Goal: Transaction & Acquisition: Obtain resource

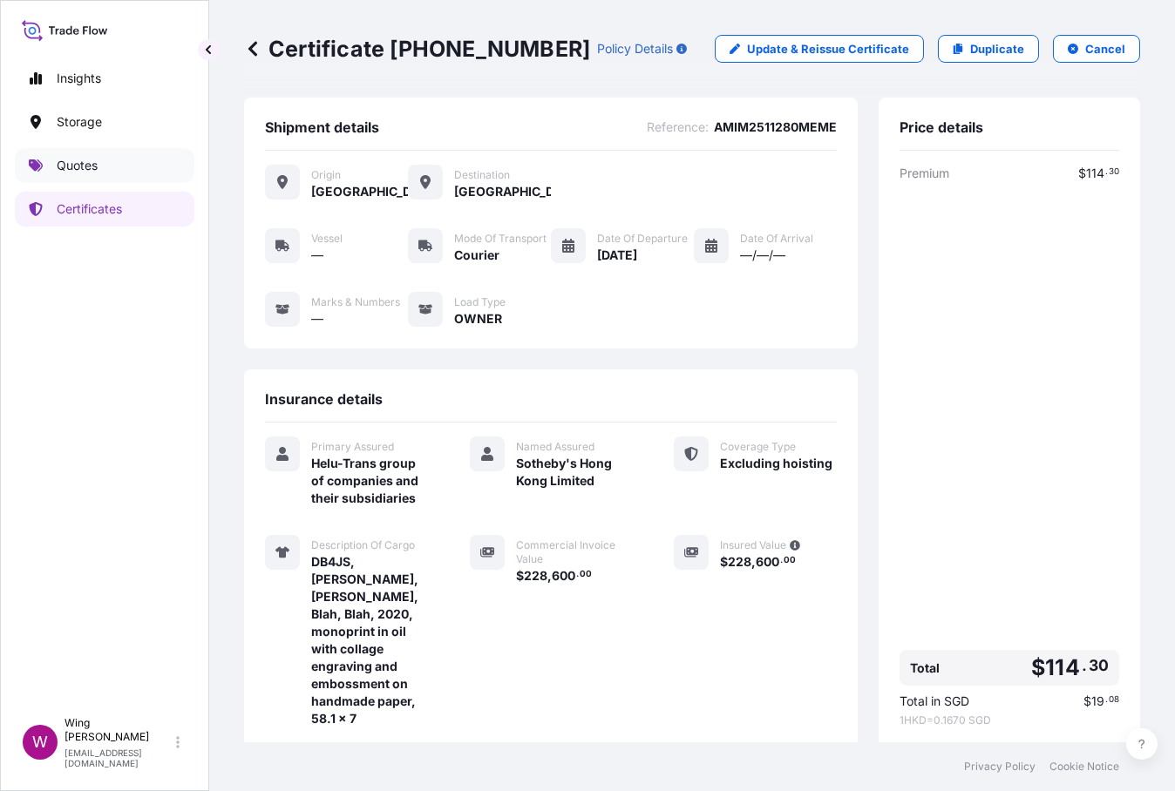
click at [67, 168] on p "Quotes" at bounding box center [77, 165] width 41 height 17
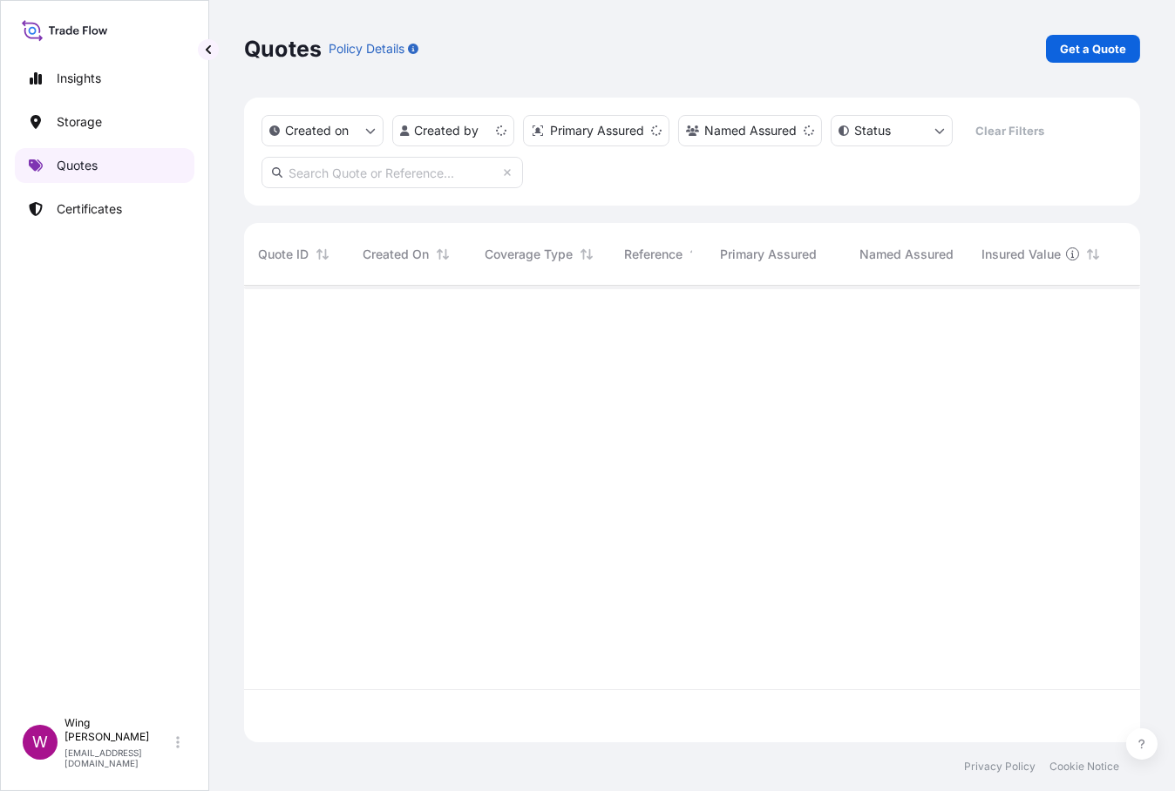
scroll to position [451, 878]
click at [1094, 49] on p "Get a Quote" at bounding box center [1093, 48] width 66 height 17
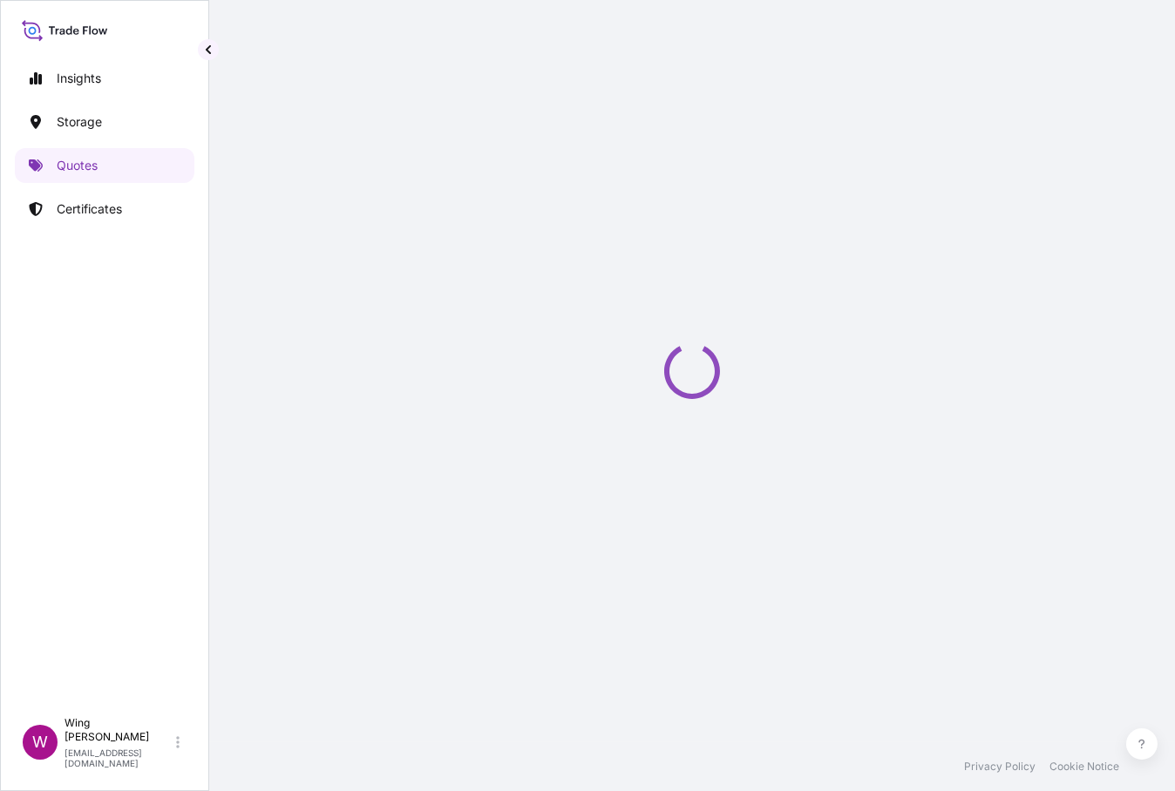
scroll to position [27, 0]
select select "AIR"
select select "27"
select select "Transit"
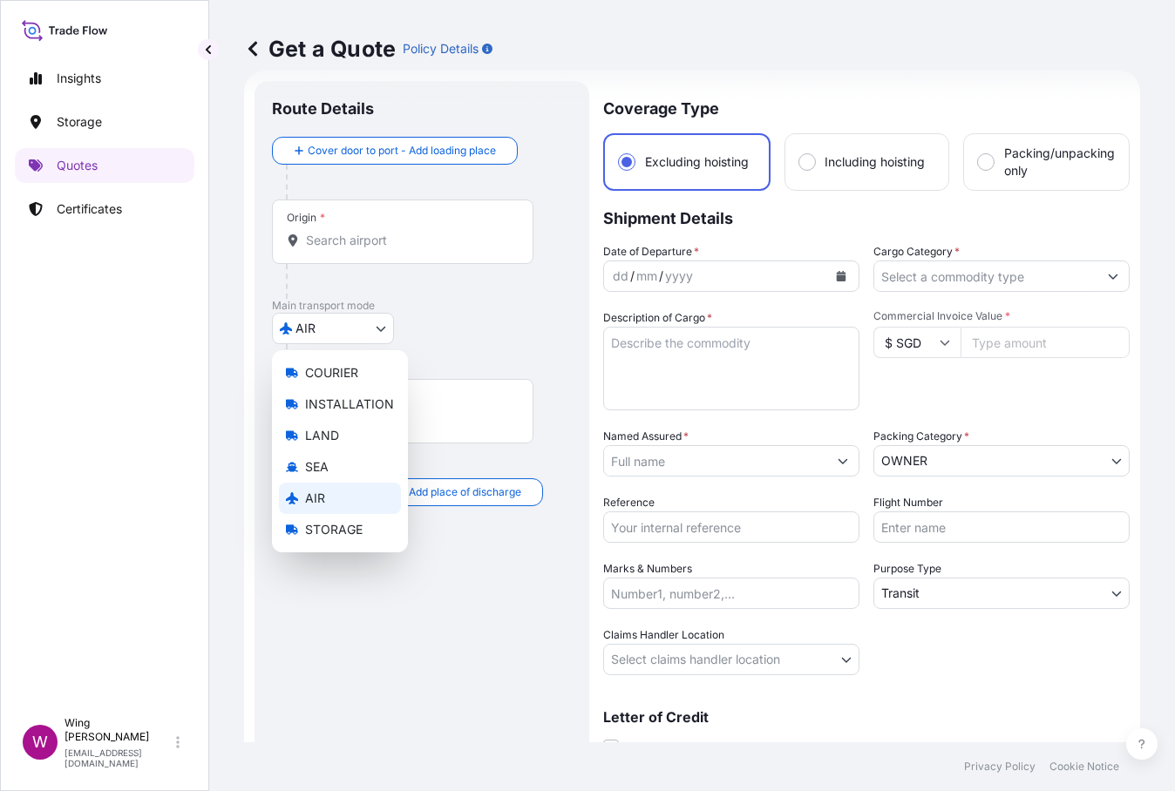
click at [374, 329] on body "Insights Storage Quotes Certificates W Wing Lee [EMAIL_ADDRESS][DOMAIN_NAME] Ge…" at bounding box center [587, 395] width 1175 height 791
click at [348, 532] on span "STORAGE" at bounding box center [334, 529] width 58 height 17
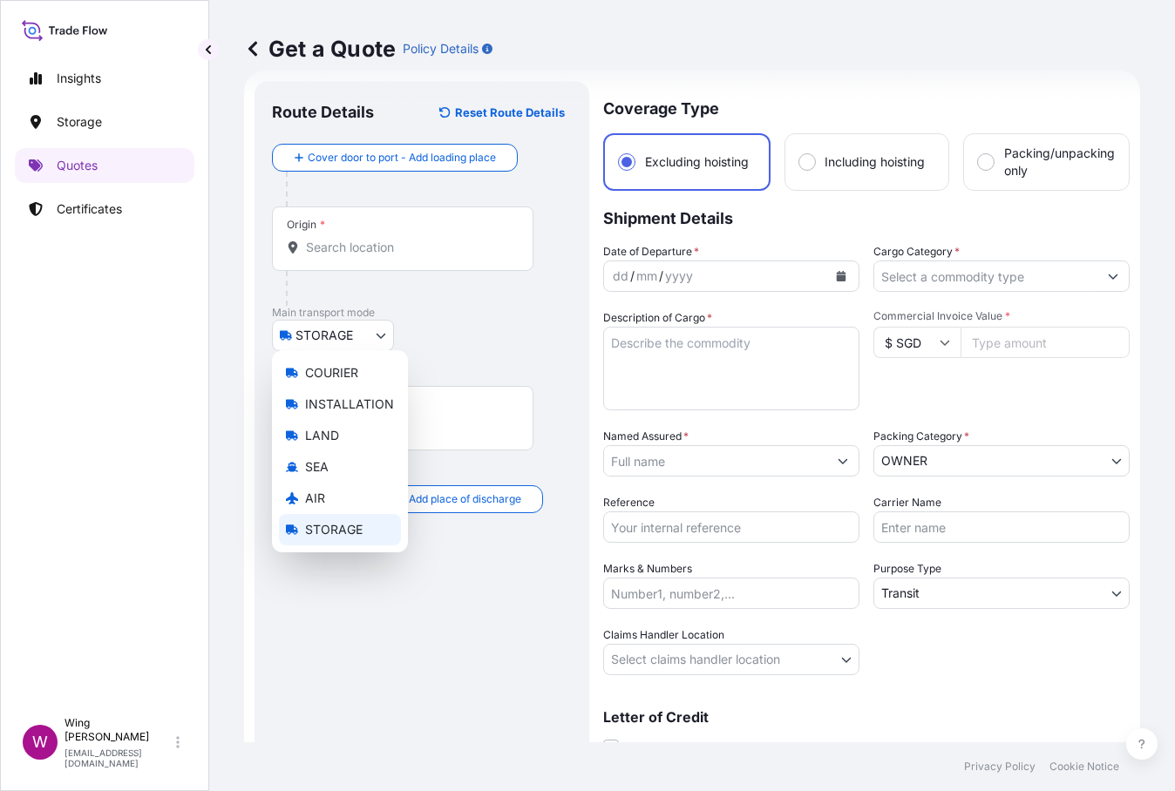
select select "STORAGE"
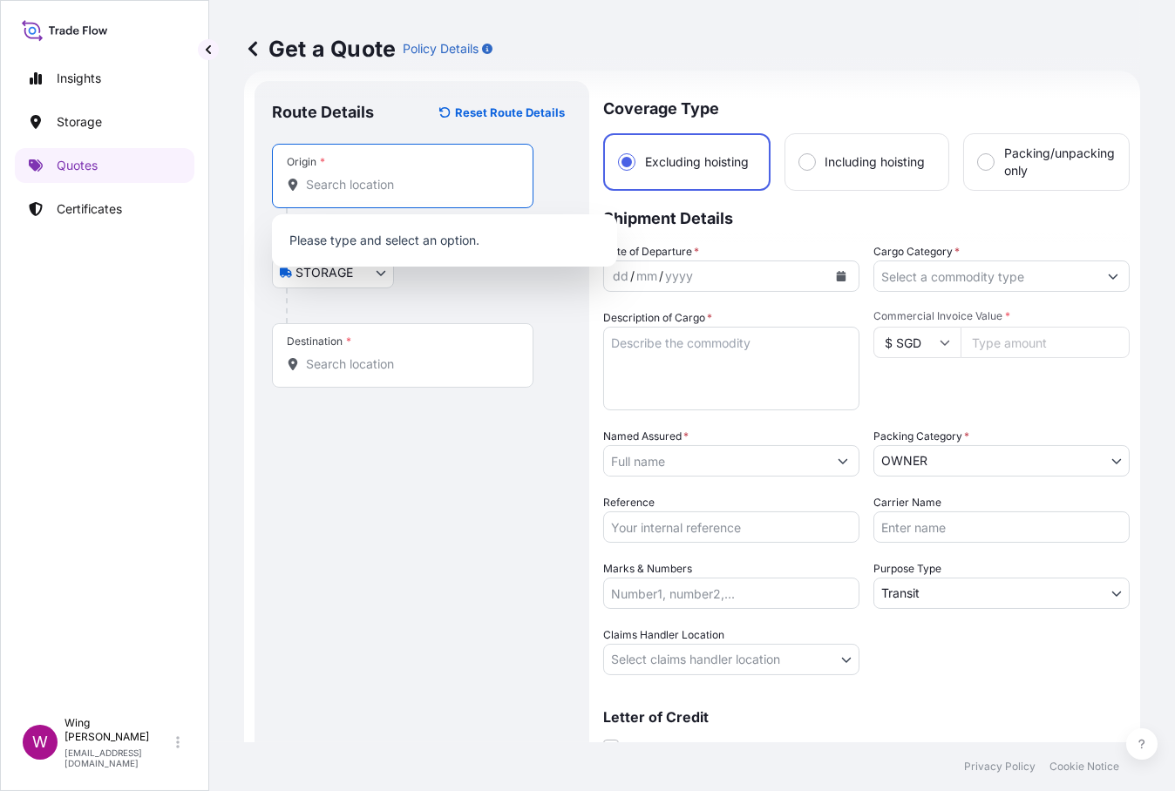
click at [360, 186] on input "Origin *" at bounding box center [409, 184] width 206 height 17
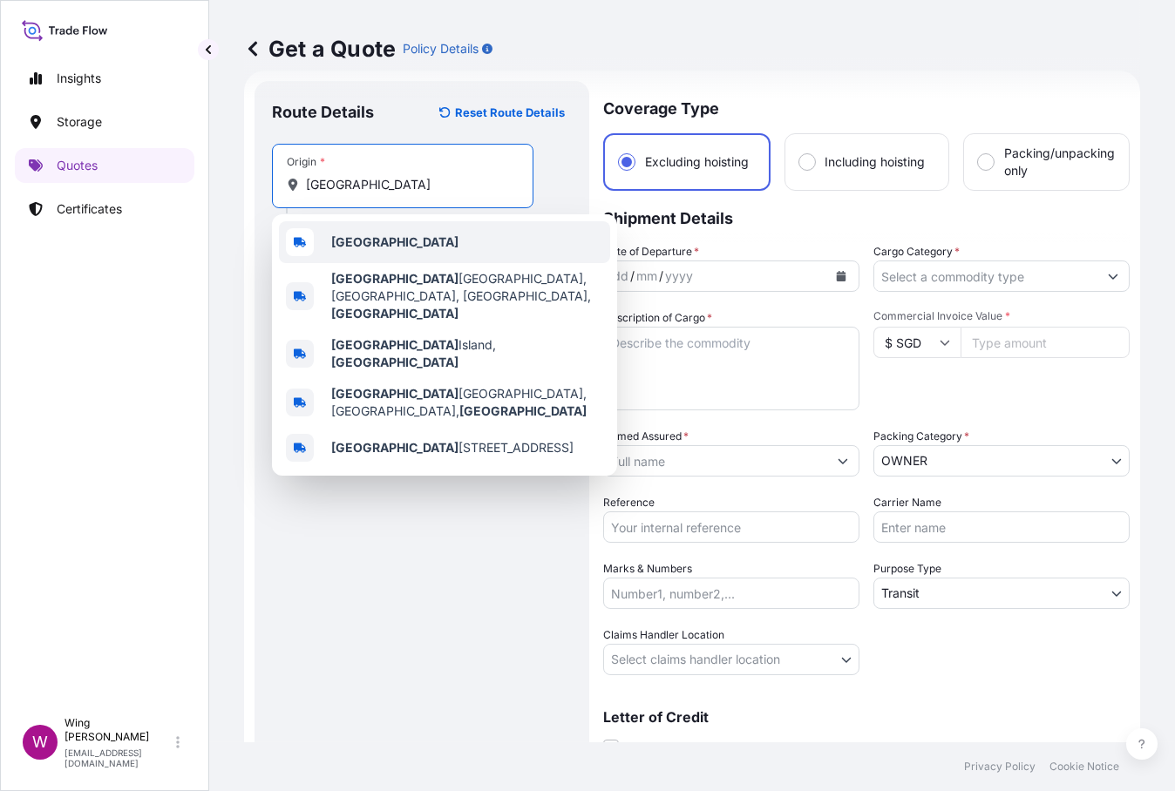
click at [346, 239] on b "[GEOGRAPHIC_DATA]" at bounding box center [394, 241] width 127 height 15
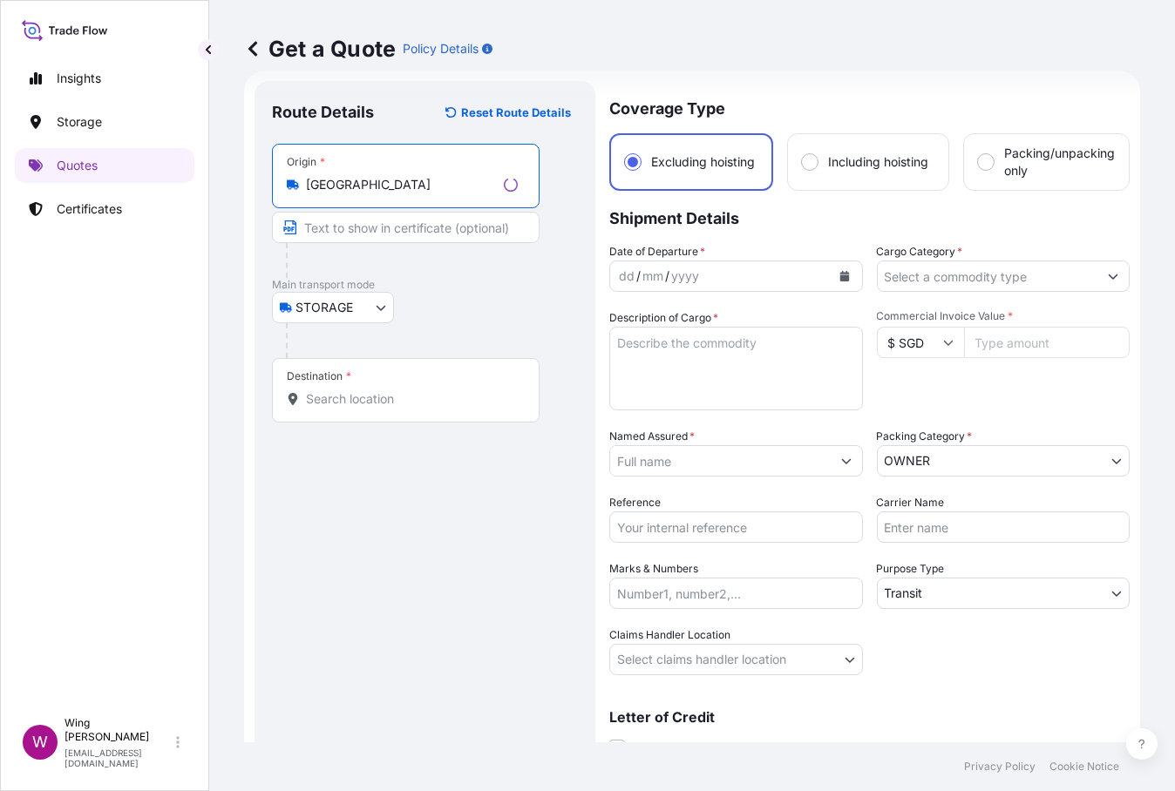
type input "[GEOGRAPHIC_DATA]"
click at [369, 394] on input "Destination *" at bounding box center [412, 398] width 212 height 17
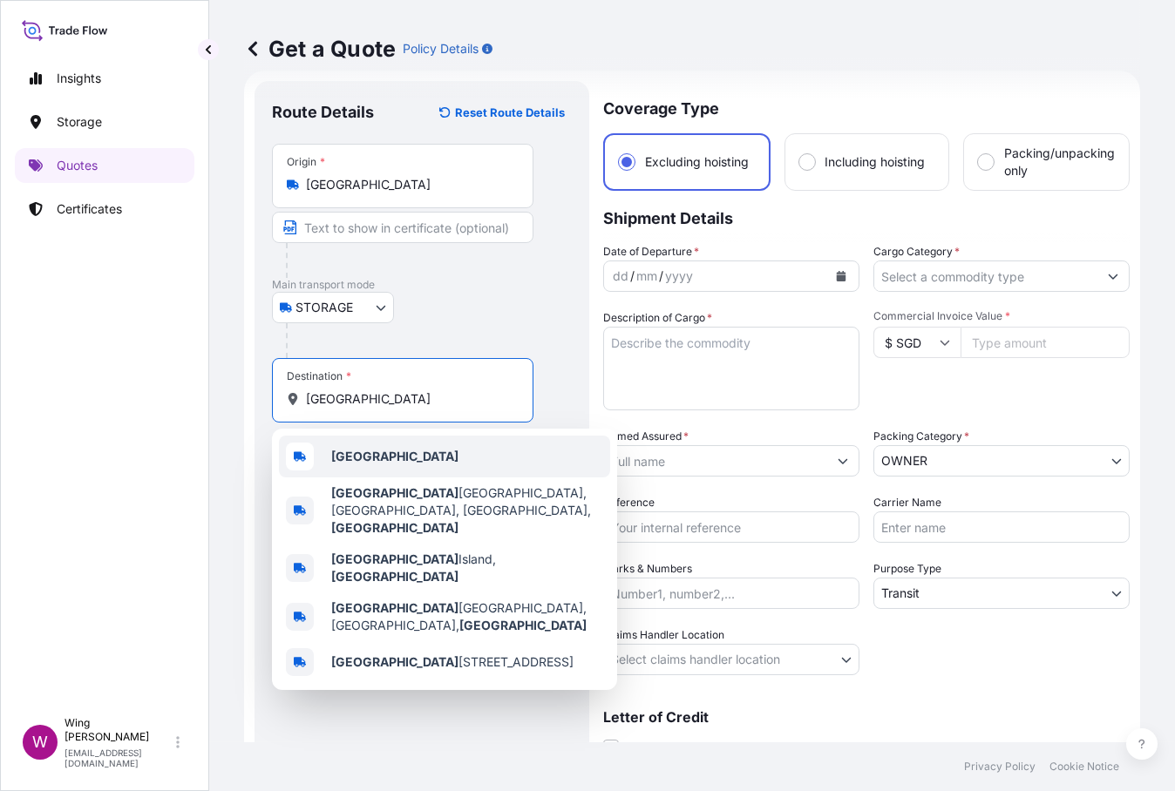
click at [373, 451] on b "[GEOGRAPHIC_DATA]" at bounding box center [394, 456] width 127 height 15
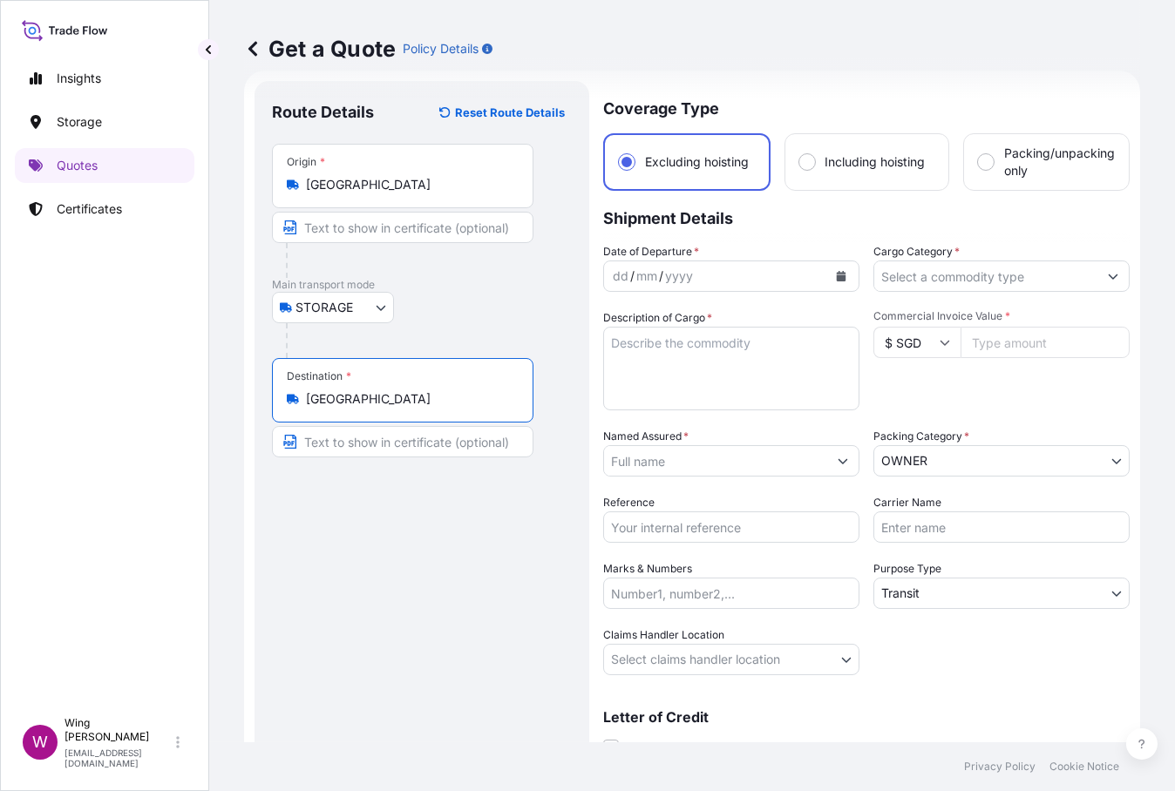
type input "[GEOGRAPHIC_DATA]"
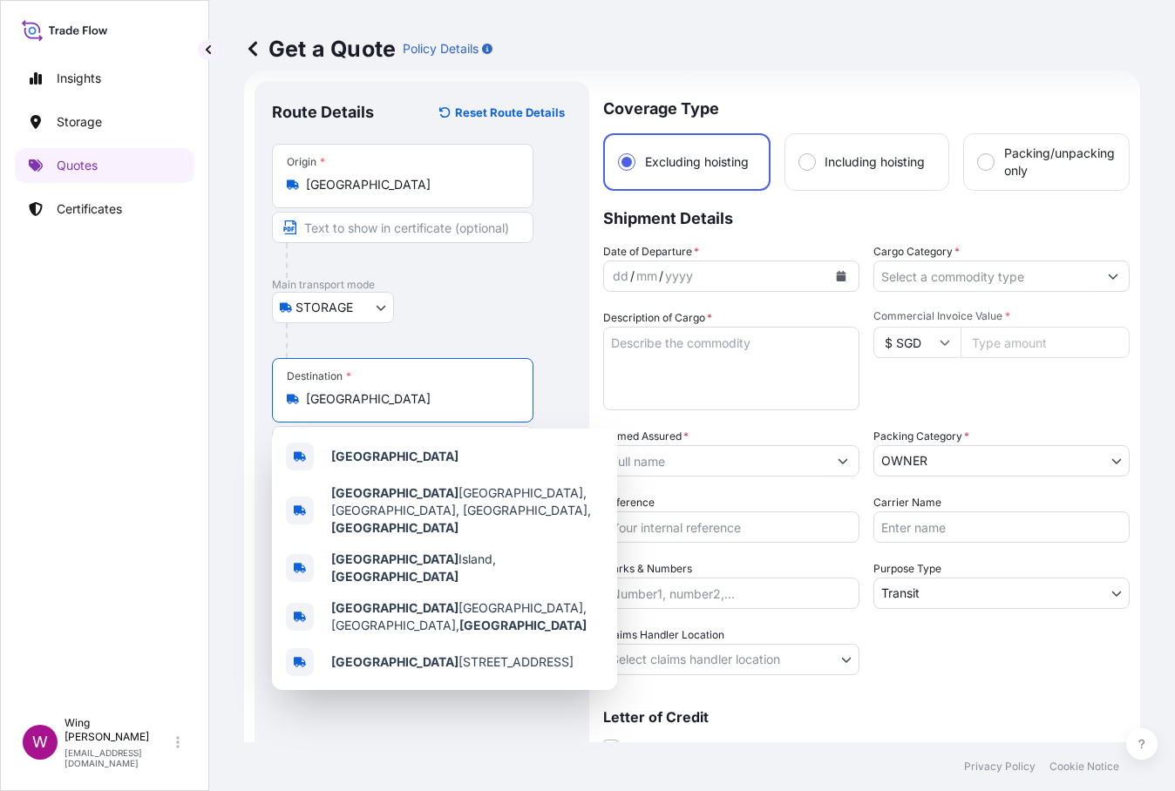
click at [390, 405] on input "[GEOGRAPHIC_DATA]" at bounding box center [409, 398] width 206 height 17
click at [439, 314] on div "STORAGE COURIER INSTALLATION LAND SEA AIR STORAGE" at bounding box center [422, 307] width 300 height 31
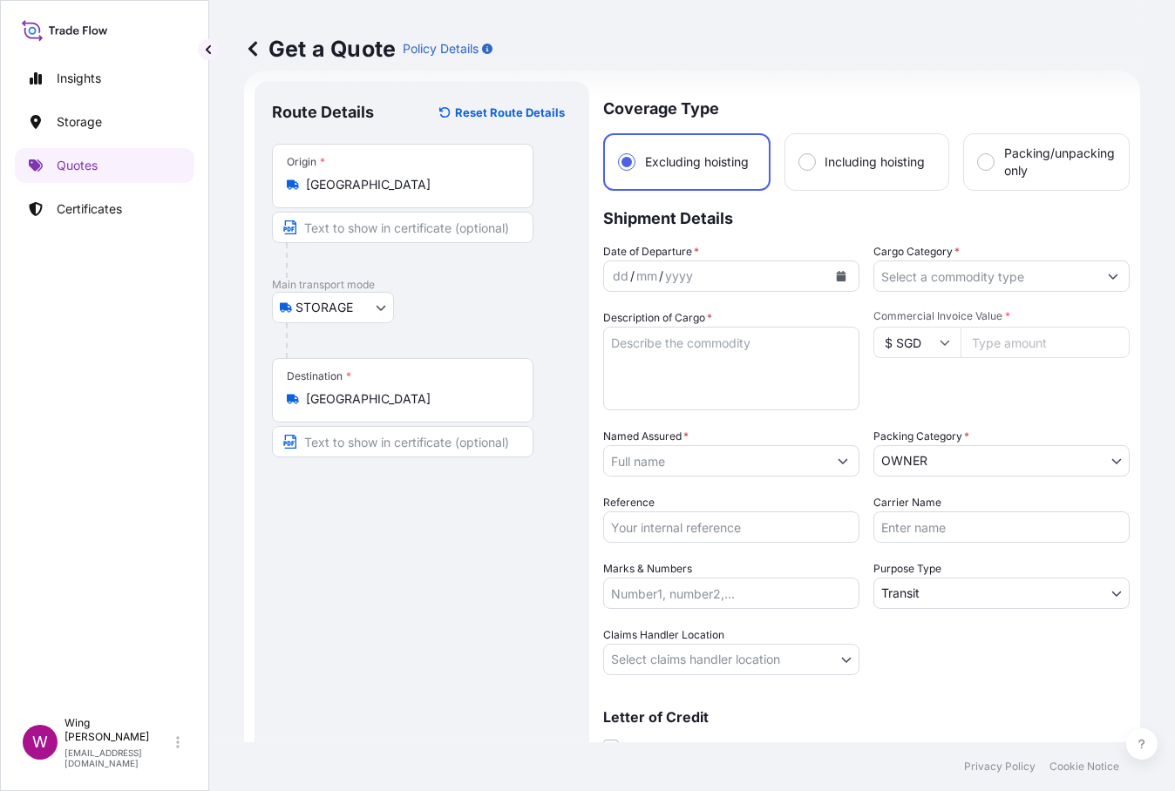
click at [837, 279] on icon "Calendar" at bounding box center [842, 276] width 10 height 10
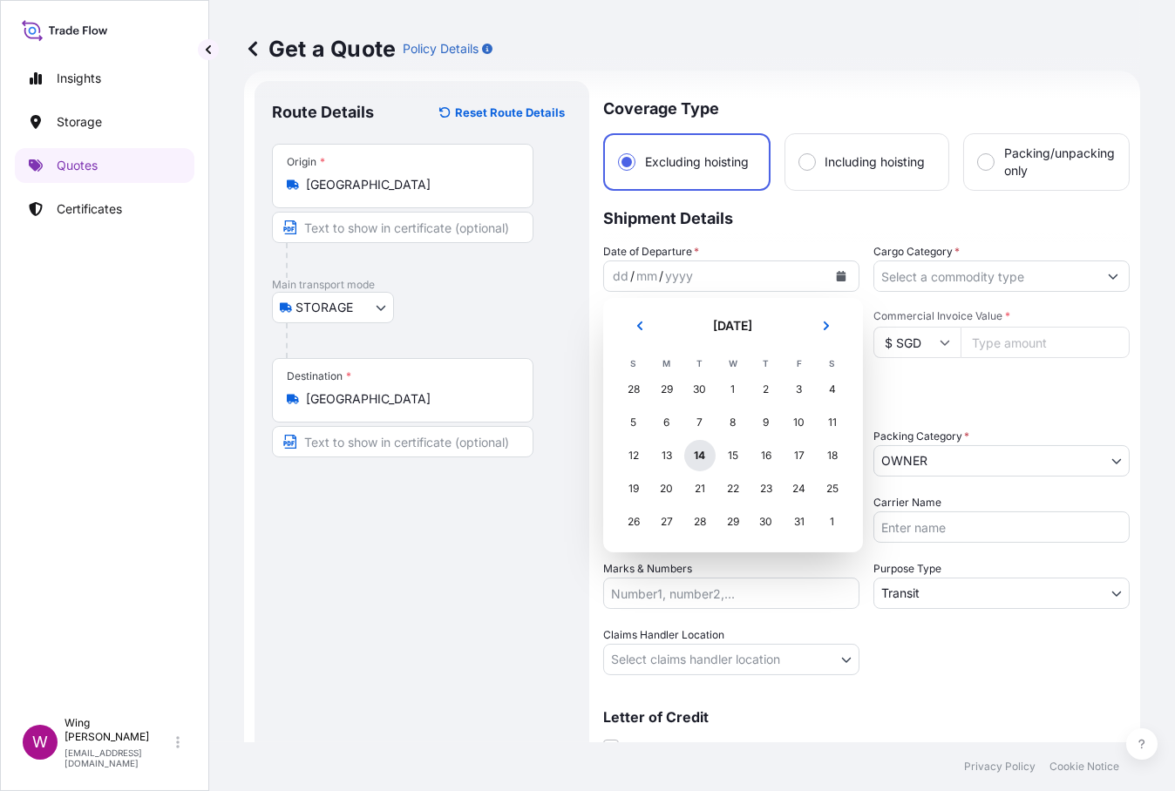
click at [694, 457] on div "14" at bounding box center [699, 455] width 31 height 31
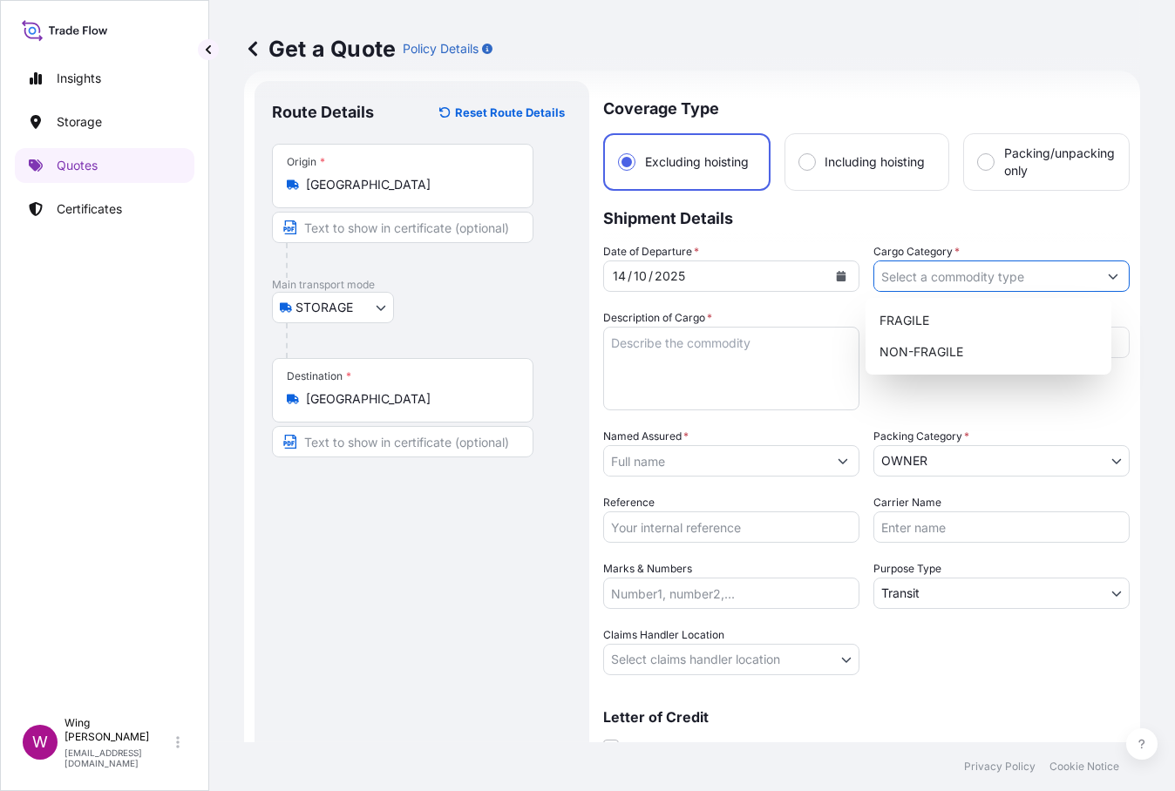
click at [964, 282] on input "Cargo Category *" at bounding box center [985, 276] width 223 height 31
click at [928, 315] on div "FRAGILE" at bounding box center [988, 320] width 232 height 31
type input "FRAGILE"
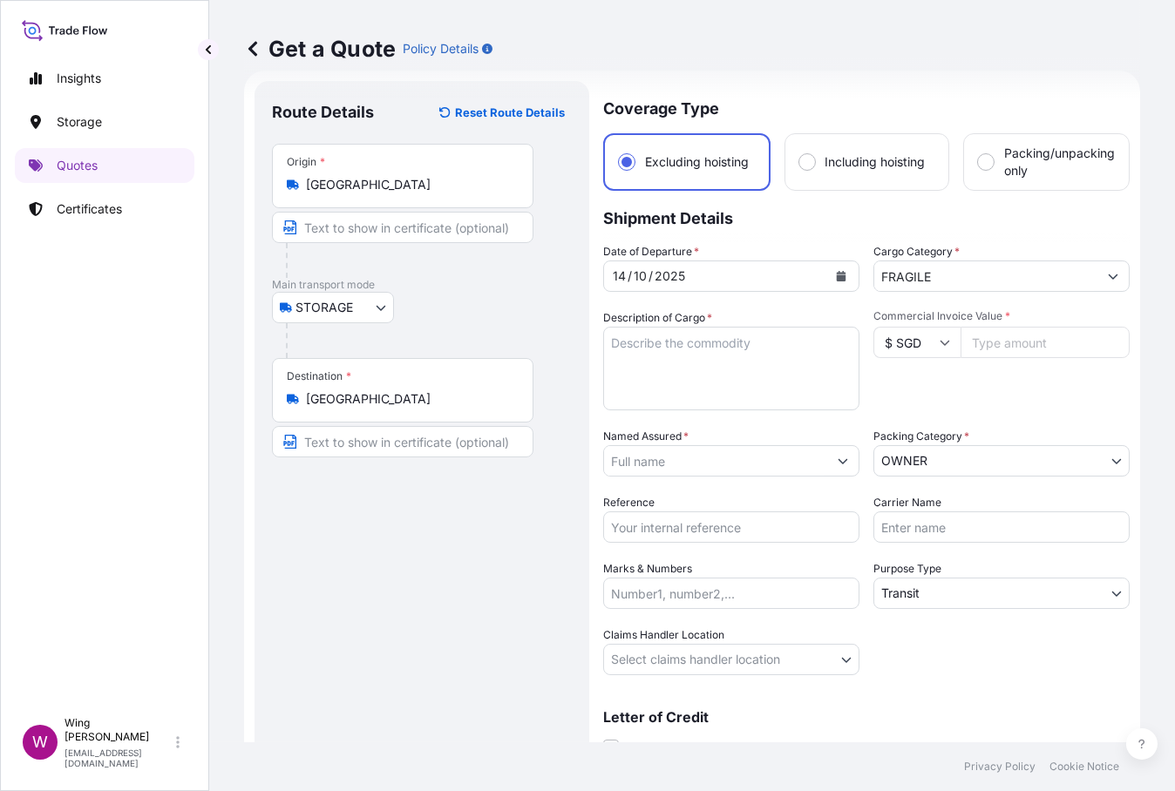
click at [708, 339] on textarea "Description of Cargo *" at bounding box center [731, 369] width 256 height 84
paste textarea "[PERSON_NAME]牧羊"
click at [668, 347] on textarea "[PERSON_NAME]牧羊" at bounding box center [731, 369] width 256 height 84
type textarea "[PERSON_NAME], 蘇武牧羊"
click at [926, 346] on input "$ SGD" at bounding box center [916, 342] width 87 height 31
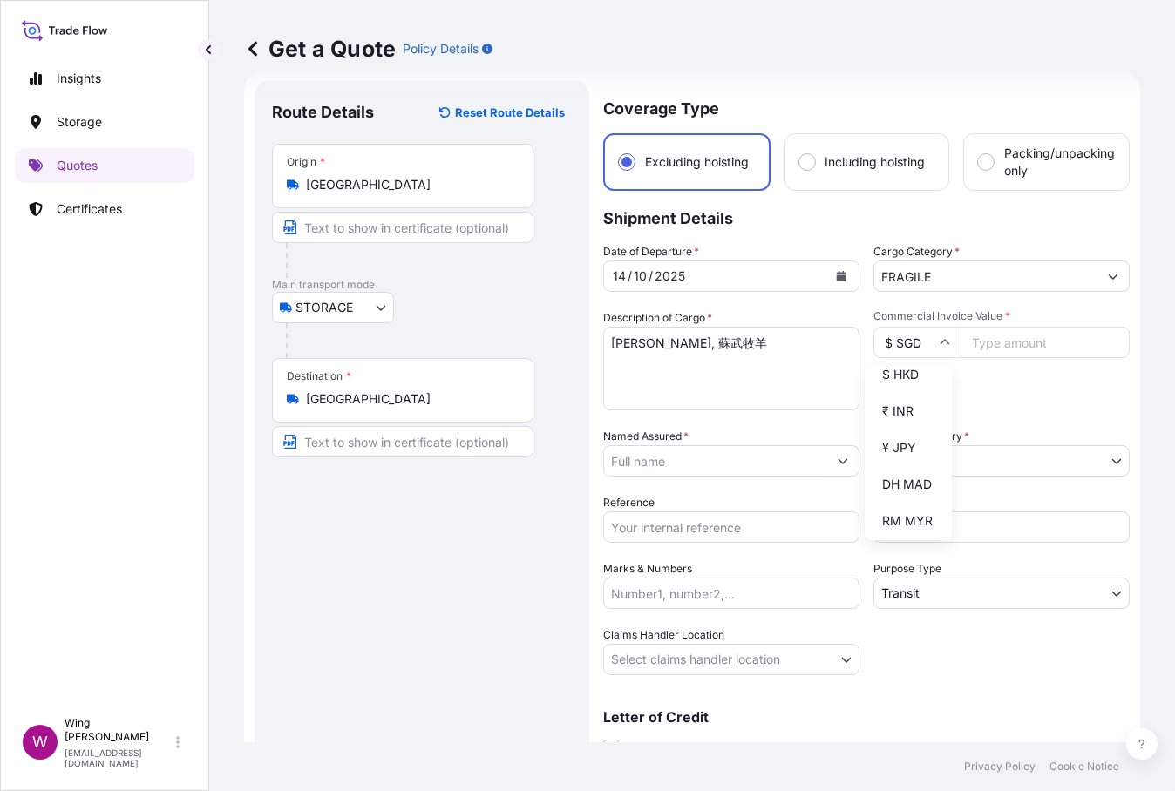
scroll to position [348, 0]
click at [905, 351] on div "$ HKD" at bounding box center [907, 334] width 73 height 33
type input "$ HKD"
click at [552, 509] on div "Route Details Reset Route Details Place of loading Road / [GEOGRAPHIC_DATA] / I…" at bounding box center [422, 442] width 300 height 689
click at [1054, 337] on input "Commercial Invoice Value *" at bounding box center [1044, 342] width 169 height 31
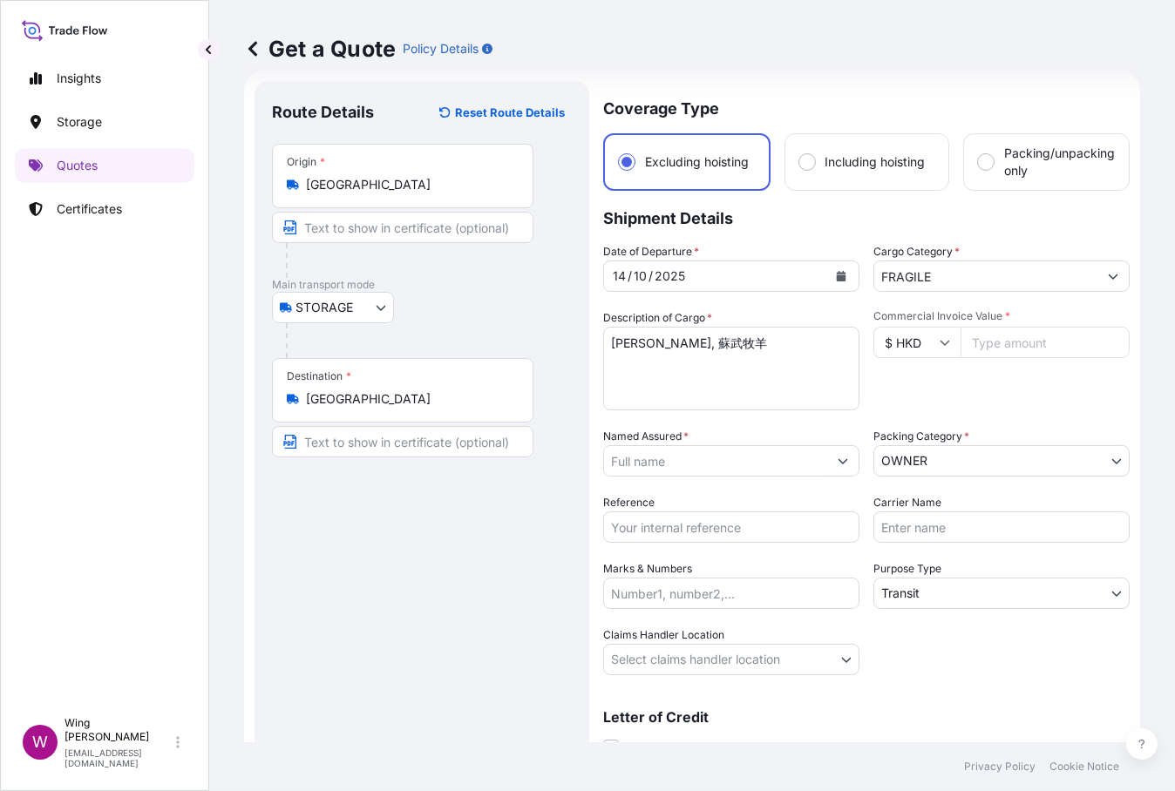
paste input "403200"
type input "403200"
click at [1019, 403] on div "Commercial Invoice Value * $ HKD 403200" at bounding box center [1001, 359] width 256 height 101
click at [422, 517] on div "Route Details Reset Route Details Place of loading Road / [GEOGRAPHIC_DATA] / I…" at bounding box center [422, 442] width 300 height 689
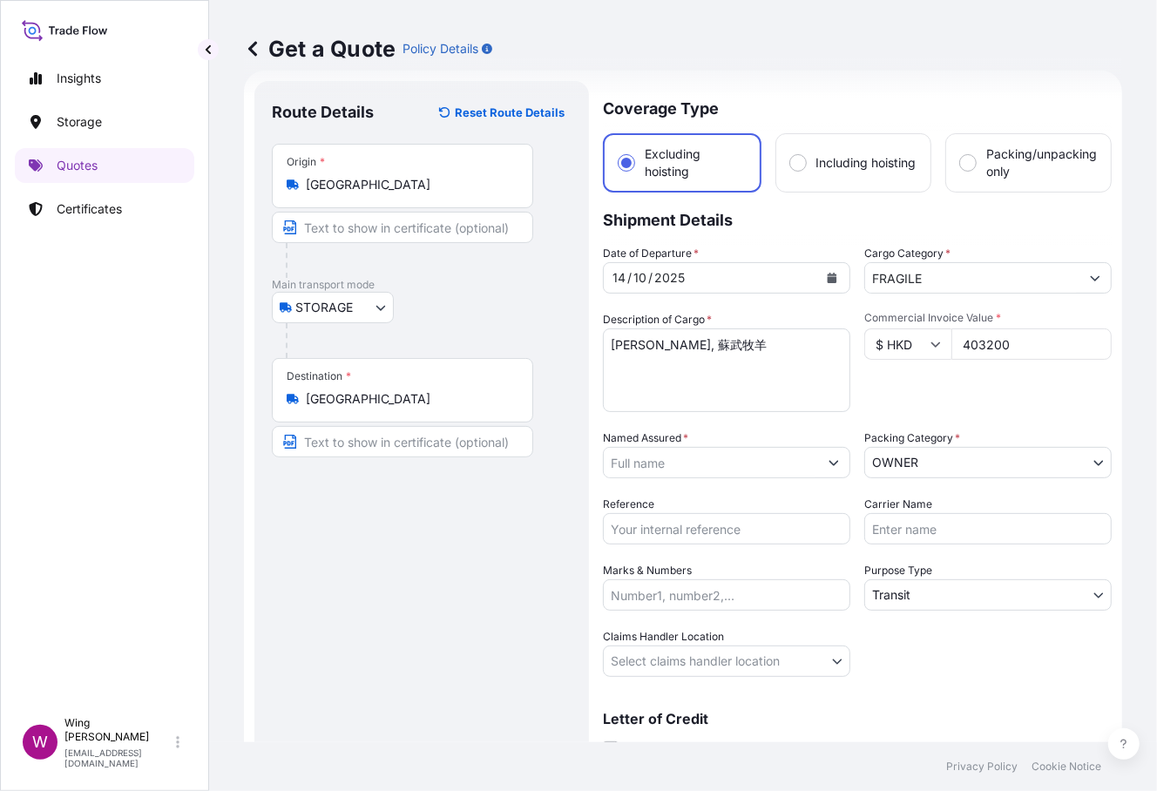
click at [695, 462] on input "Named Assured *" at bounding box center [711, 462] width 214 height 31
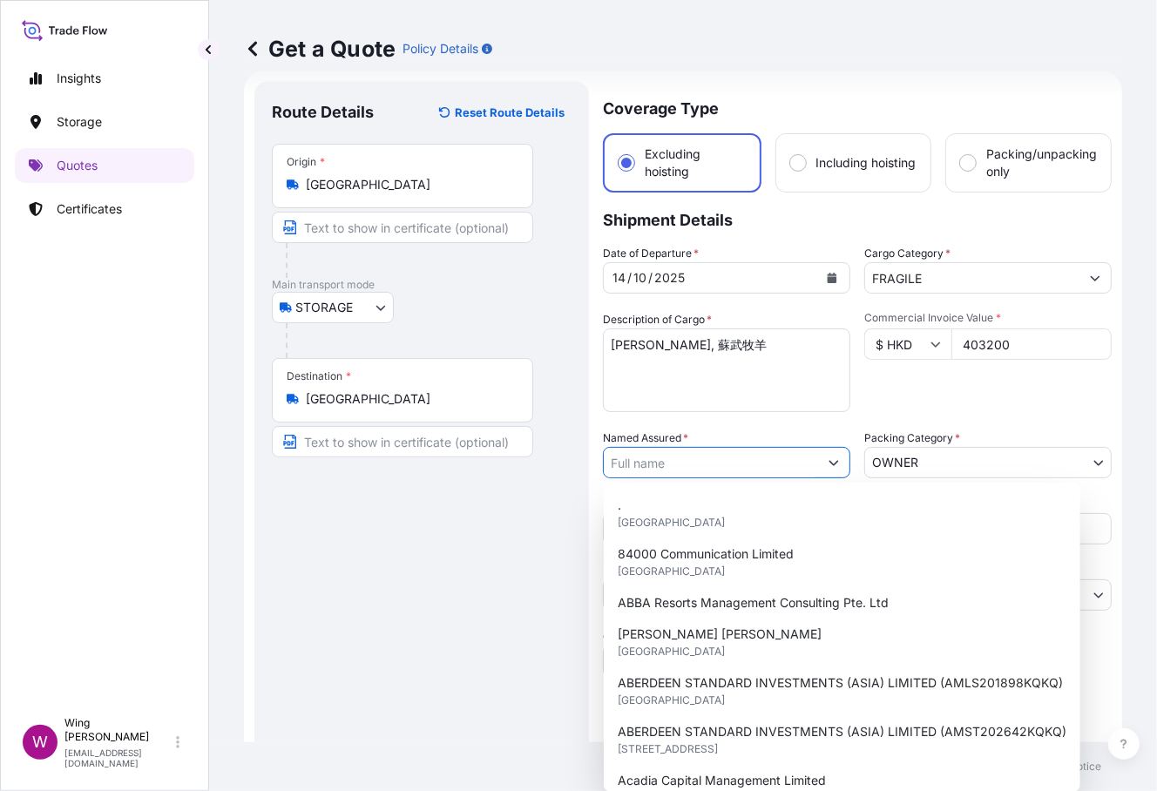
paste input "[PERSON_NAME]"
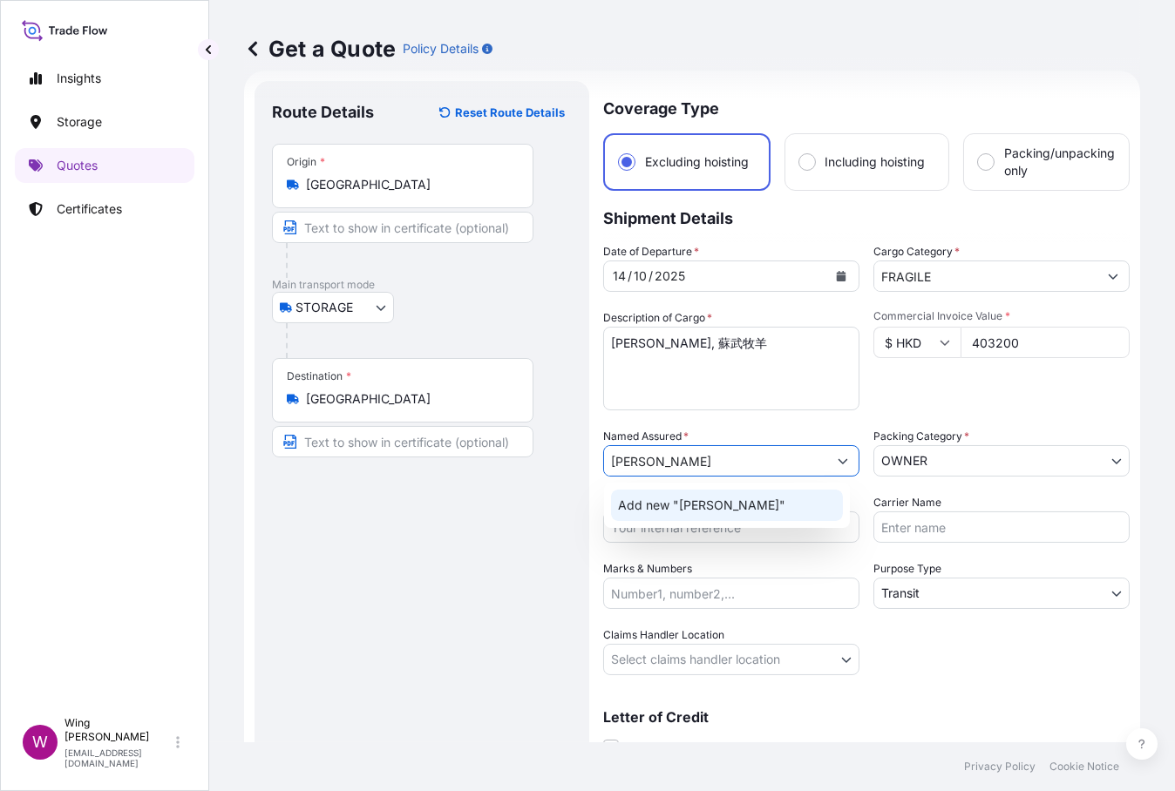
click at [644, 505] on span "Add new "[PERSON_NAME]"" at bounding box center [701, 505] width 167 height 17
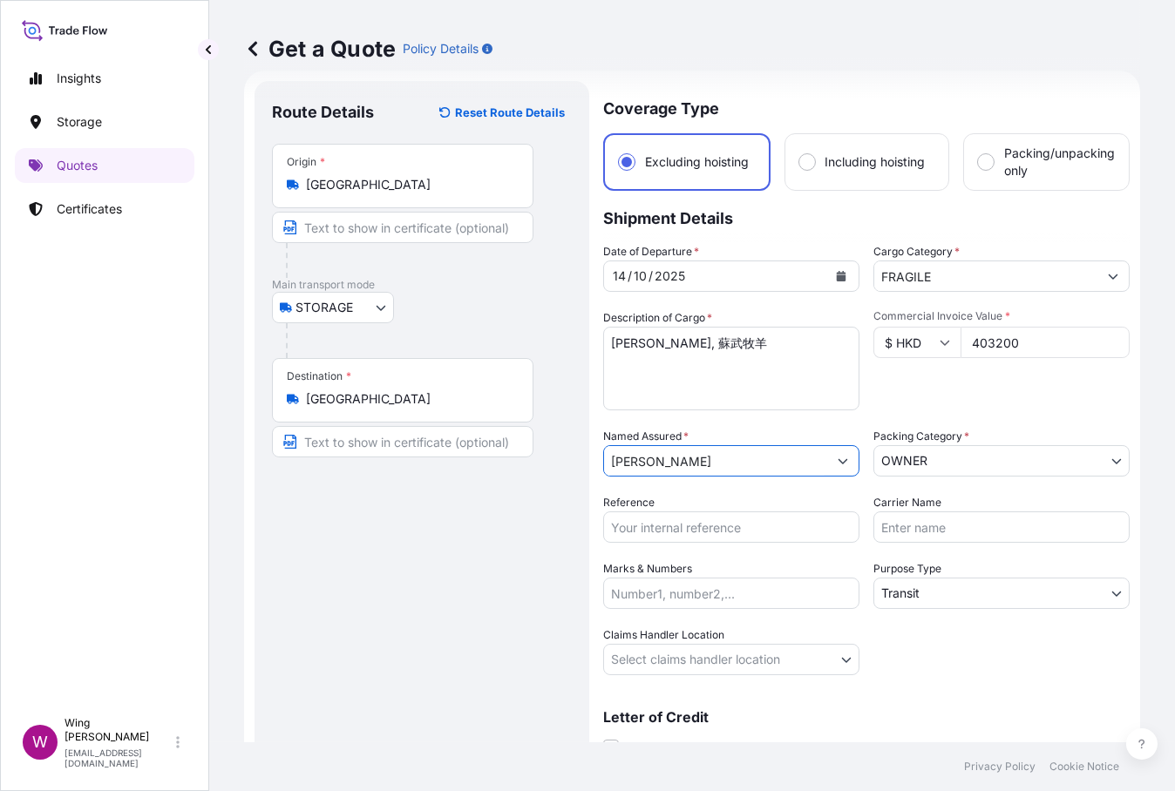
type input "[PERSON_NAME]"
click at [1001, 460] on body "15 options available. 0 options available. 1 option available. Insights Storage…" at bounding box center [587, 395] width 1175 height 791
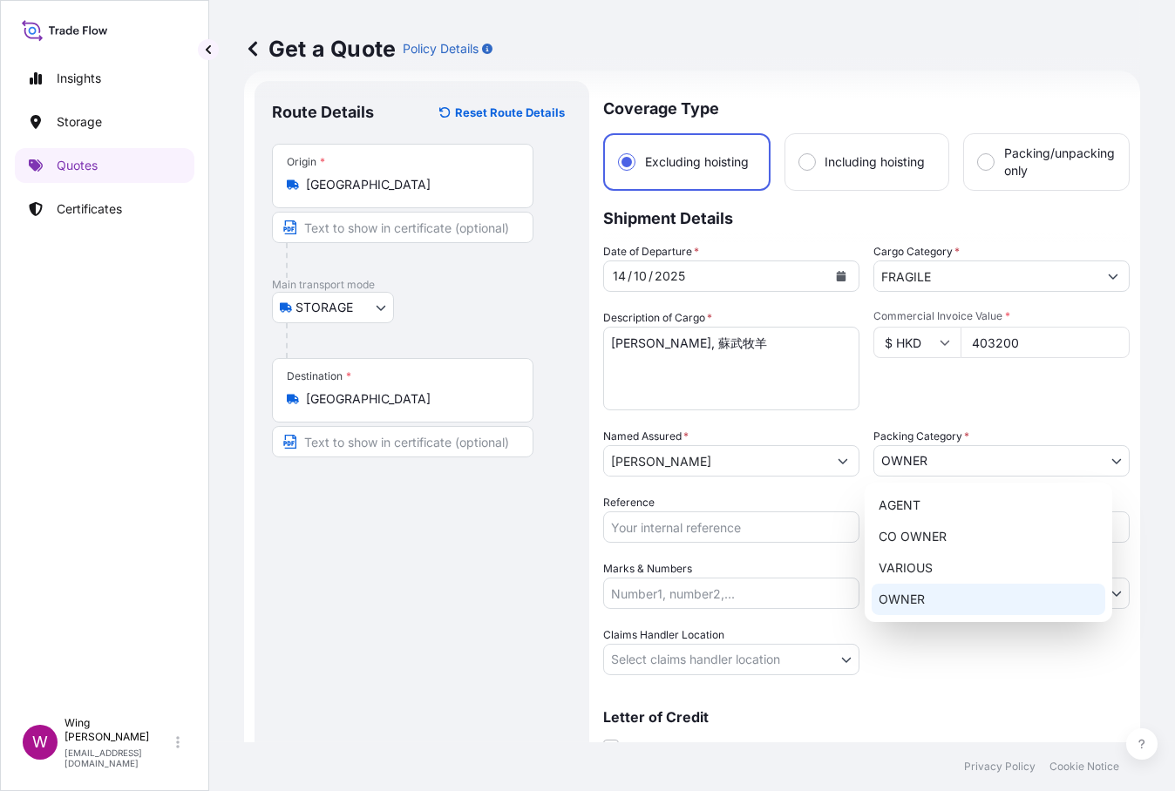
click at [932, 603] on div "OWNER" at bounding box center [988, 599] width 234 height 31
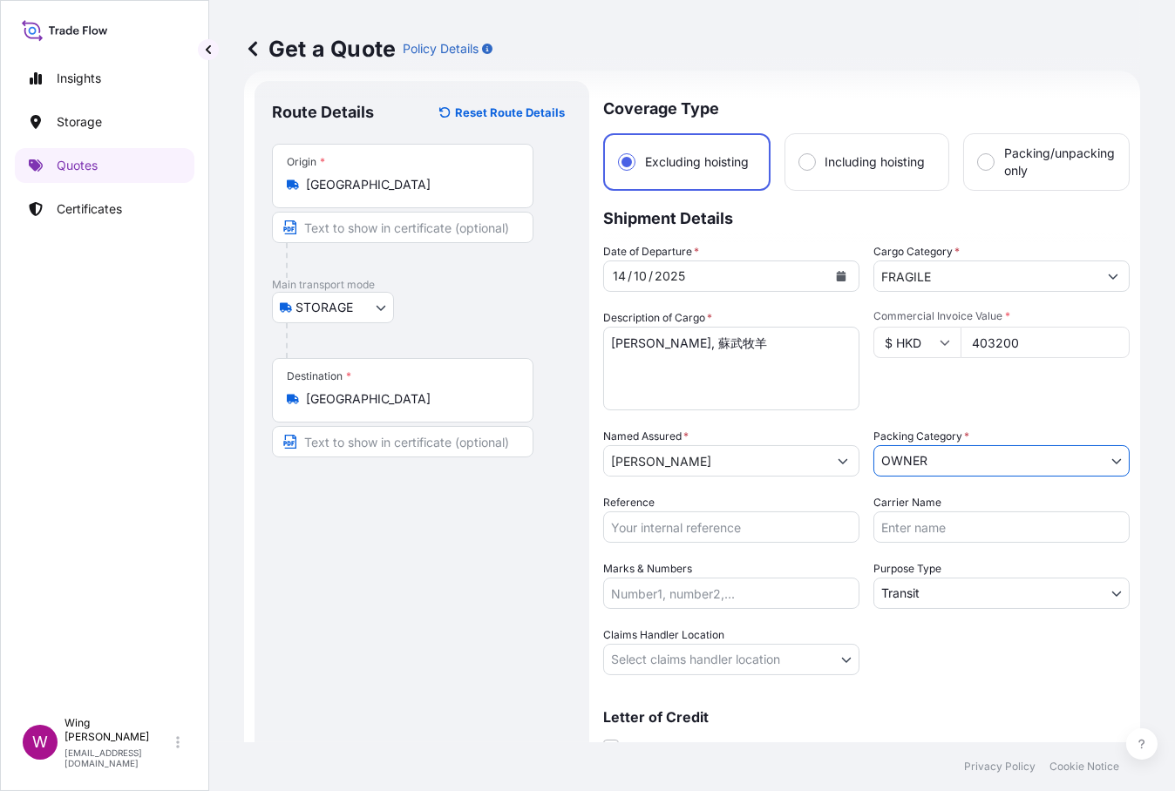
click at [457, 598] on div "Route Details Reset Route Details Place of loading Road / [GEOGRAPHIC_DATA] / I…" at bounding box center [422, 442] width 300 height 689
click at [490, 570] on div "Route Details Reset Route Details Place of loading Road / [GEOGRAPHIC_DATA] / I…" at bounding box center [422, 442] width 300 height 689
click at [656, 531] on input "Reference" at bounding box center [731, 527] width 256 height 31
paste input "AMST2510370KOKO"
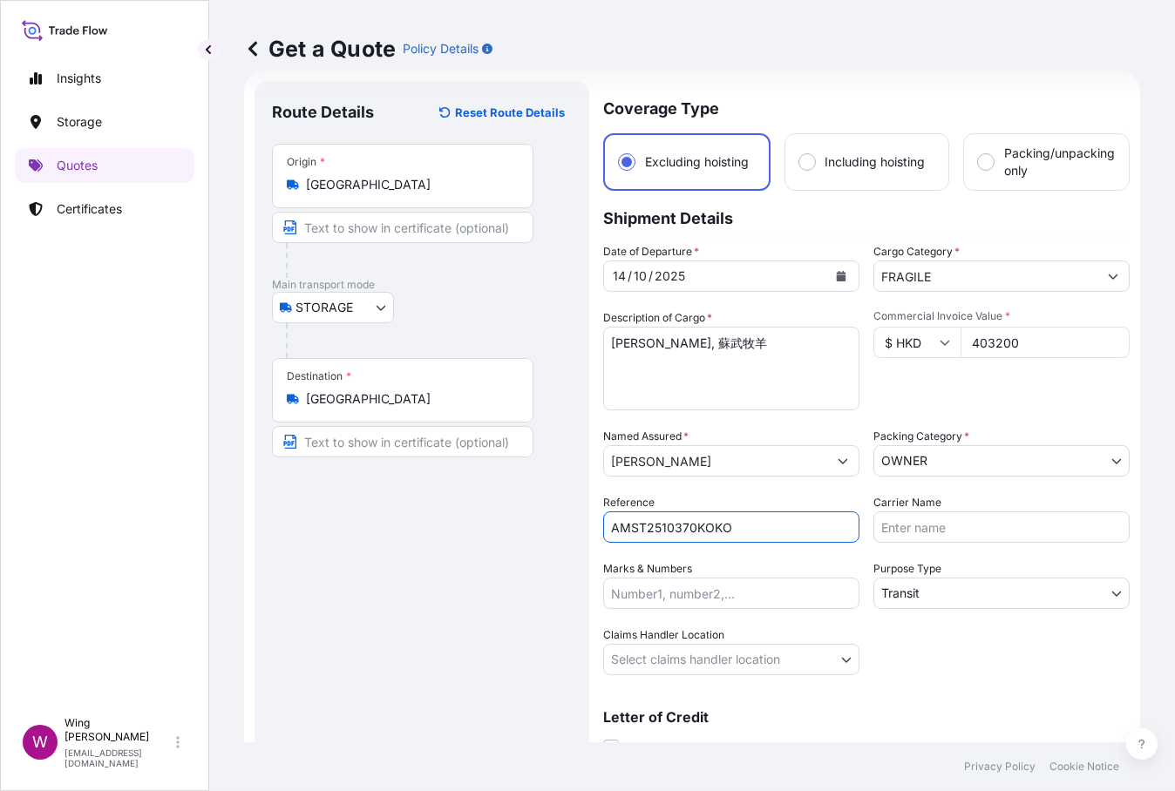
type input "AMST2510370KOKO"
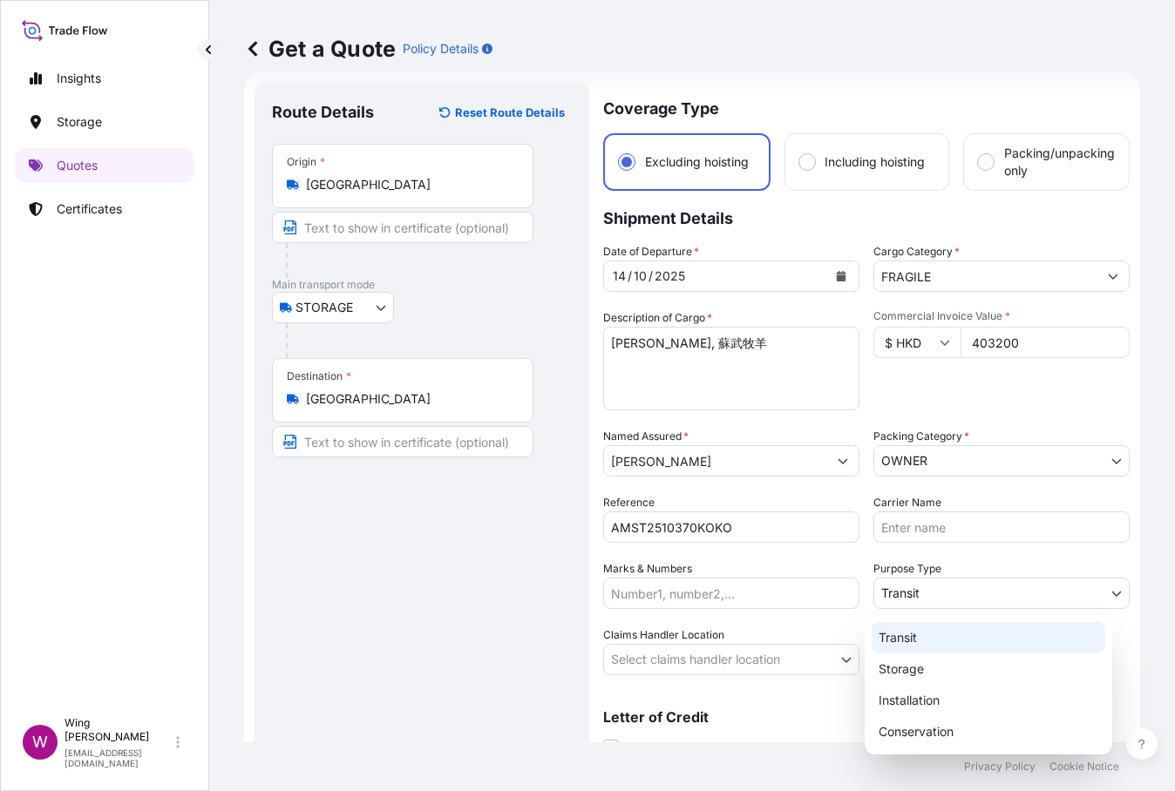
click at [905, 590] on body "Insights Storage Quotes Certificates W Wing Lee [EMAIL_ADDRESS][DOMAIN_NAME] Ge…" at bounding box center [587, 395] width 1175 height 791
click at [905, 627] on div "Transit" at bounding box center [988, 637] width 234 height 31
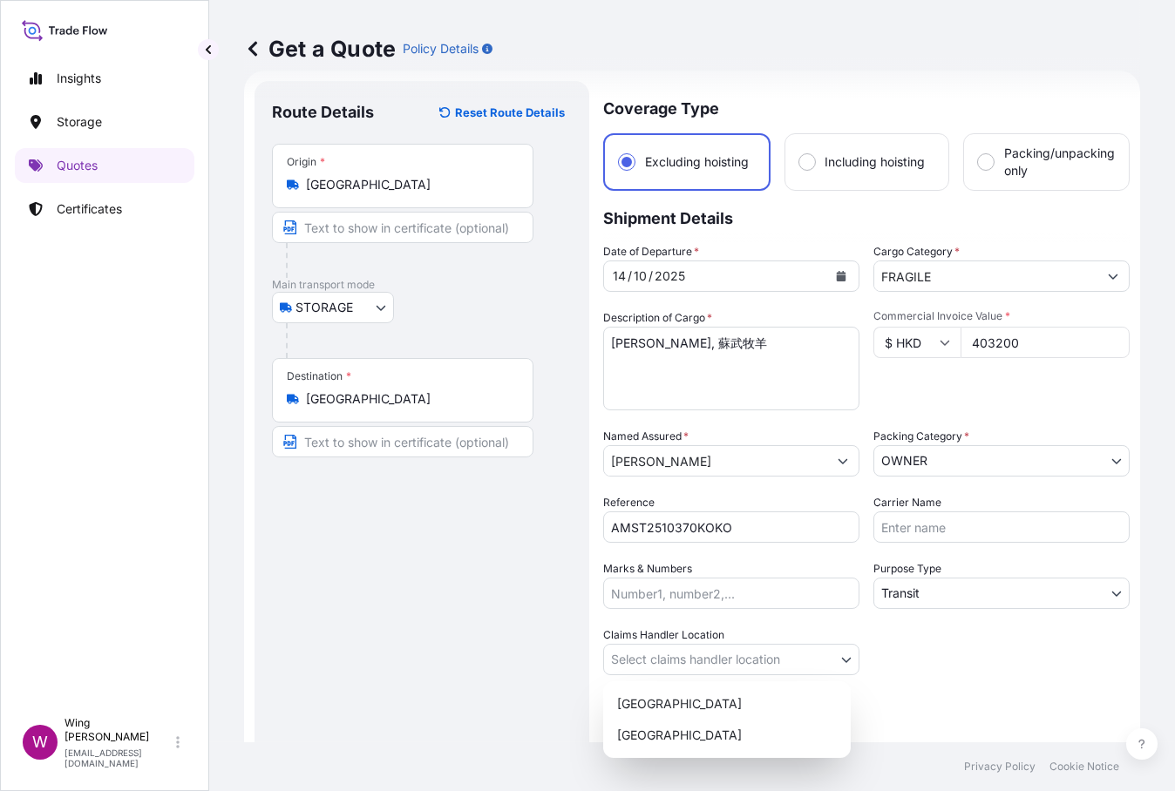
click at [644, 648] on body "Insights Storage Quotes Certificates W Wing Lee [EMAIL_ADDRESS][DOMAIN_NAME] Ge…" at bounding box center [587, 395] width 1175 height 791
click at [654, 696] on div "[GEOGRAPHIC_DATA]" at bounding box center [727, 703] width 234 height 31
select select "[GEOGRAPHIC_DATA]"
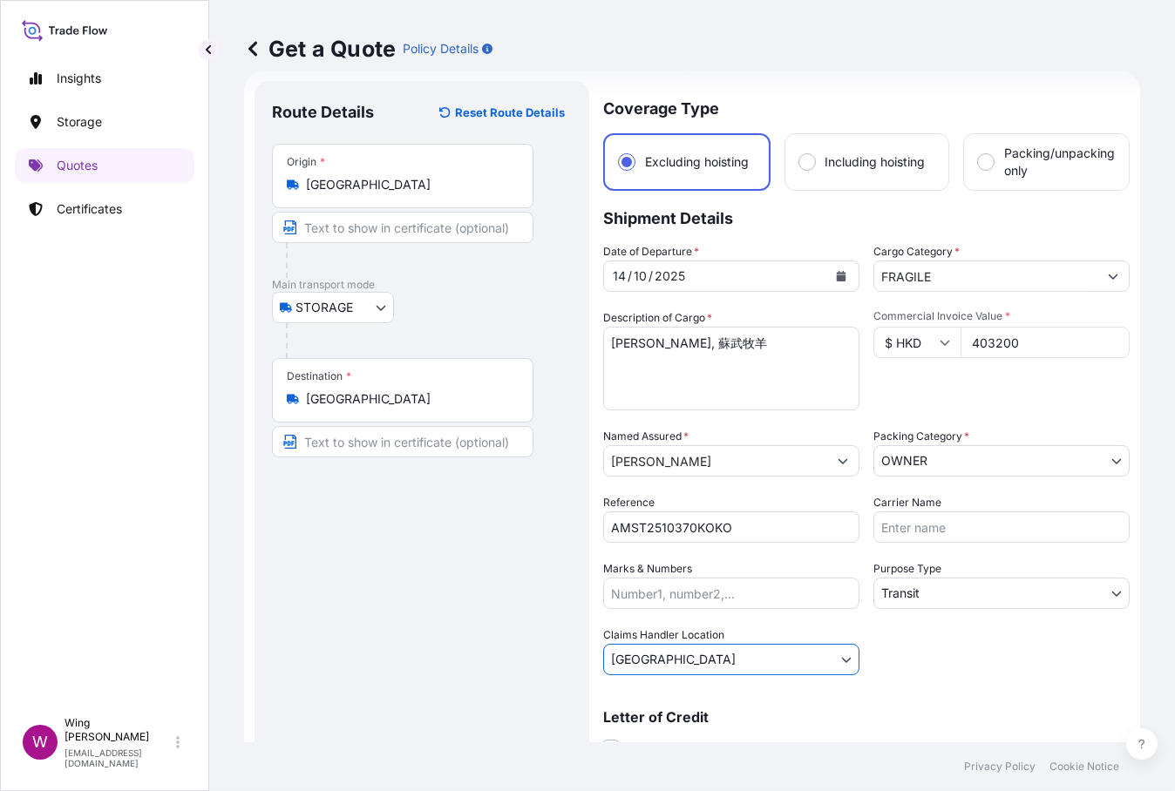
click at [452, 685] on div "Route Details Reset Route Details Place of loading Road / [GEOGRAPHIC_DATA] / I…" at bounding box center [422, 442] width 300 height 689
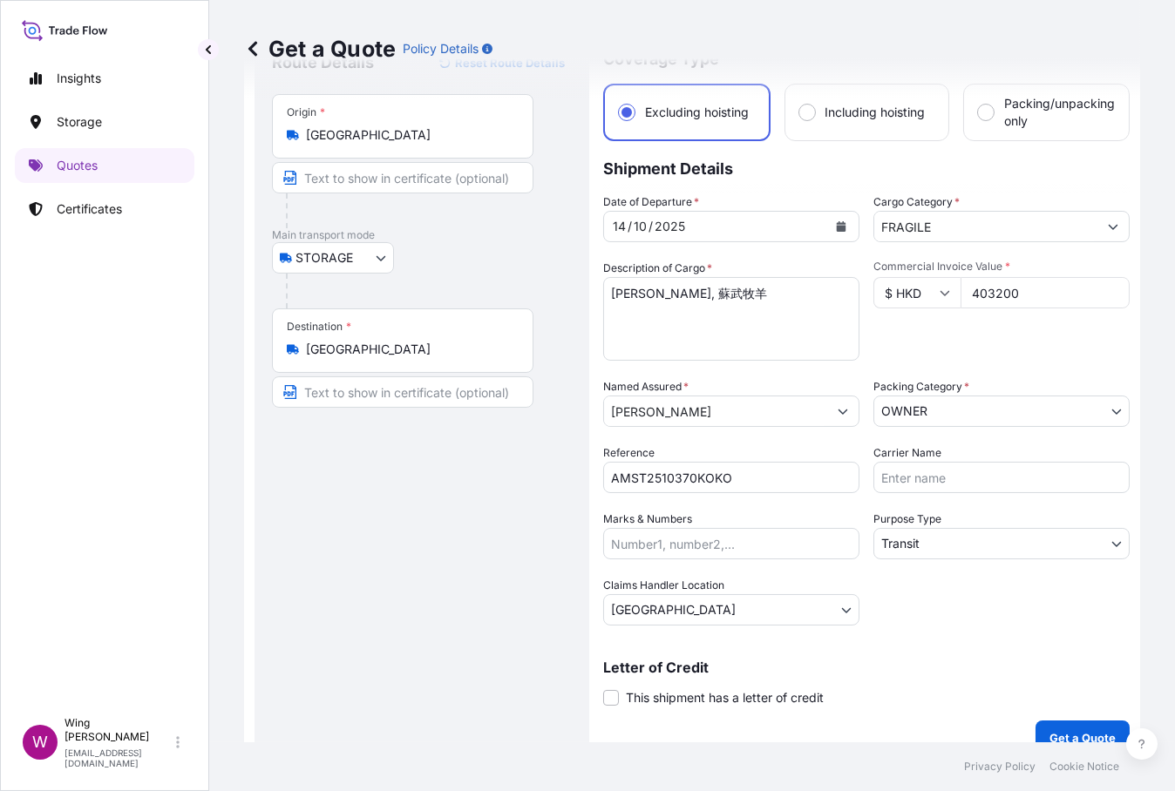
scroll to position [99, 0]
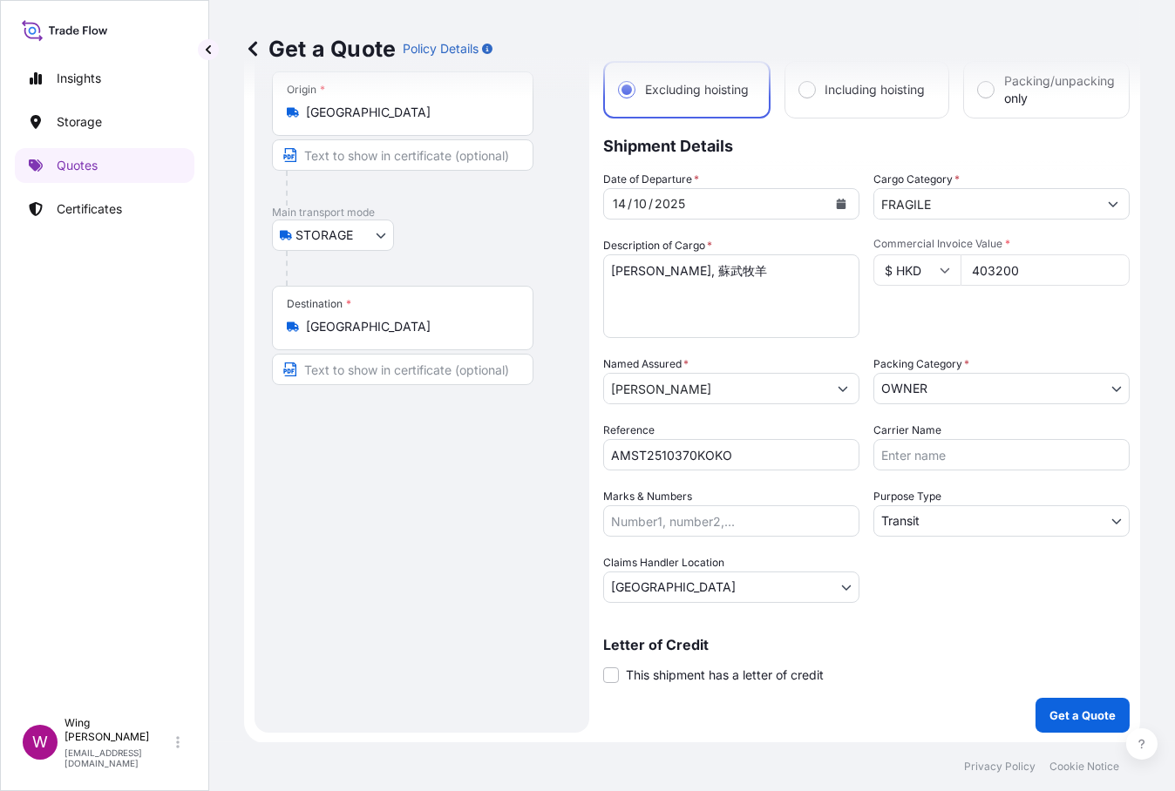
drag, startPoint x: 990, startPoint y: 687, endPoint x: 1001, endPoint y: 690, distance: 11.9
click at [992, 688] on div "Coverage Type Excluding hoisting Including hoisting Packing/unpacking only Ship…" at bounding box center [866, 371] width 526 height 724
click at [1020, 688] on div "Coverage Type Excluding hoisting Including hoisting Packing/unpacking only Ship…" at bounding box center [866, 371] width 526 height 724
click at [612, 675] on span at bounding box center [611, 676] width 16 height 16
click at [603, 666] on input "This shipment has a letter of credit" at bounding box center [603, 666] width 0 height 0
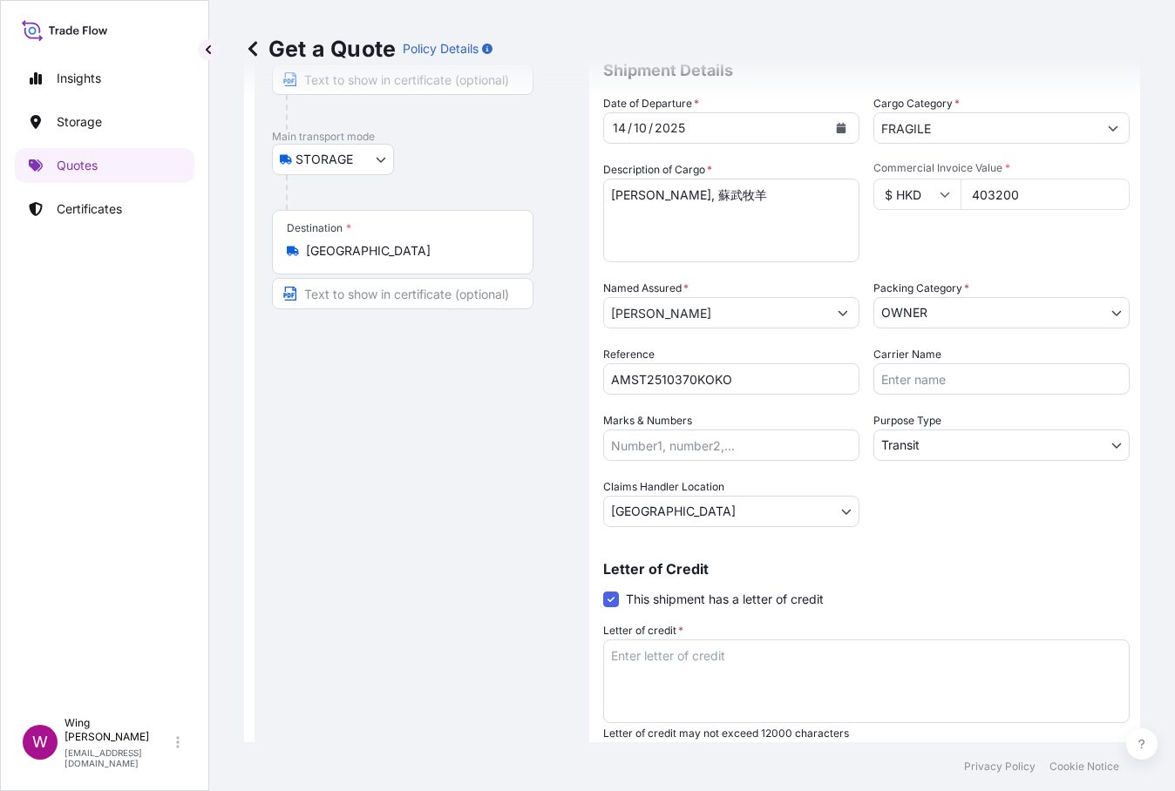
scroll to position [214, 0]
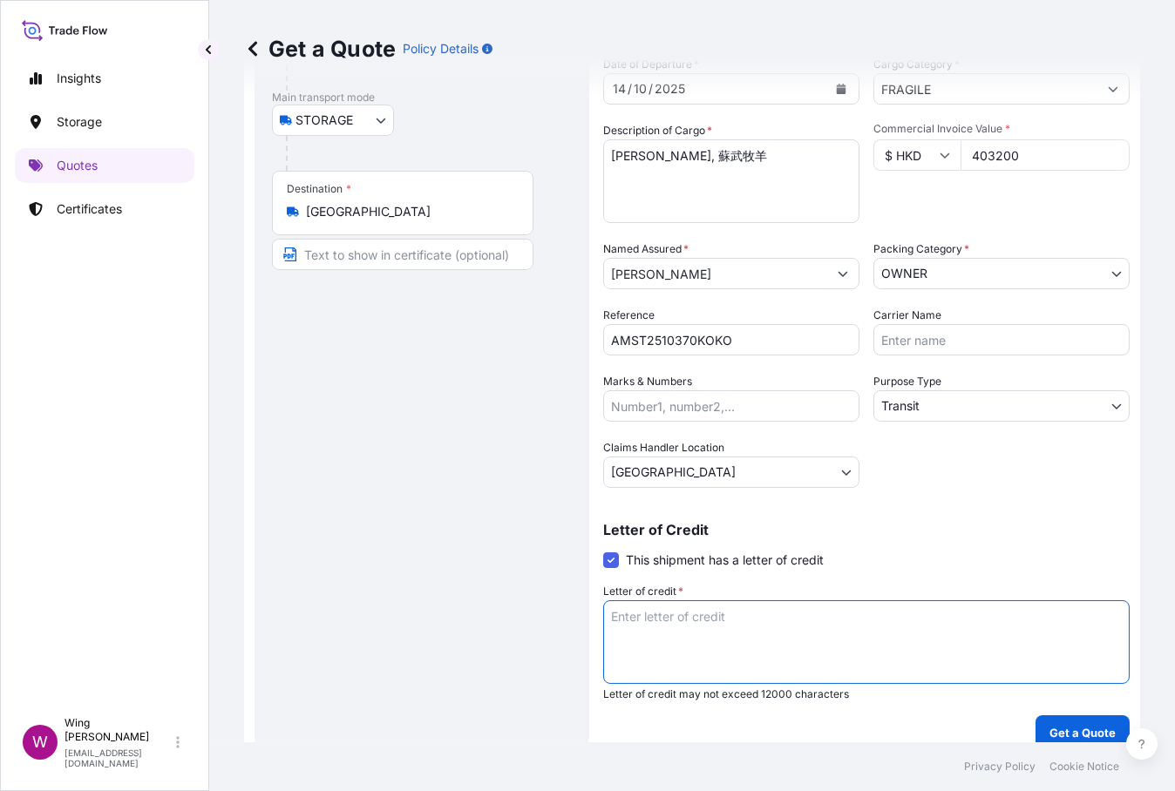
click at [797, 646] on textarea "Letter of credit *" at bounding box center [866, 642] width 526 height 84
type textarea "[DATE] to [DATE] (till further notice)"
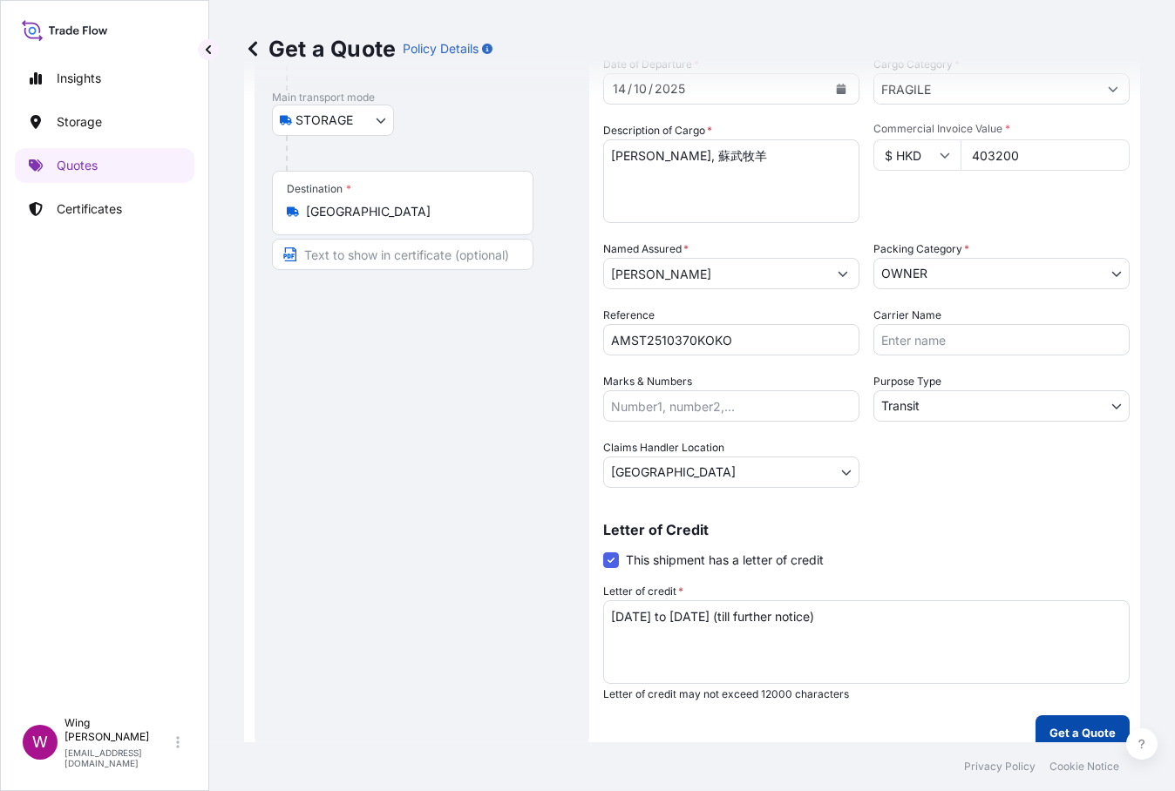
click at [1049, 729] on p "Get a Quote" at bounding box center [1082, 732] width 66 height 17
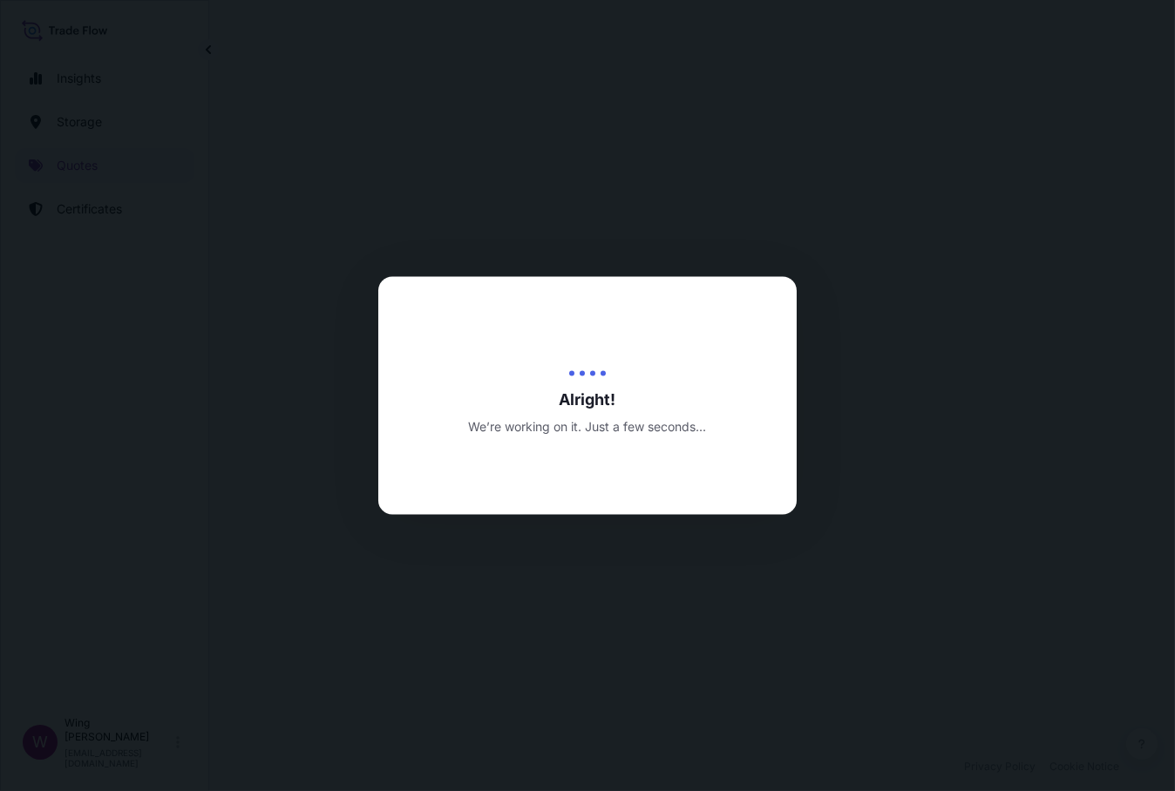
select select "STORAGE"
select select "Transit"
select select "[GEOGRAPHIC_DATA]"
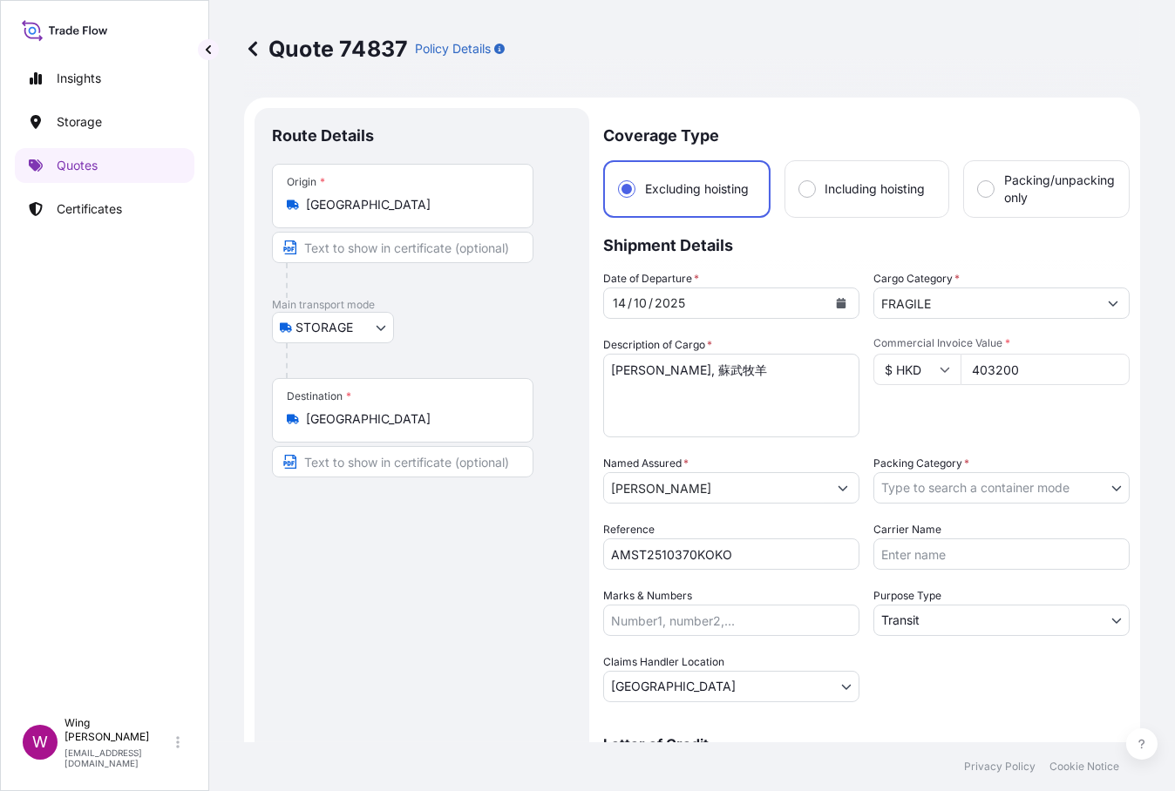
click at [491, 524] on div "Route Details Place of loading Road / [GEOGRAPHIC_DATA] / Inland Origin * [GEOG…" at bounding box center [422, 536] width 300 height 822
click at [392, 599] on div "Route Details Place of loading Road / [GEOGRAPHIC_DATA] / Inland Origin * [GEOG…" at bounding box center [422, 536] width 300 height 822
click at [1013, 482] on body "Insights Storage Quotes Certificates W Wing Lee [EMAIL_ADDRESS][DOMAIN_NAME] Qu…" at bounding box center [587, 395] width 1175 height 791
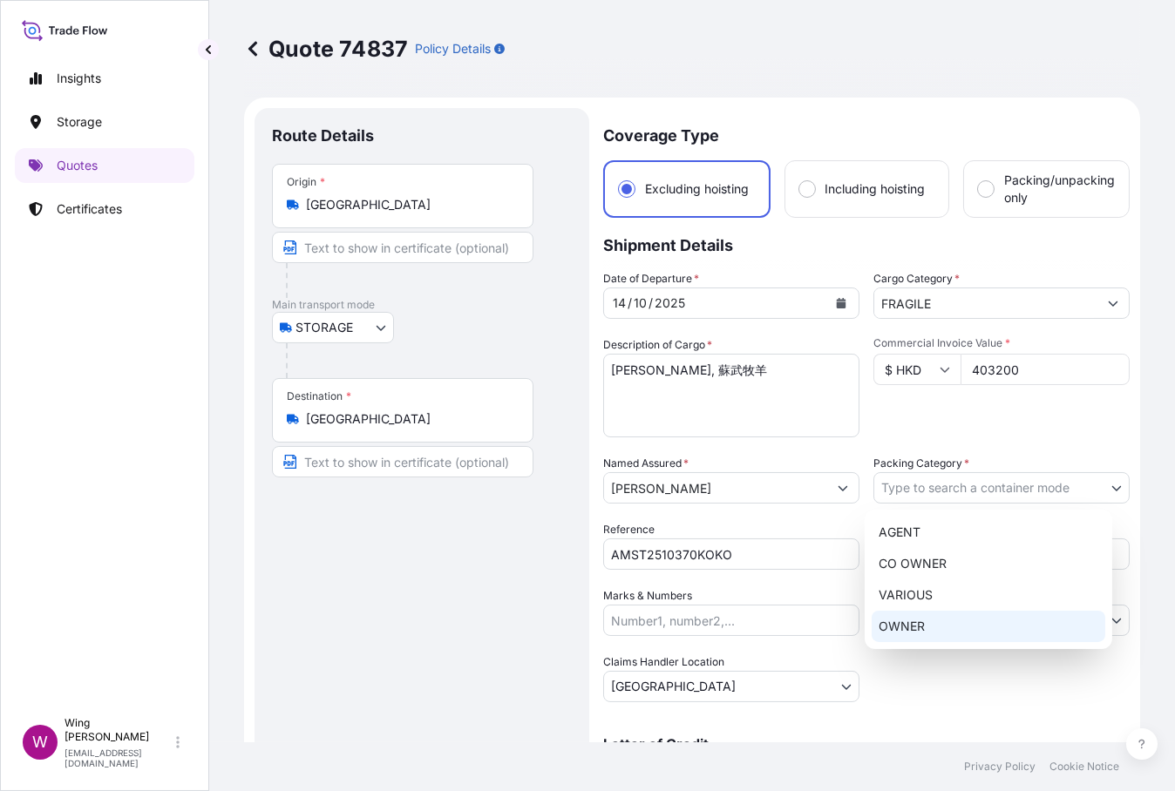
click at [960, 618] on div "OWNER" at bounding box center [988, 626] width 234 height 31
select select "27"
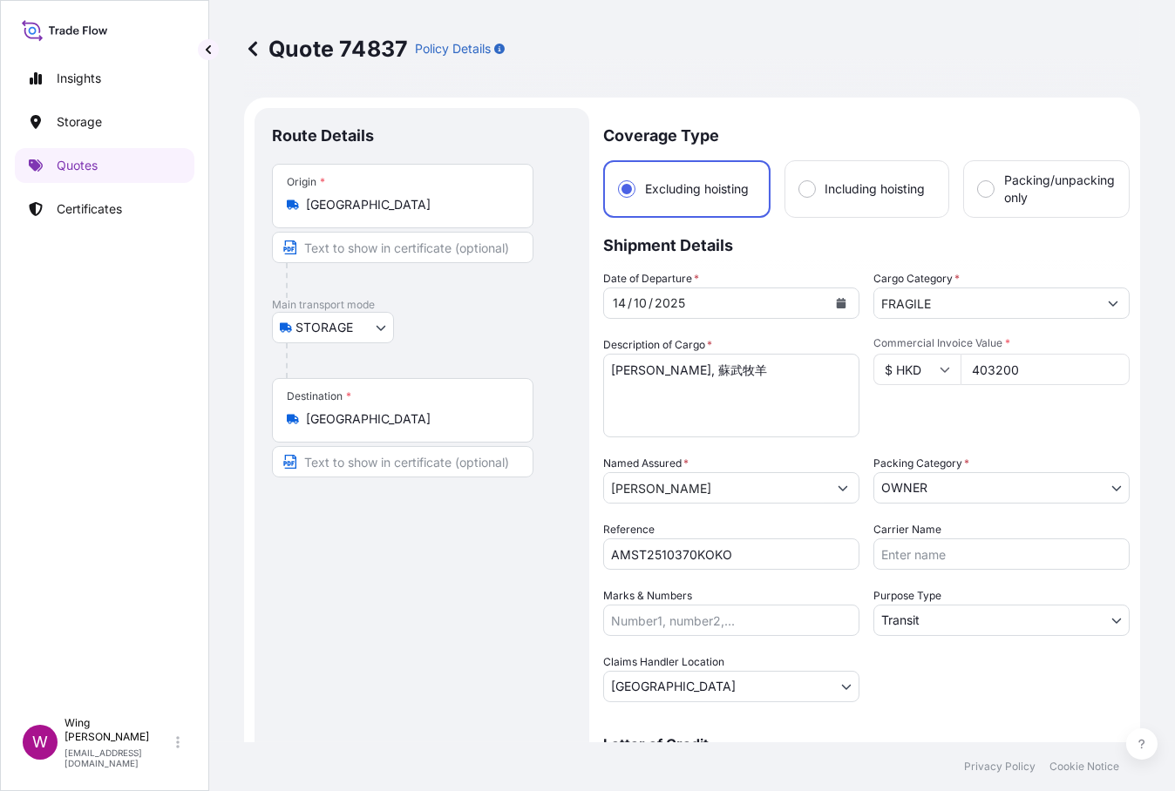
click at [485, 617] on div "Route Details Place of loading Road / [GEOGRAPHIC_DATA] / Inland Origin * [GEOG…" at bounding box center [422, 536] width 300 height 822
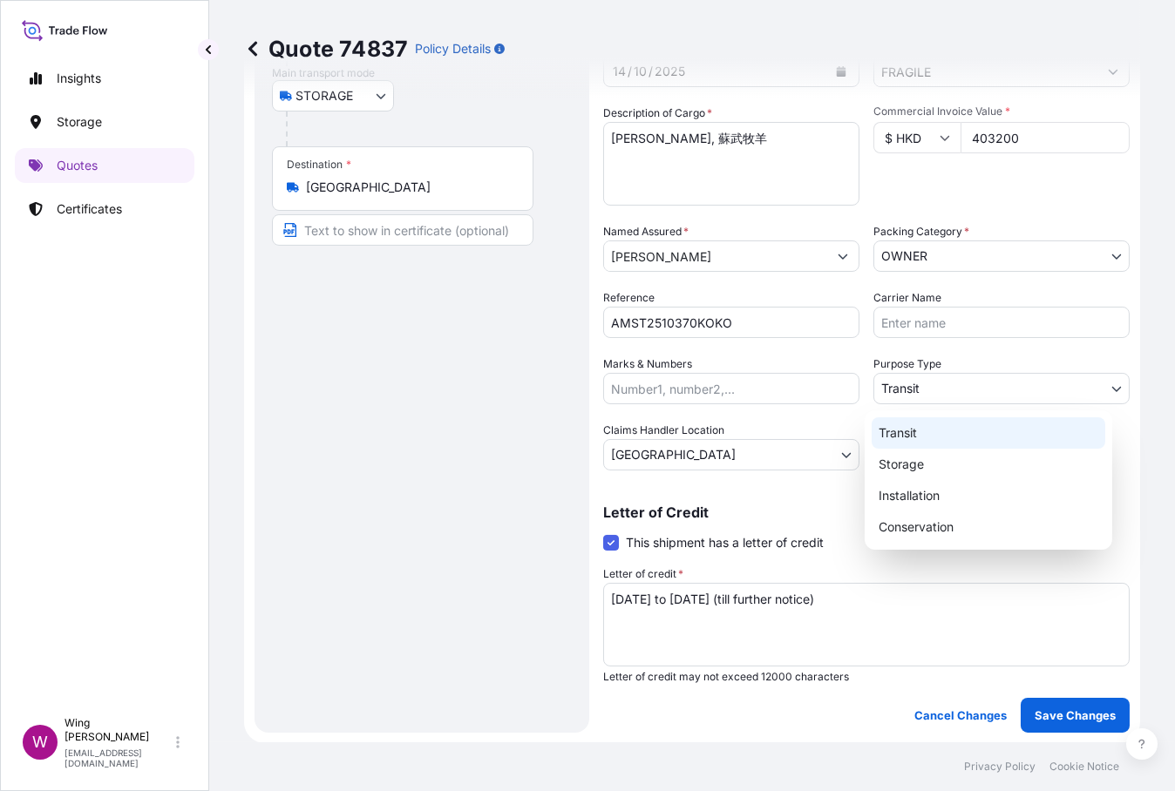
click at [941, 378] on body "Insights Storage Quotes Certificates W Wing Lee [EMAIL_ADDRESS][DOMAIN_NAME] Qu…" at bounding box center [587, 395] width 1175 height 791
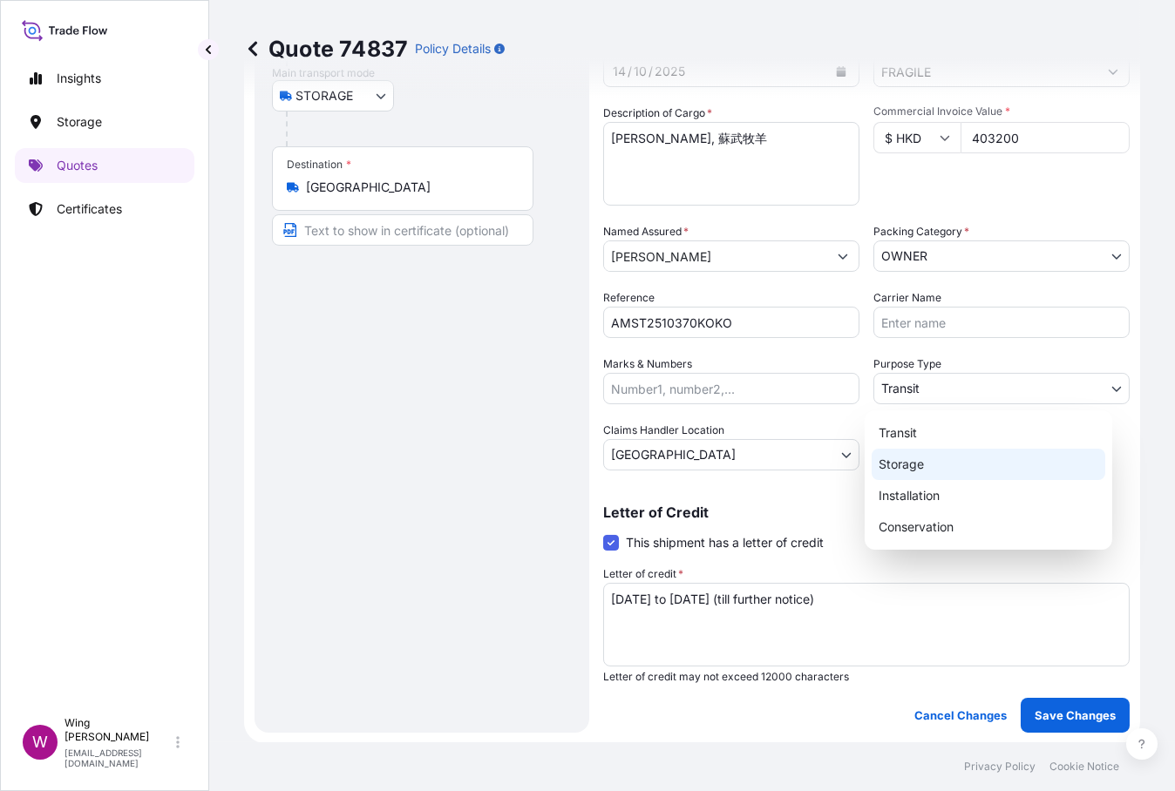
click at [944, 470] on div "Storage" at bounding box center [988, 464] width 234 height 31
select select "Storage"
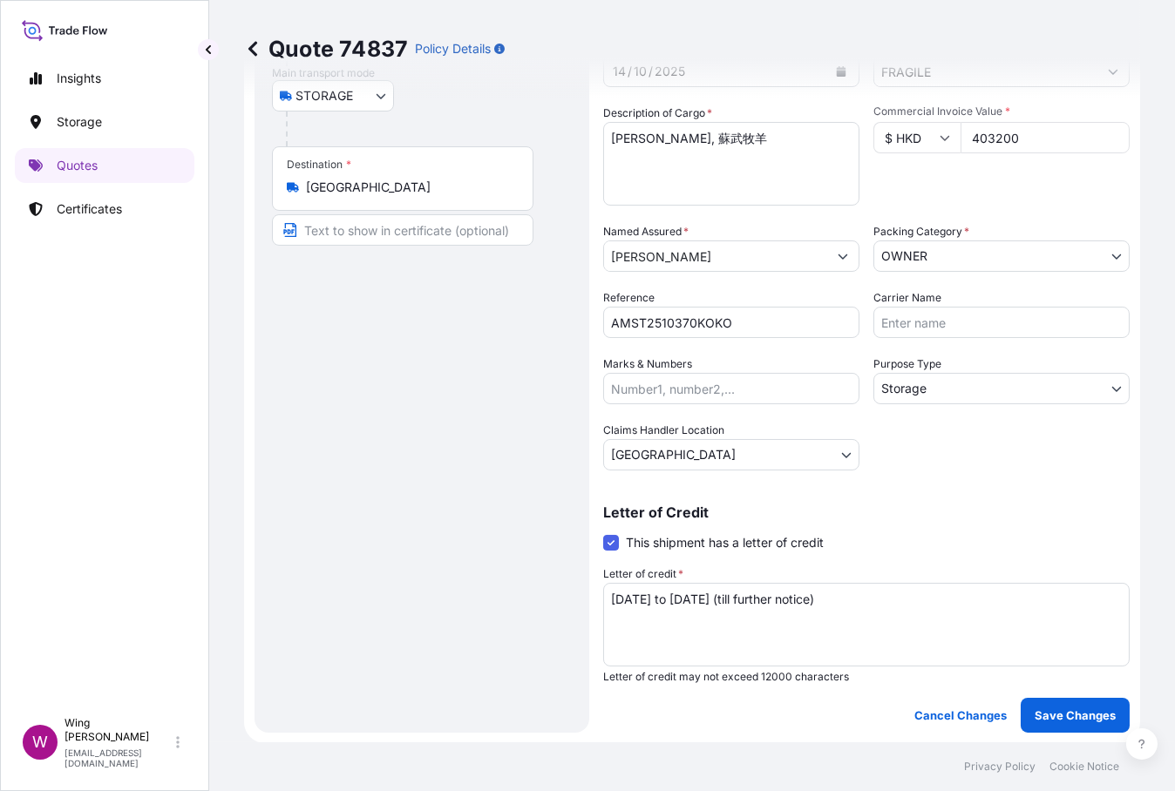
click at [335, 511] on div "Route Details Place of loading Road / [GEOGRAPHIC_DATA] / Inland Origin * [GEOG…" at bounding box center [422, 305] width 300 height 822
click at [1034, 707] on p "Save Changes" at bounding box center [1074, 715] width 81 height 17
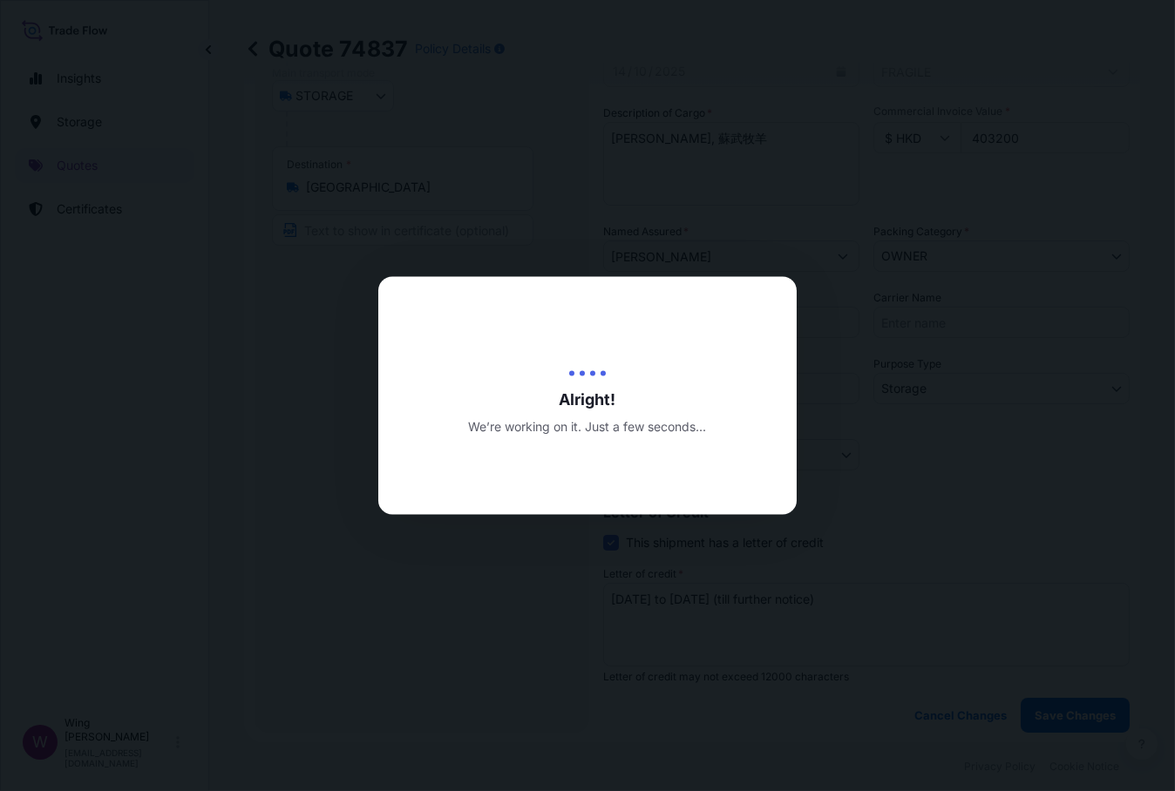
type input "[DATE]"
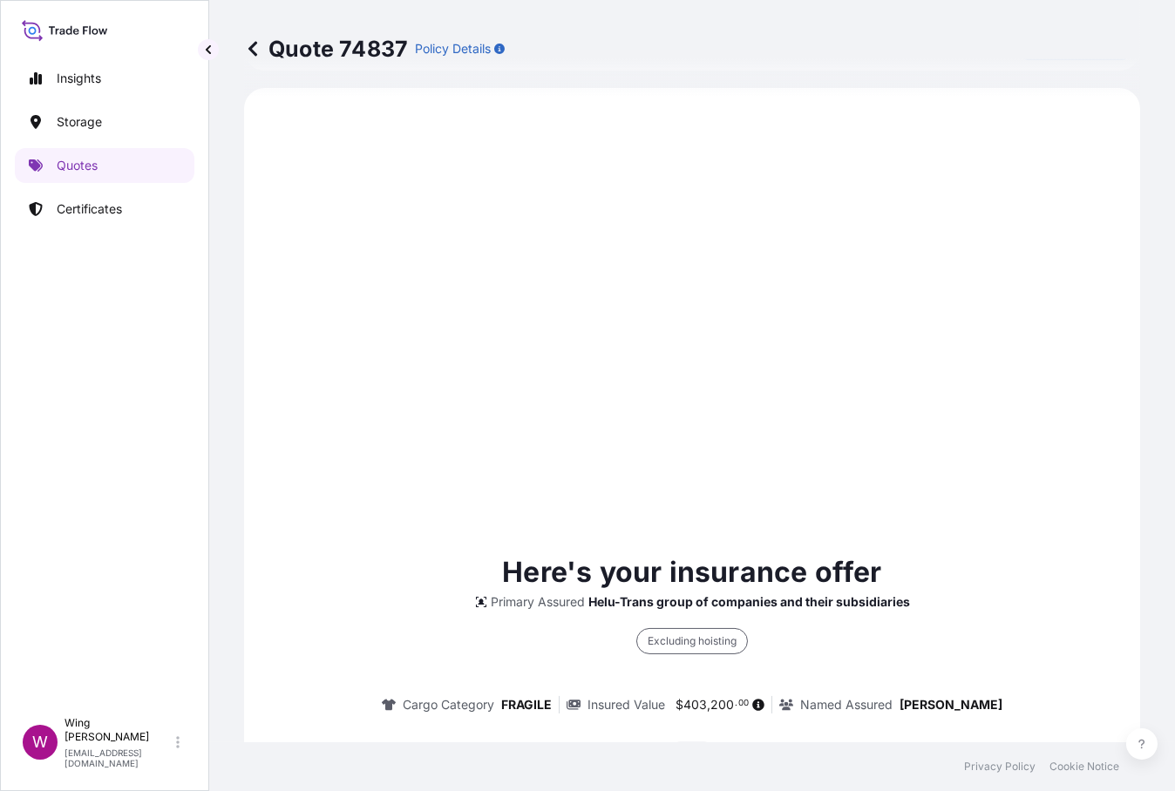
select select "STORAGE"
select select "Storage"
select select "[GEOGRAPHIC_DATA]"
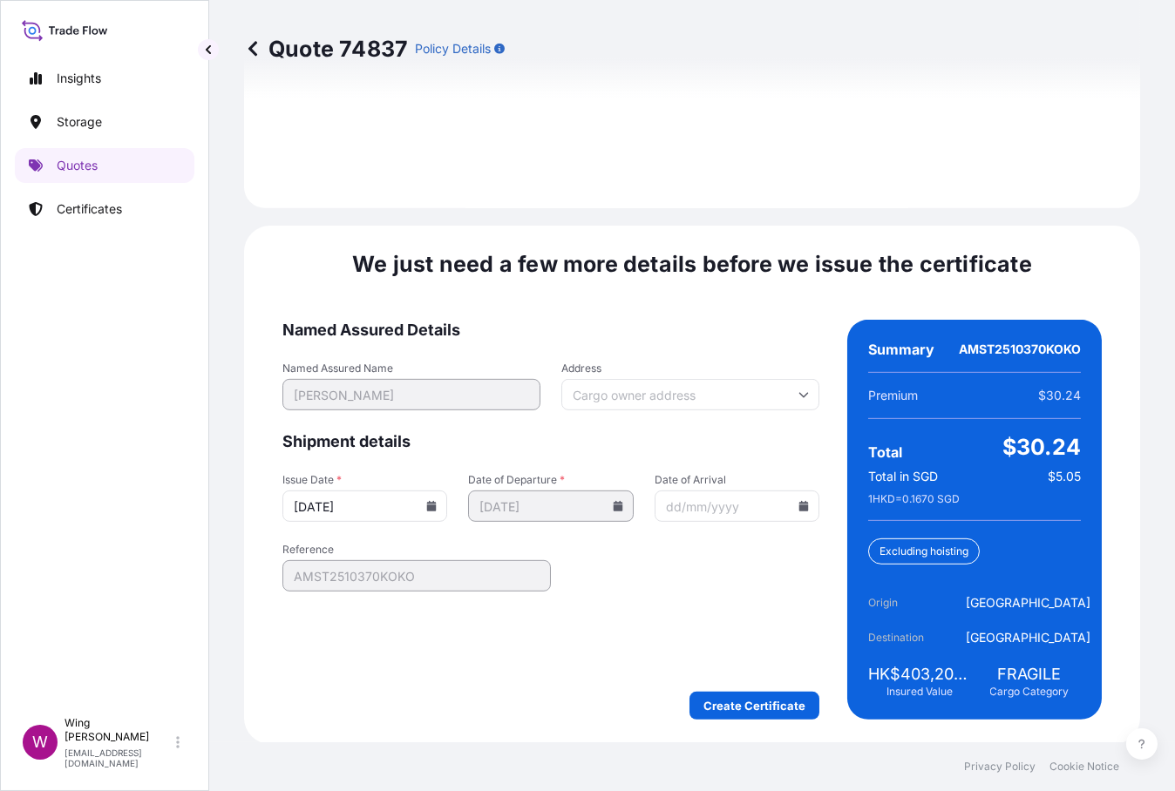
scroll to position [2667, 0]
click at [736, 688] on form "Named Assured Details Named Assured Name [PERSON_NAME] Address Shipment details…" at bounding box center [550, 519] width 537 height 400
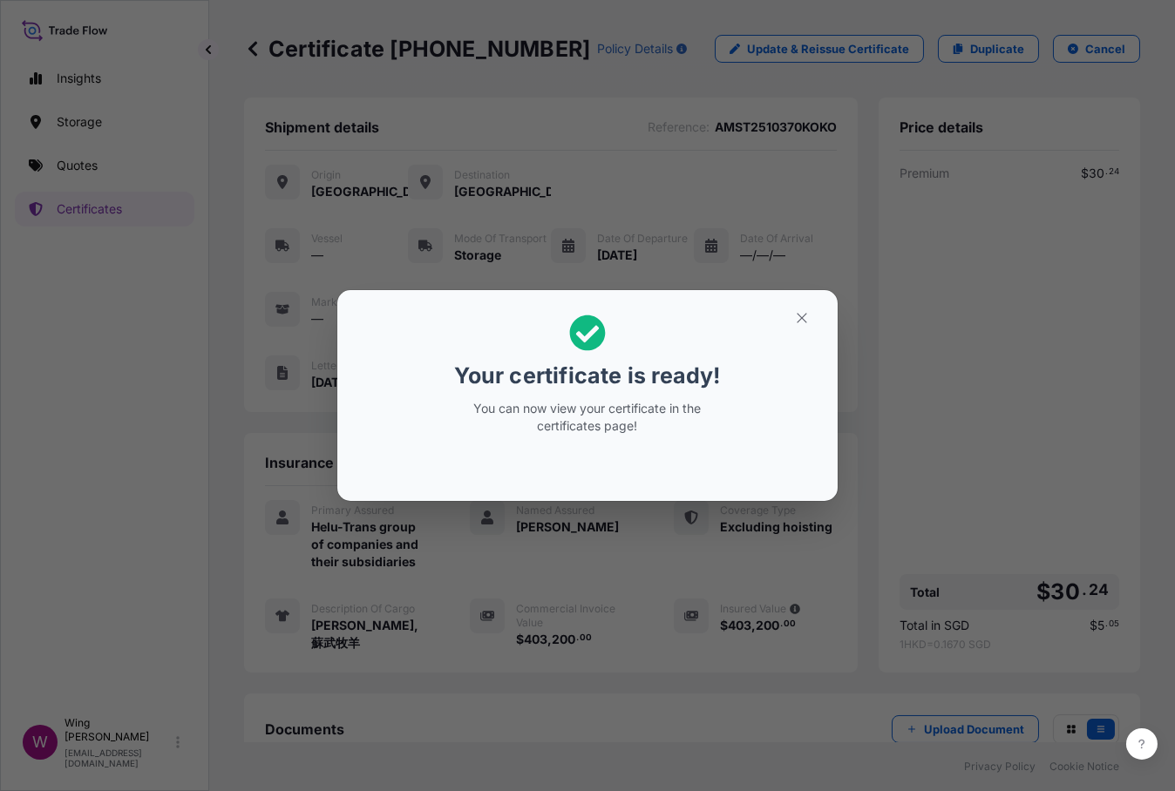
click at [703, 372] on p "Your certificate is ready!" at bounding box center [587, 376] width 266 height 28
click at [800, 321] on icon "button" at bounding box center [802, 318] width 16 height 16
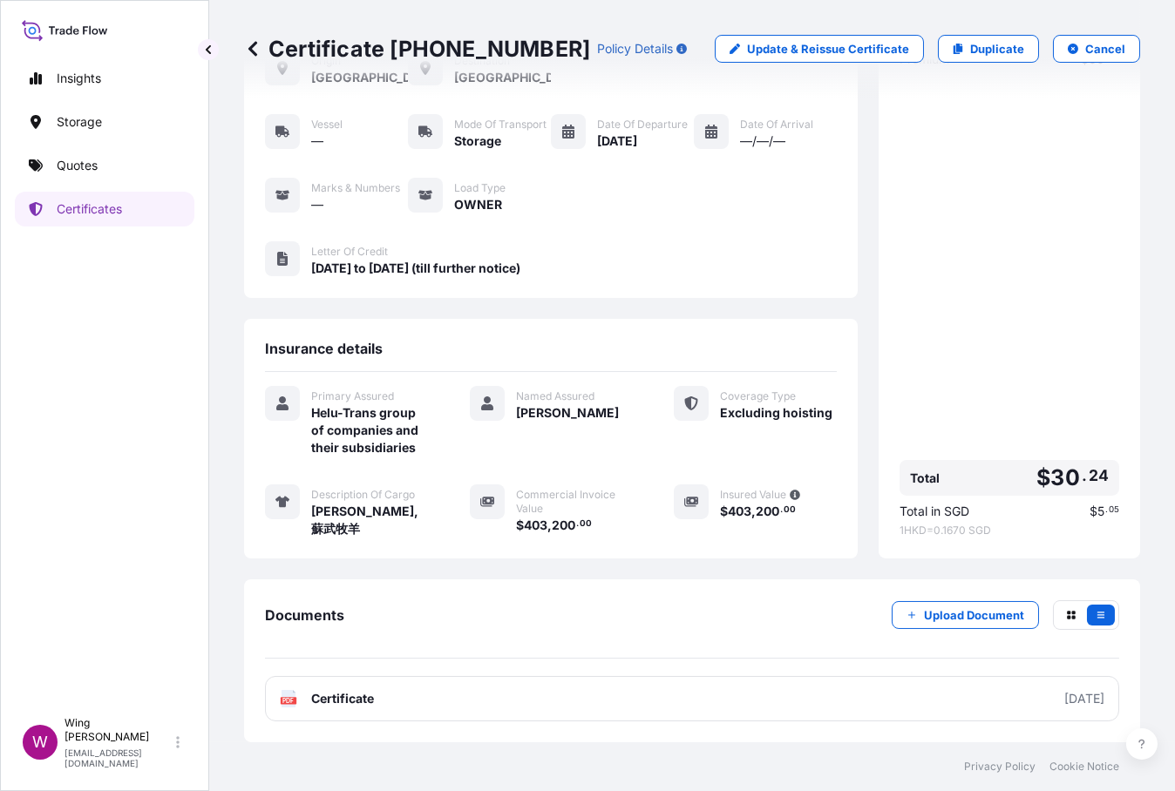
scroll to position [155, 0]
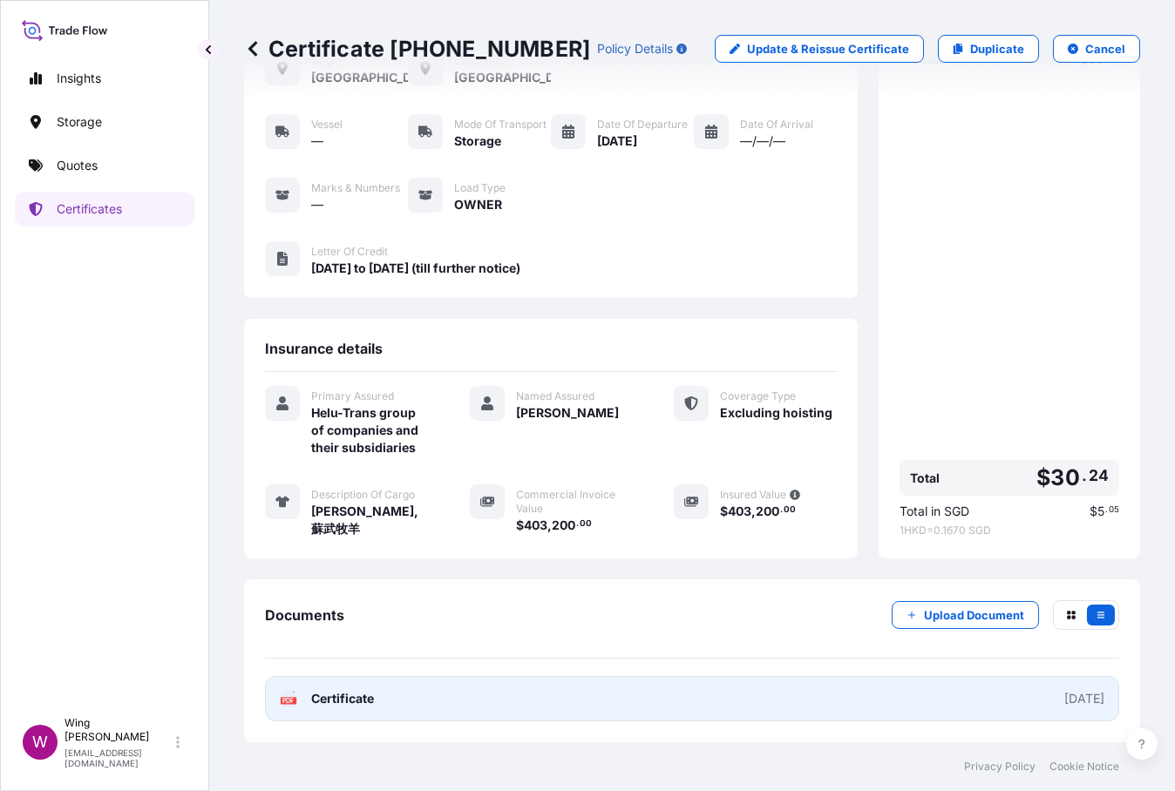
click at [281, 695] on icon at bounding box center [288, 698] width 15 height 17
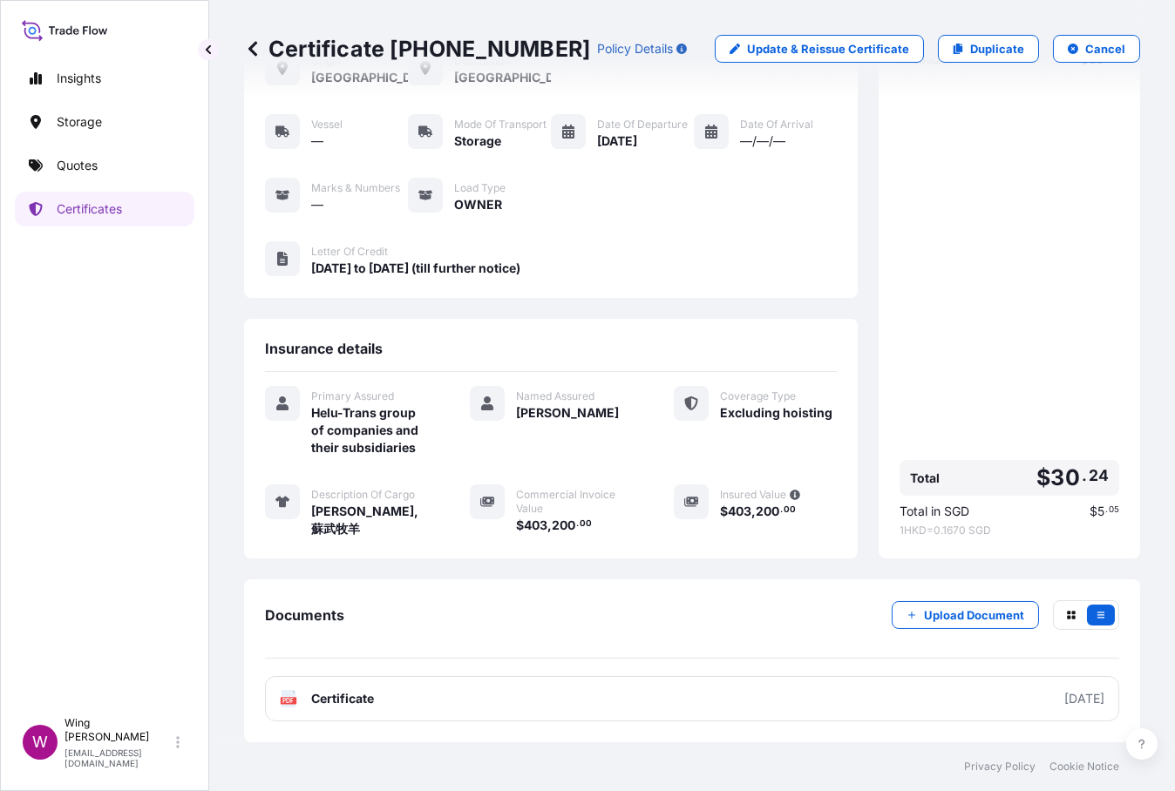
click at [953, 61] on link "Duplicate" at bounding box center [988, 49] width 101 height 28
select select "STORAGE"
select select "Storage"
select select "[GEOGRAPHIC_DATA]"
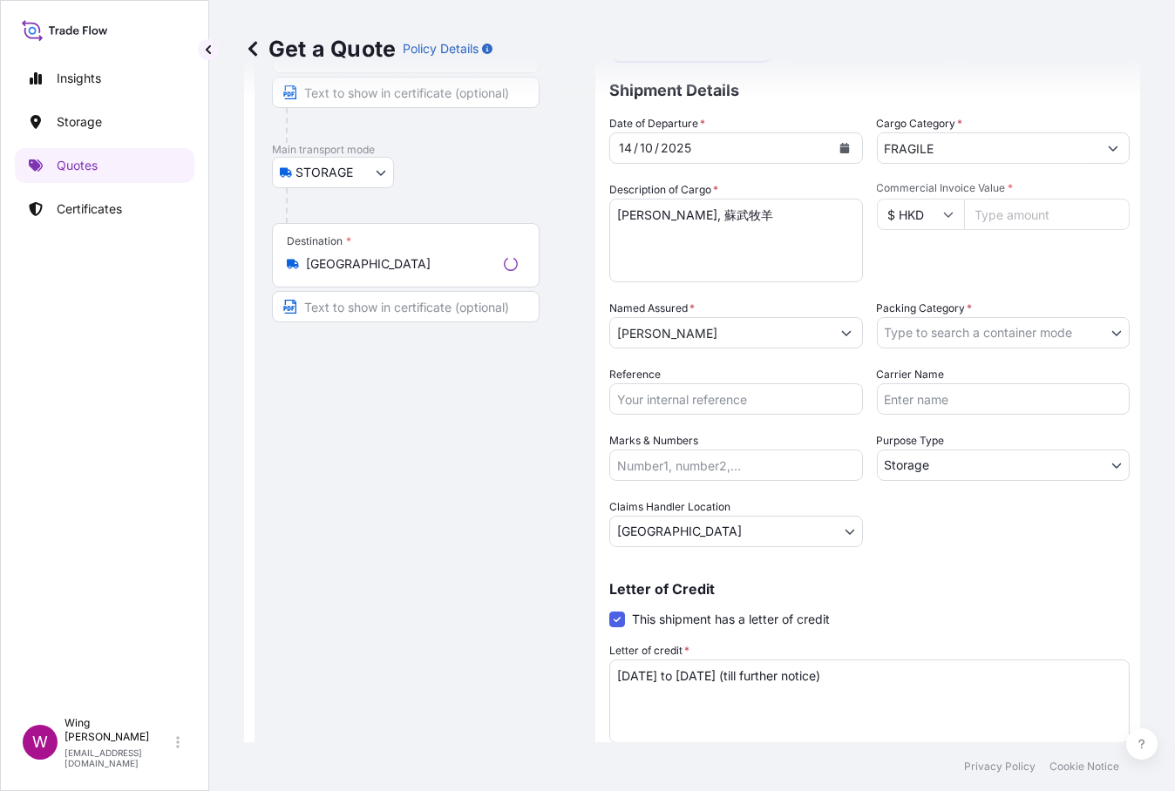
scroll to position [27, 0]
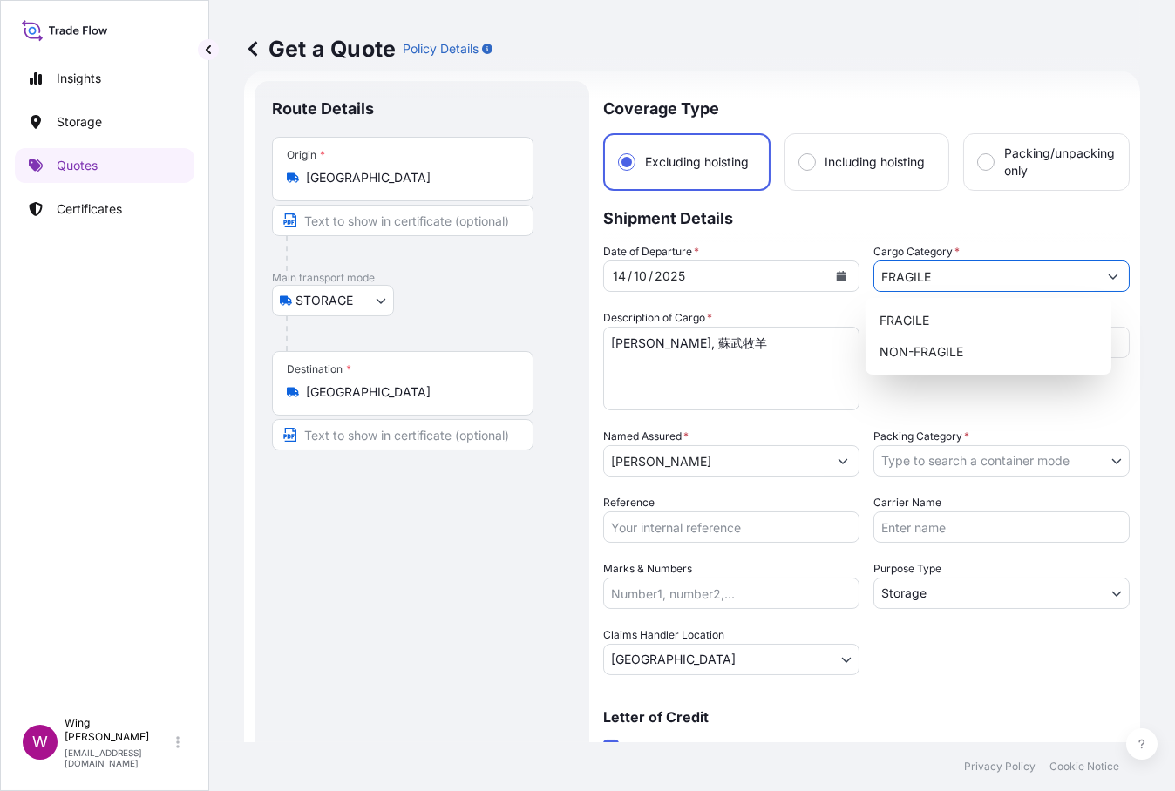
click at [1011, 278] on input "FRAGILE" at bounding box center [985, 276] width 223 height 31
click at [993, 337] on div "NON-FRAGILE" at bounding box center [988, 351] width 232 height 31
type input "NON-FRAGILE"
click at [680, 372] on textarea "[PERSON_NAME], 蘇武牧羊" at bounding box center [731, 369] width 256 height 84
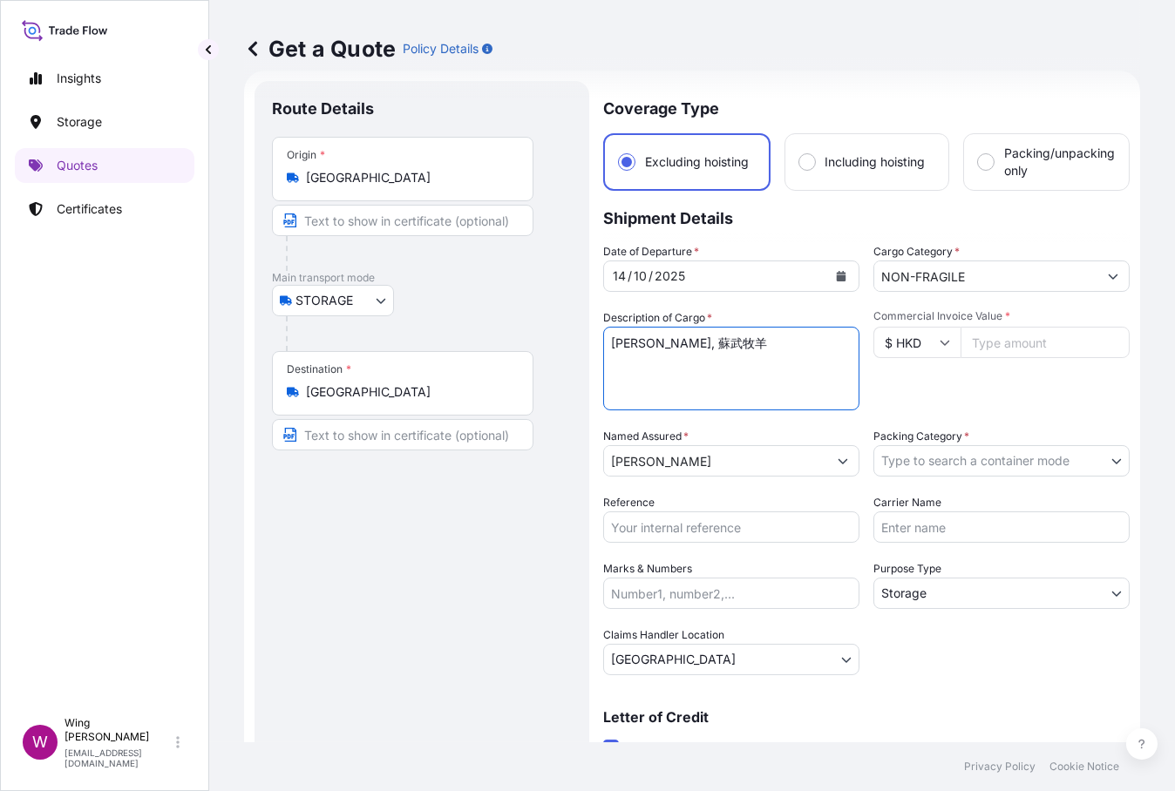
drag, startPoint x: 742, startPoint y: 341, endPoint x: 582, endPoint y: 329, distance: 159.9
click at [582, 329] on form "Route Details Place of loading Road / Inland Road / Inland Origin * [GEOGRAPHIC…" at bounding box center [692, 510] width 896 height 878
paste textarea "[PERSON_NAME] From Brush 4"
click at [664, 346] on textarea "[PERSON_NAME], 蘇武牧羊" at bounding box center [731, 369] width 256 height 84
type textarea "[PERSON_NAME], From Brush 4"
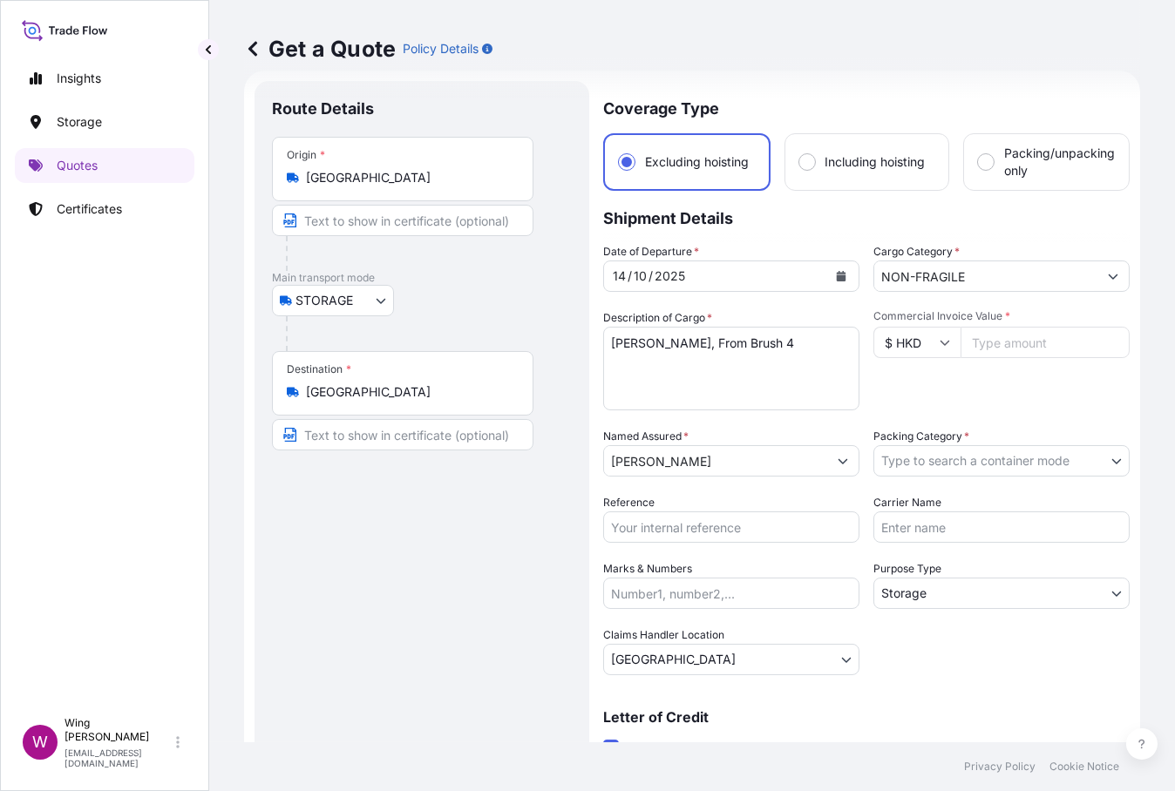
click at [505, 519] on div "Route Details Place of loading Road / [GEOGRAPHIC_DATA] / Inland Origin * [GEOG…" at bounding box center [422, 509] width 300 height 822
click at [990, 352] on input "Commercial Invoice Value *" at bounding box center [1044, 342] width 169 height 31
paste input "151200"
type input "151200"
click at [488, 505] on div "Route Details Place of loading Road / [GEOGRAPHIC_DATA] / Inland Origin * [GEOG…" at bounding box center [422, 509] width 300 height 822
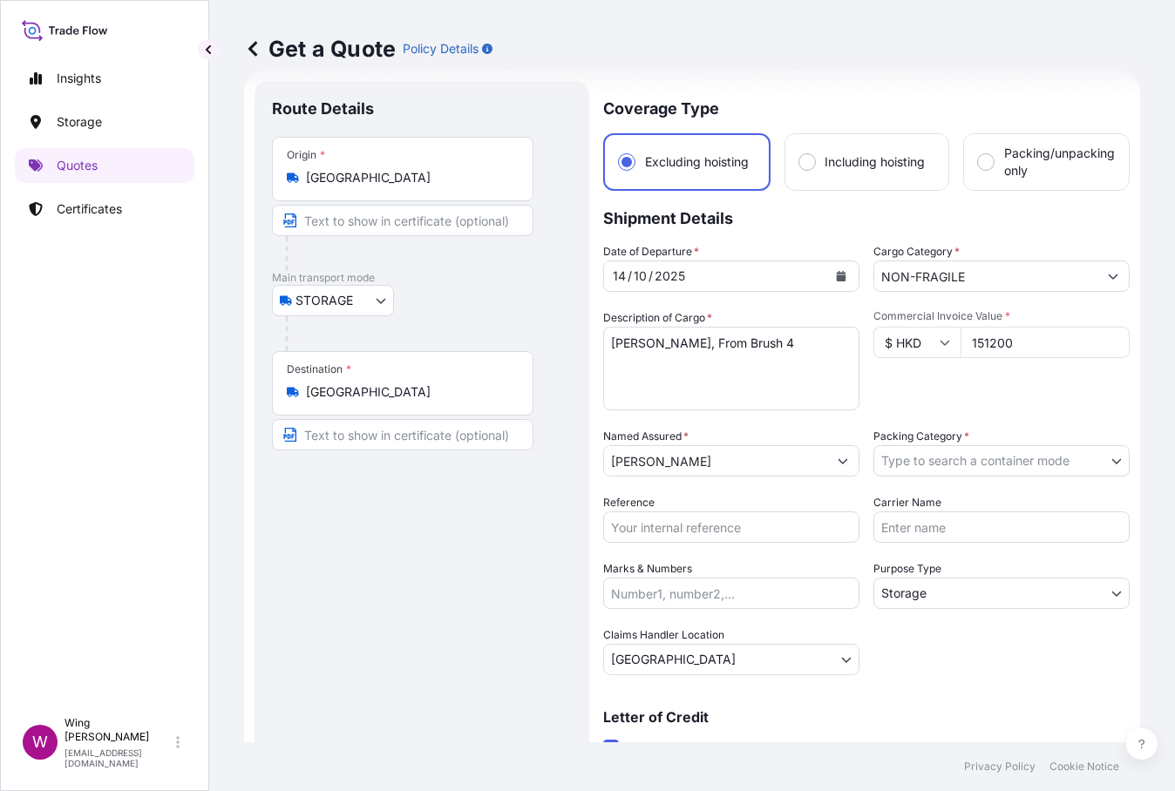
click at [891, 468] on body "Insights Storage Quotes Certificates W Wing Lee [EMAIL_ADDRESS][DOMAIN_NAME] Ge…" at bounding box center [587, 395] width 1175 height 791
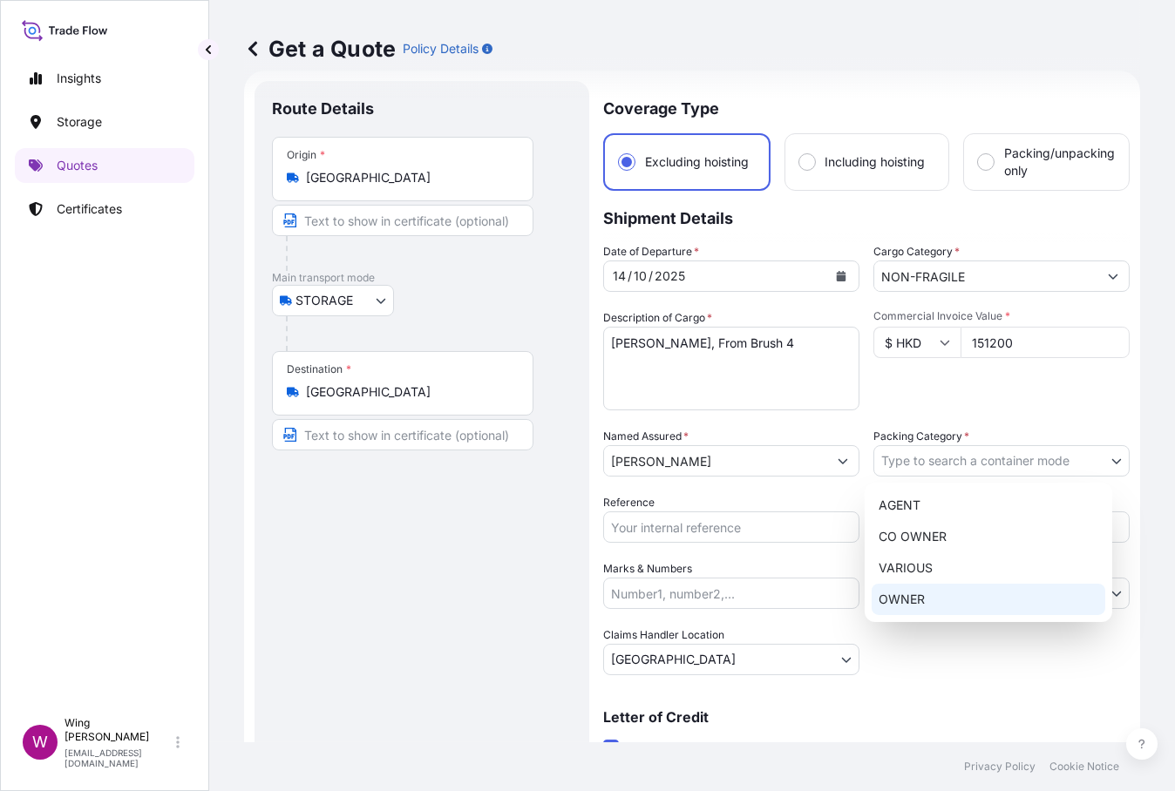
click at [906, 600] on div "OWNER" at bounding box center [988, 599] width 234 height 31
select select "27"
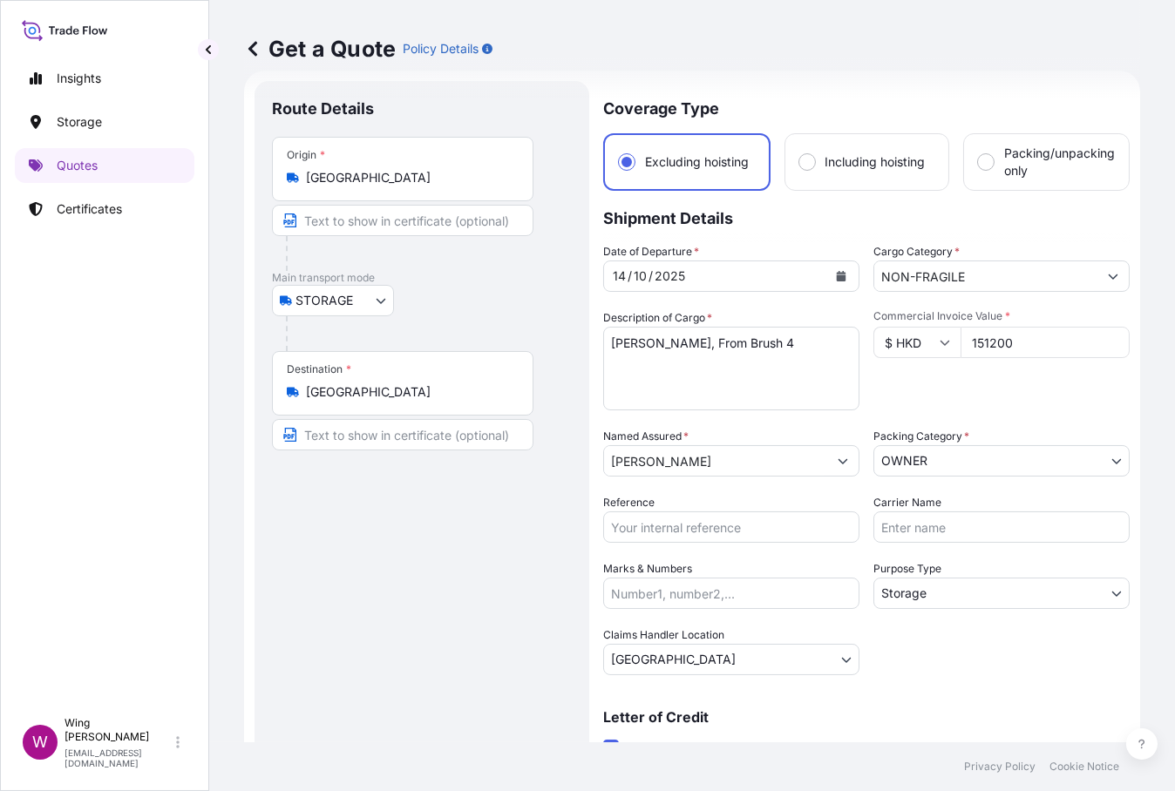
click at [432, 599] on div "Route Details Place of loading Road / [GEOGRAPHIC_DATA] / Inland Origin * [GEOG…" at bounding box center [422, 509] width 300 height 822
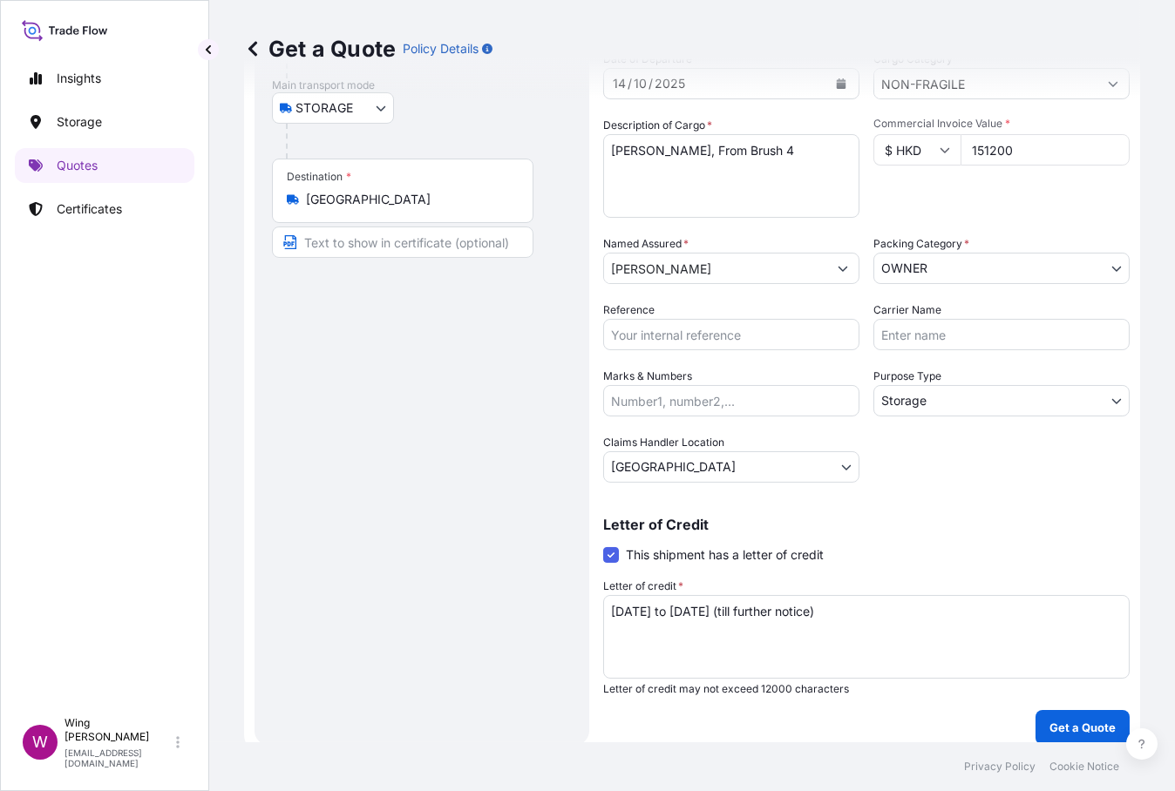
scroll to position [231, 0]
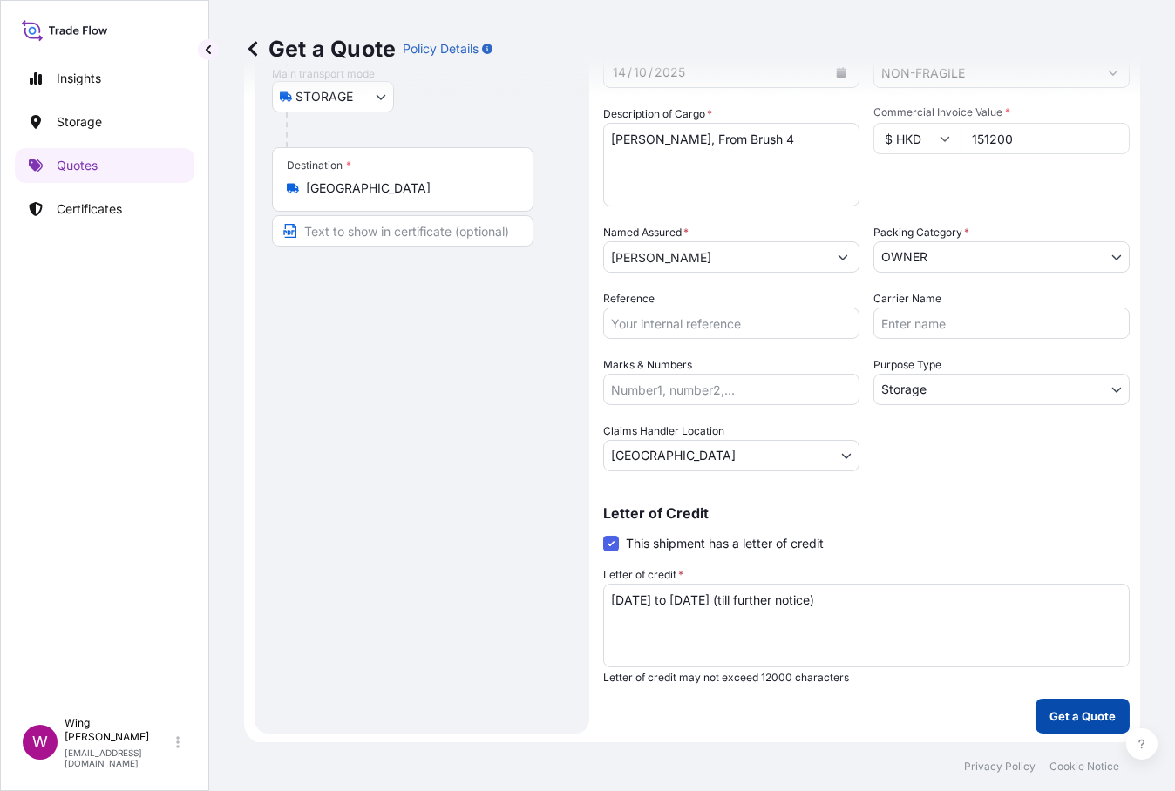
click at [1072, 728] on button "Get a Quote" at bounding box center [1082, 716] width 94 height 35
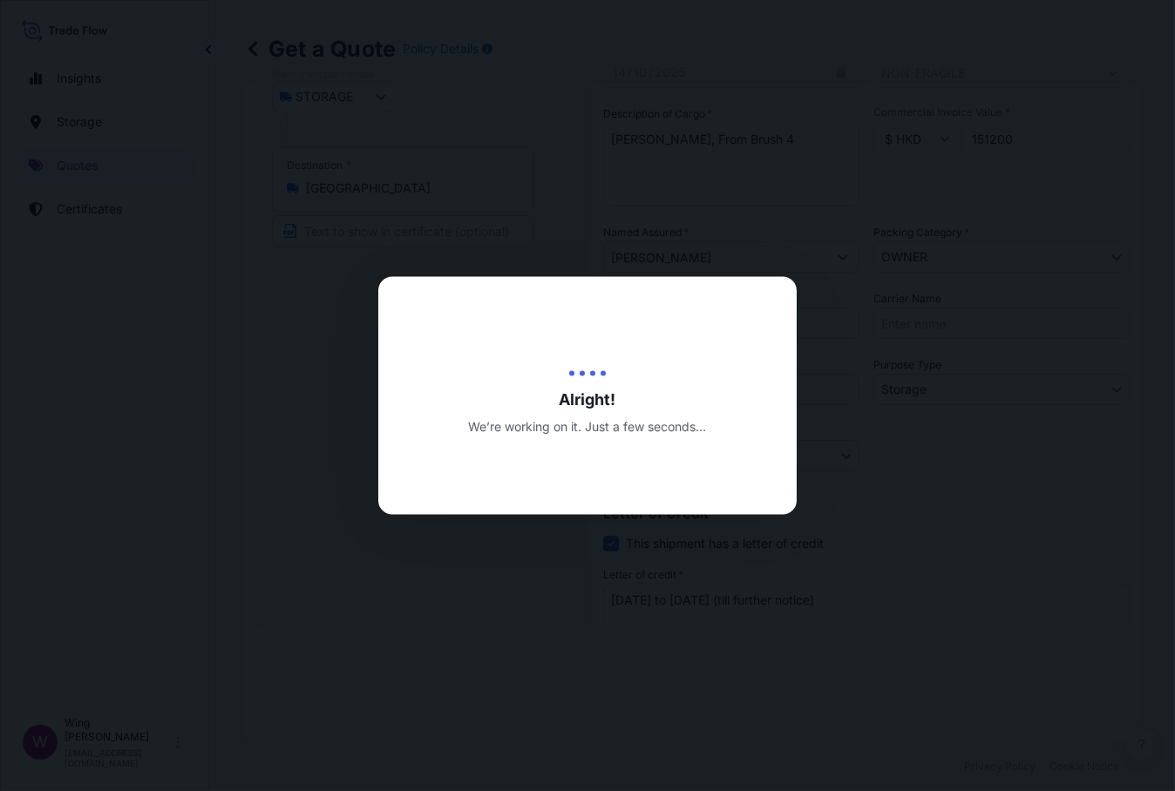
type input "[DATE]"
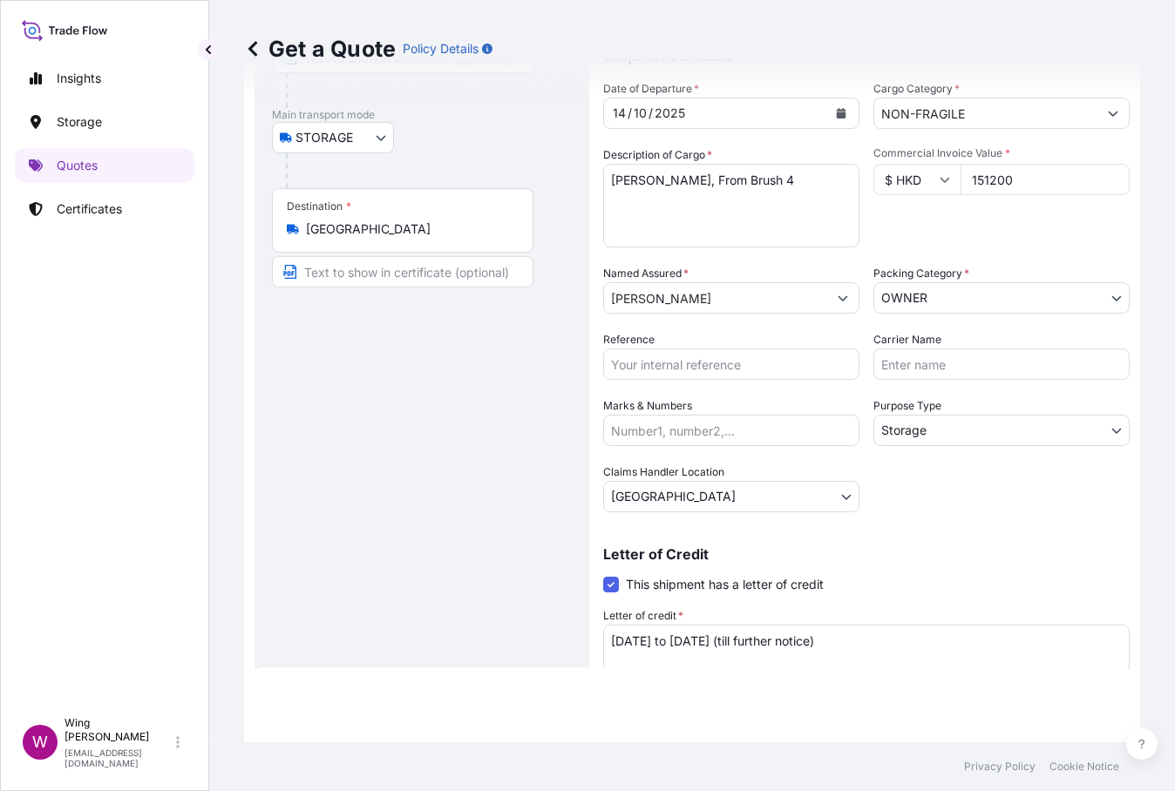
scroll to position [0, 0]
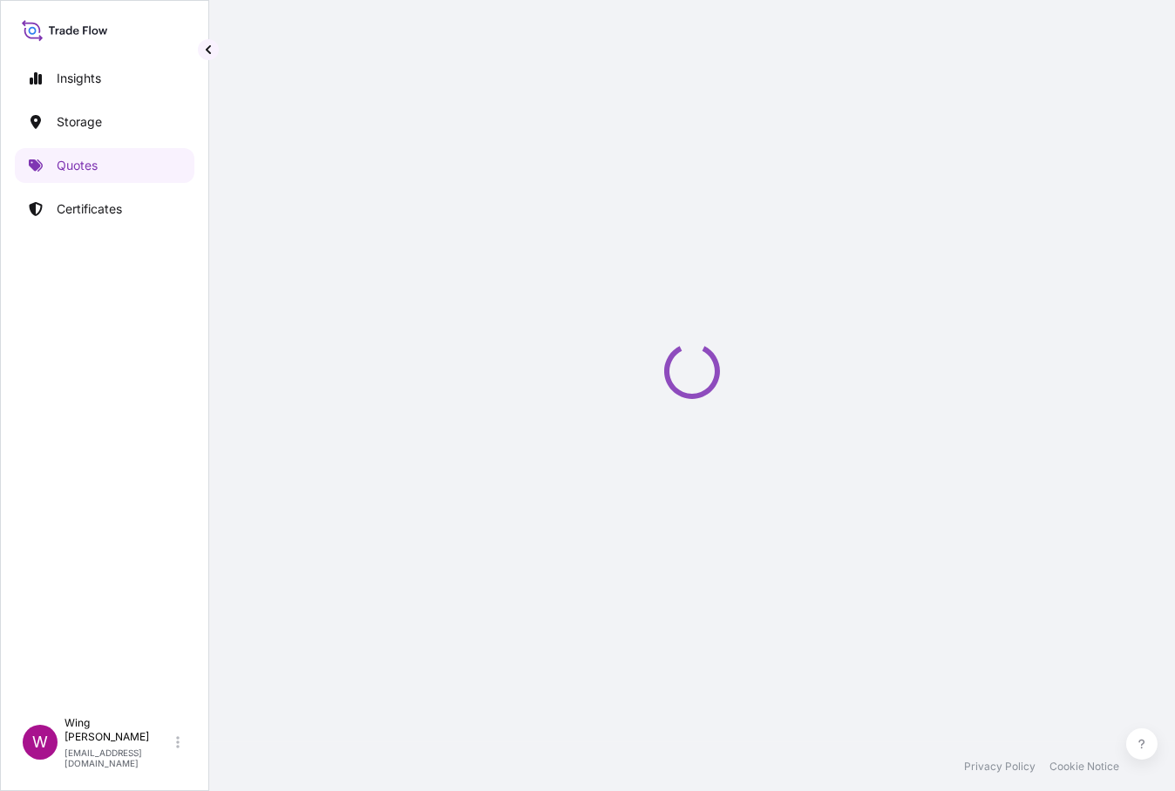
select select "STORAGE"
select select "Transit"
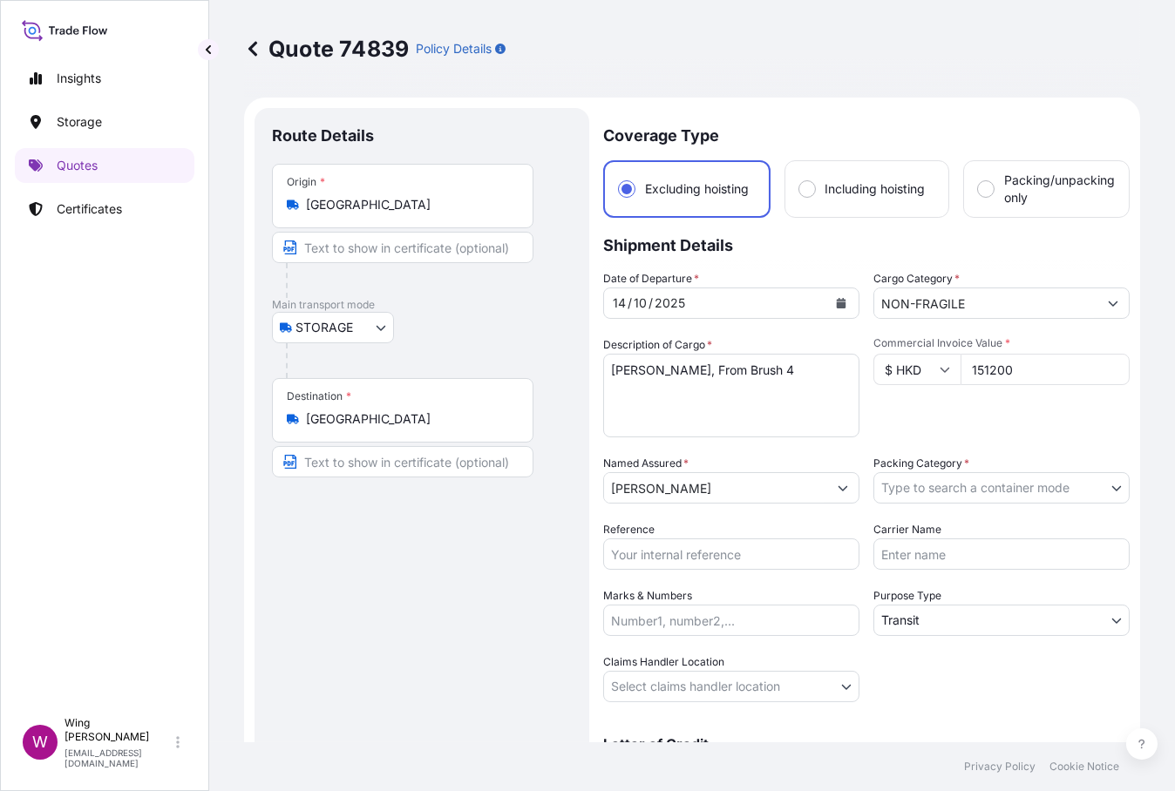
click at [895, 491] on body "Insights Storage Quotes Certificates W Wing Lee [EMAIL_ADDRESS][DOMAIN_NAME] Qu…" at bounding box center [587, 395] width 1175 height 791
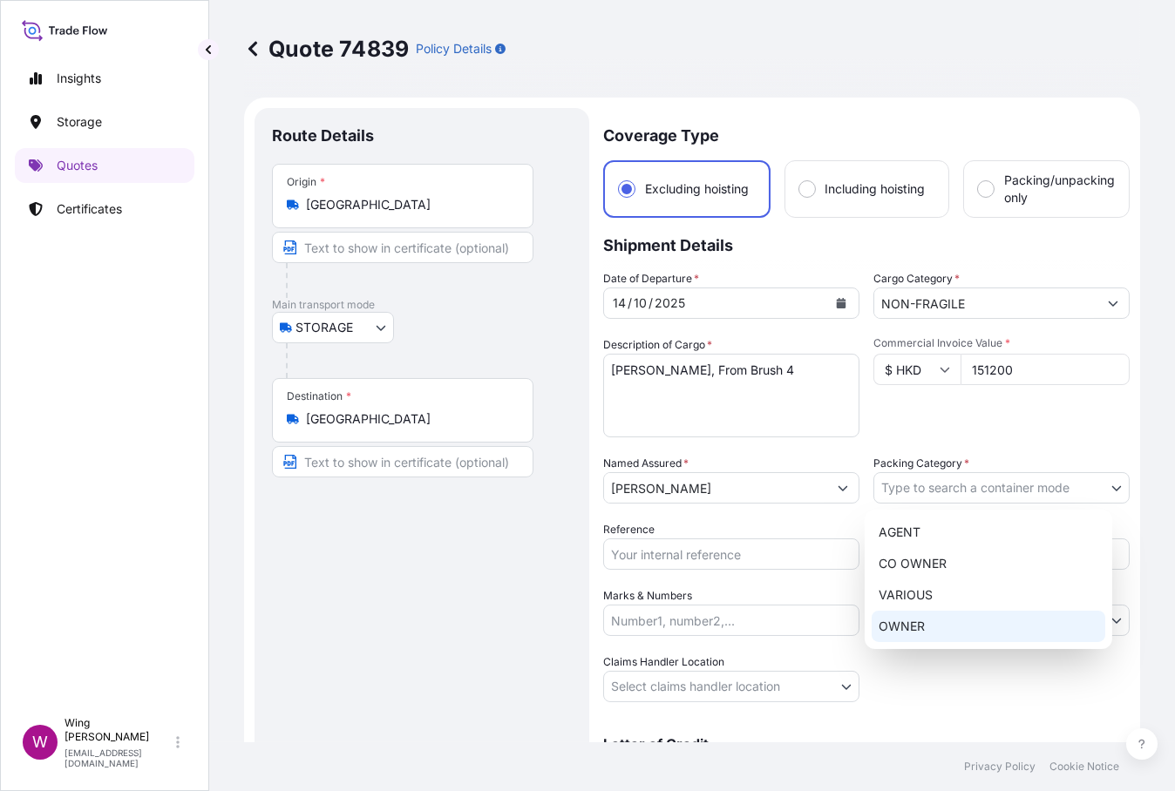
click at [940, 625] on div "OWNER" at bounding box center [988, 626] width 234 height 31
select select "27"
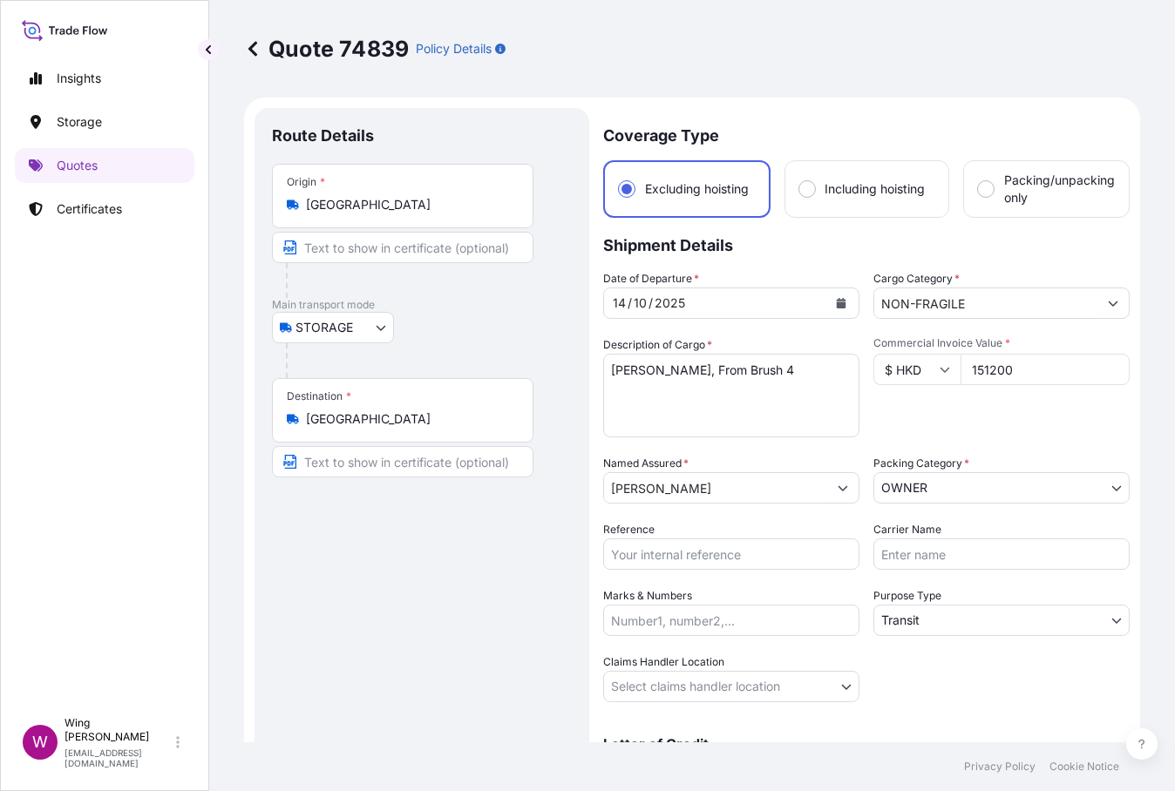
click at [552, 592] on div "Route Details Place of loading Road / [GEOGRAPHIC_DATA] / Inland Origin * [GEOG…" at bounding box center [422, 469] width 300 height 689
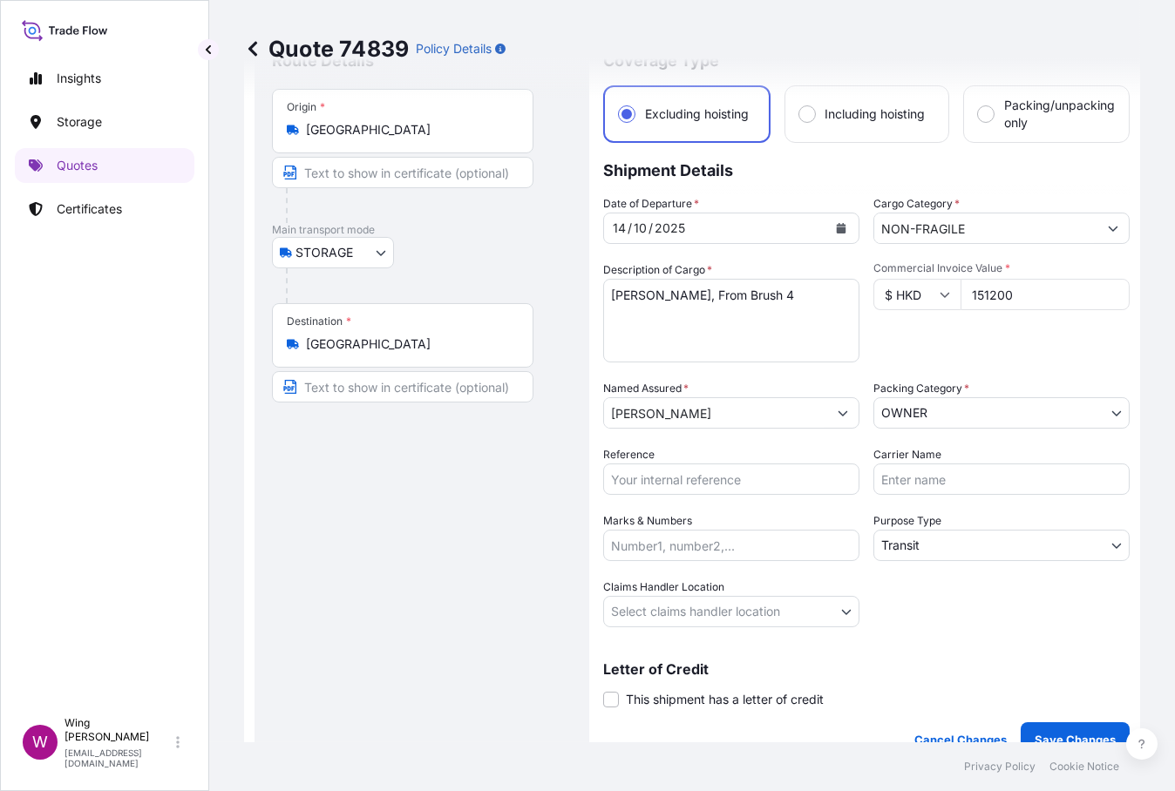
scroll to position [115, 0]
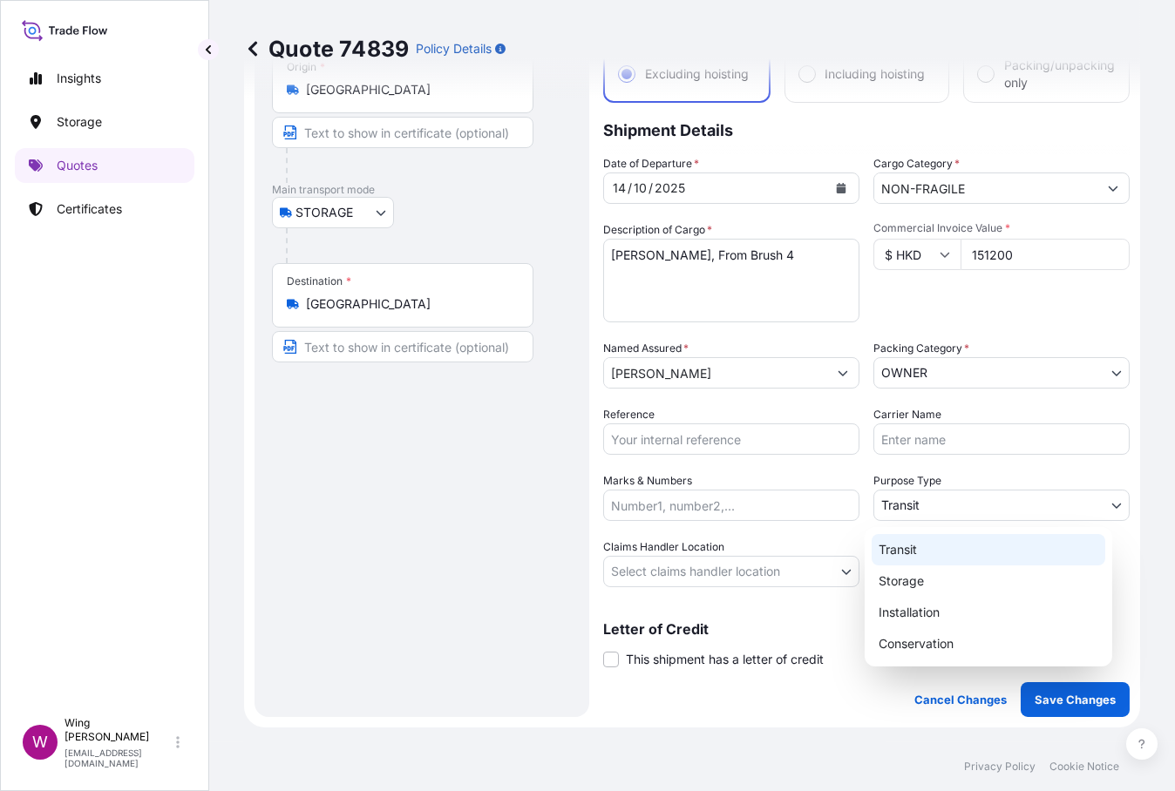
click at [962, 514] on body "Insights Storage Quotes Certificates W Wing Lee [EMAIL_ADDRESS][DOMAIN_NAME] Qu…" at bounding box center [587, 395] width 1175 height 791
click at [950, 576] on div "Storage" at bounding box center [988, 581] width 234 height 31
select select "Storage"
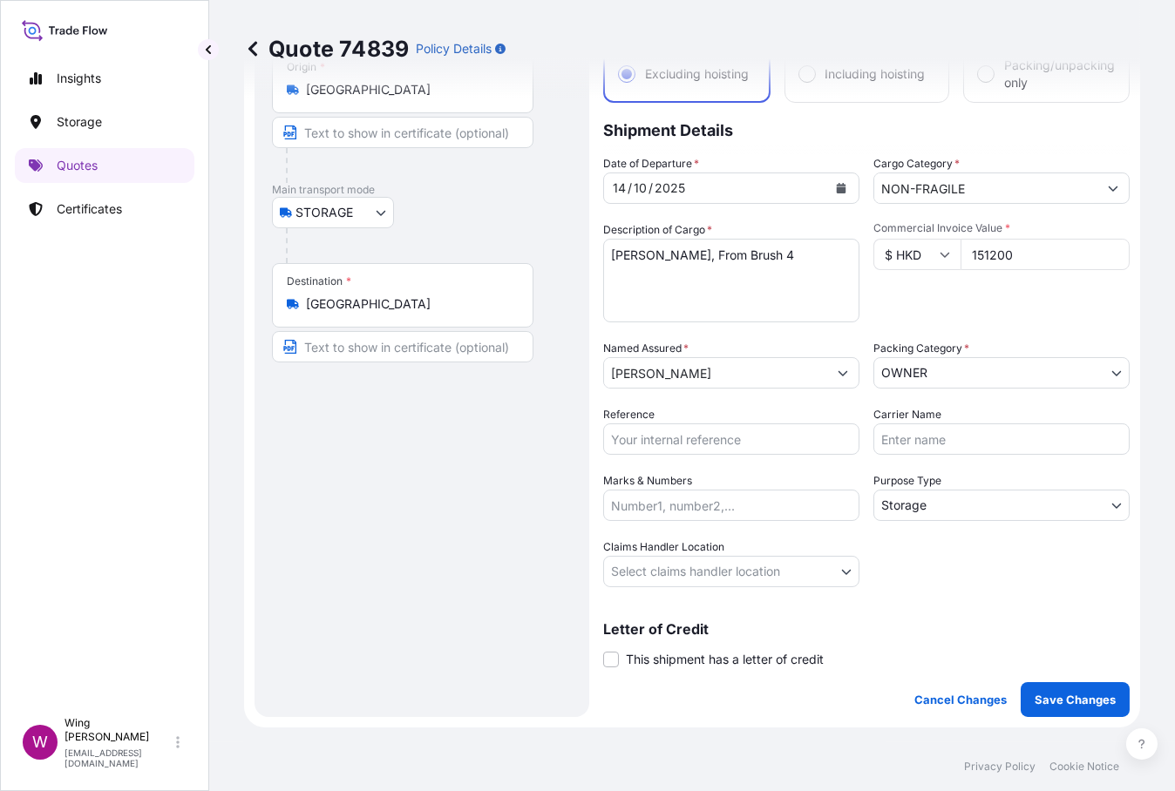
click at [410, 544] on div "Route Details Place of loading Road / [GEOGRAPHIC_DATA] / Inland Origin * [GEOG…" at bounding box center [422, 354] width 300 height 689
click at [696, 438] on input "Reference" at bounding box center [731, 439] width 256 height 31
paste input "AMST2510370KOKO"
type input "AMST2510370KOKO"
click at [390, 451] on div "Route Details Place of loading Road / [GEOGRAPHIC_DATA] / Inland Origin * [GEOG…" at bounding box center [422, 354] width 300 height 689
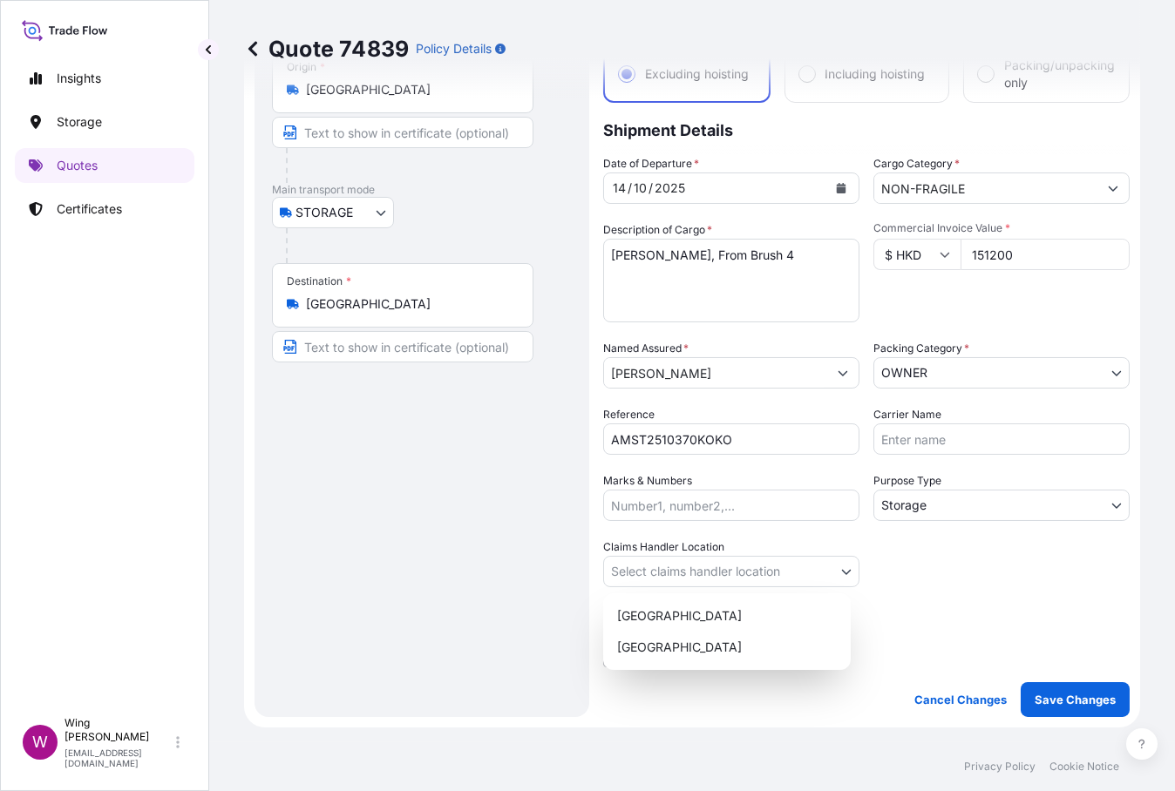
click at [650, 563] on body "Insights Storage Quotes Certificates W Wing Lee [EMAIL_ADDRESS][DOMAIN_NAME] Qu…" at bounding box center [587, 395] width 1175 height 791
click at [660, 613] on div "[GEOGRAPHIC_DATA]" at bounding box center [727, 615] width 234 height 31
select select "[GEOGRAPHIC_DATA]"
click at [457, 613] on div "Route Details Place of loading Road / [GEOGRAPHIC_DATA] / Inland Origin * [GEOG…" at bounding box center [422, 354] width 300 height 689
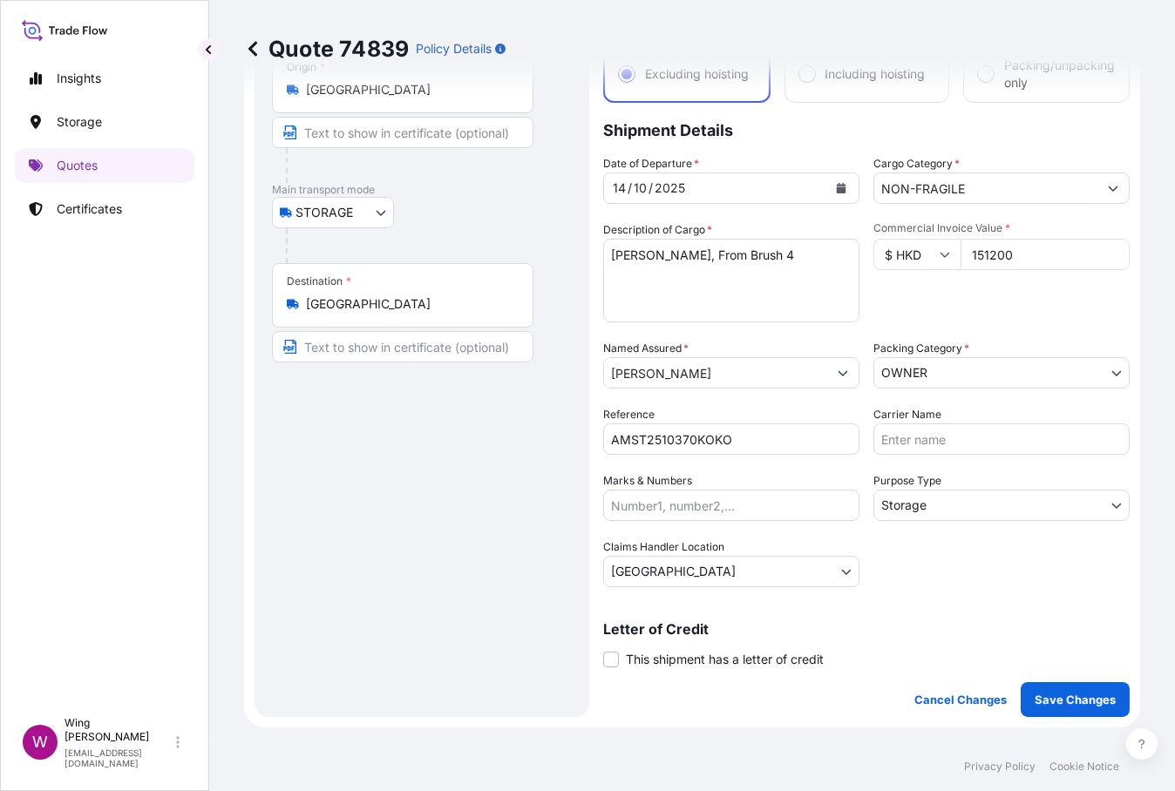
click at [648, 667] on span "This shipment has a letter of credit" at bounding box center [725, 659] width 198 height 17
click at [603, 650] on input "This shipment has a letter of credit" at bounding box center [603, 650] width 0 height 0
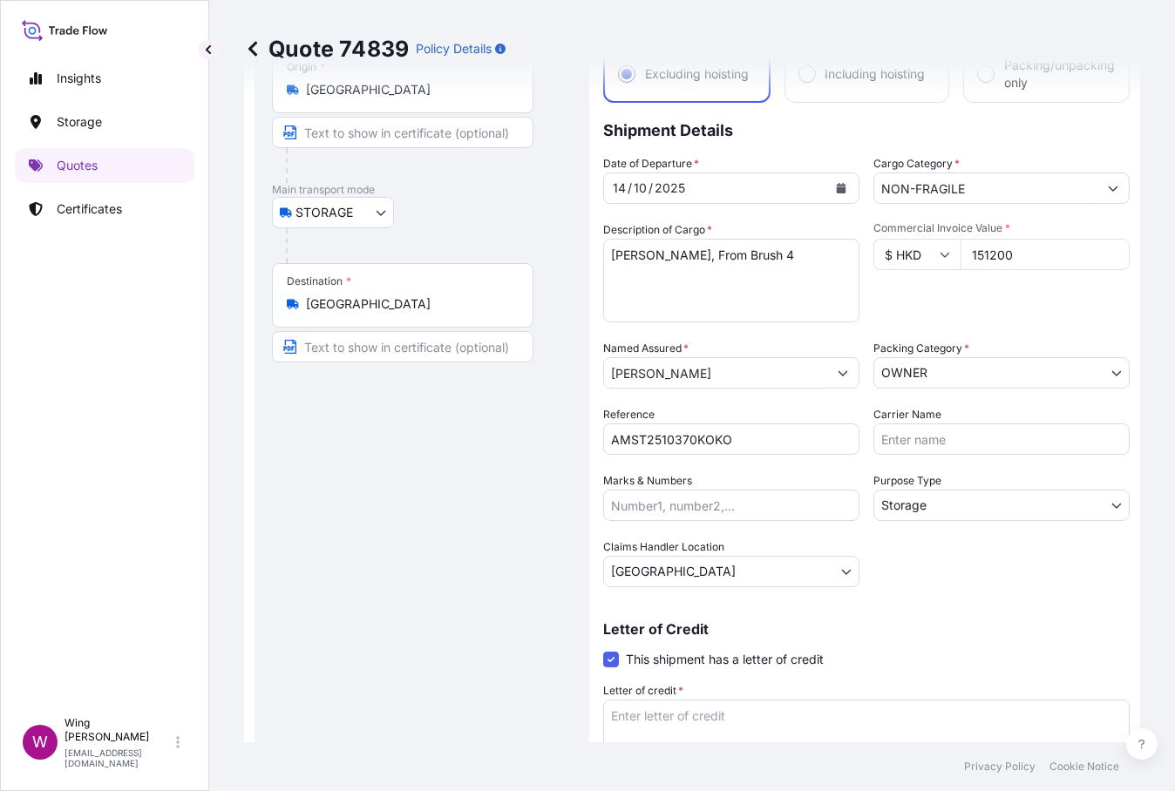
click at [466, 662] on div "Route Details Place of loading Road / [GEOGRAPHIC_DATA] / Inland Origin * [GEOG…" at bounding box center [422, 421] width 300 height 822
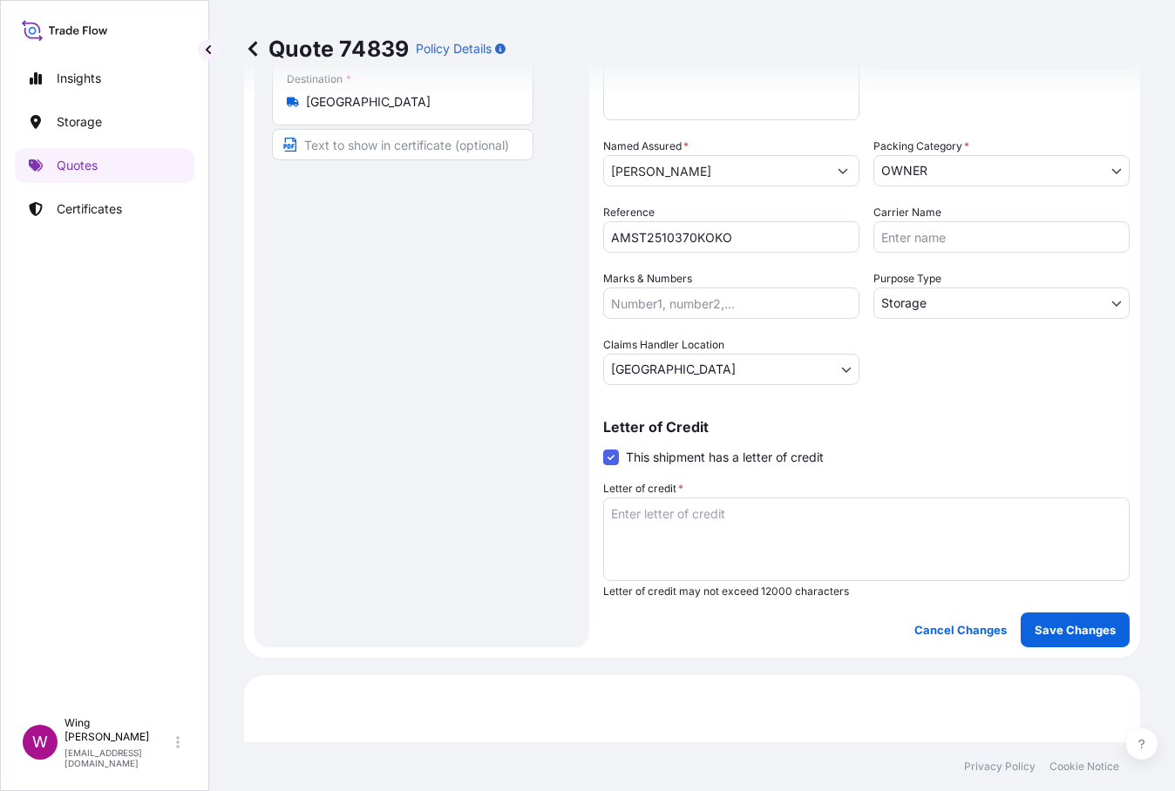
scroll to position [348, 0]
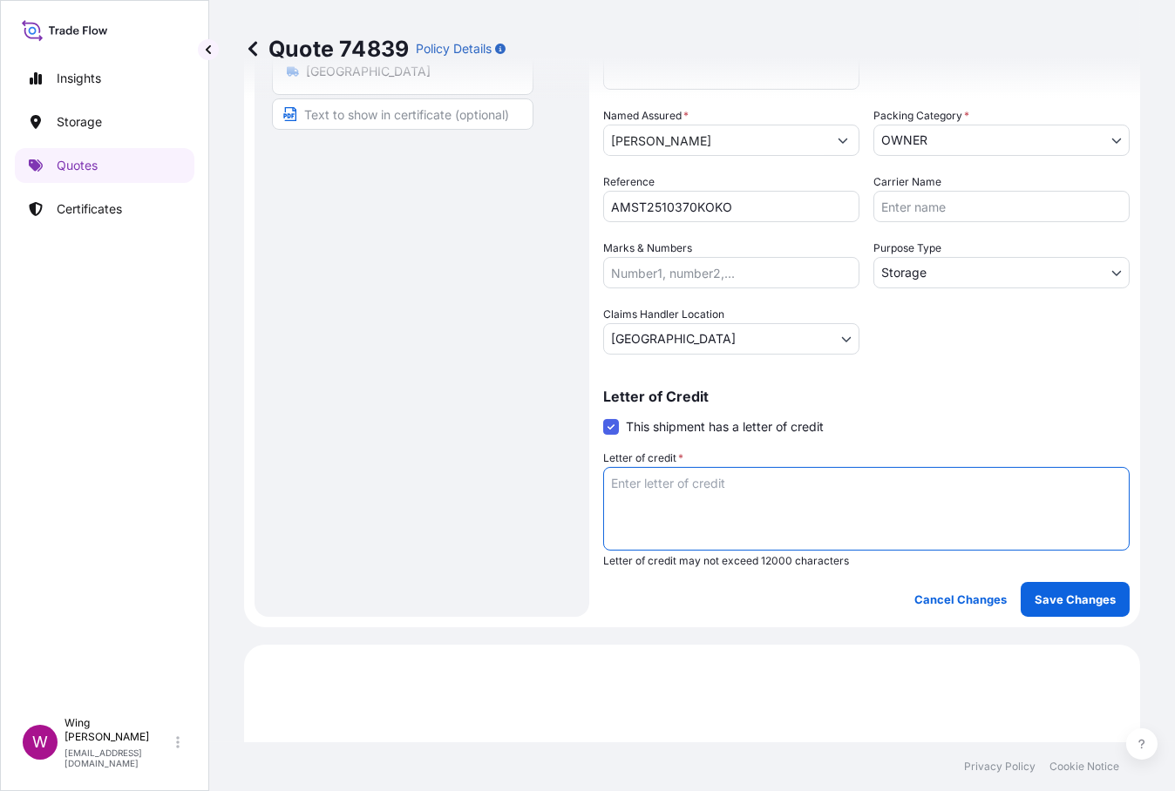
click at [708, 512] on textarea "Letter of credit *" at bounding box center [866, 509] width 526 height 84
type textarea "Storage period: [DATE] to [DATE] (till further notice)"
click at [1027, 584] on button "Save Changes" at bounding box center [1074, 599] width 109 height 35
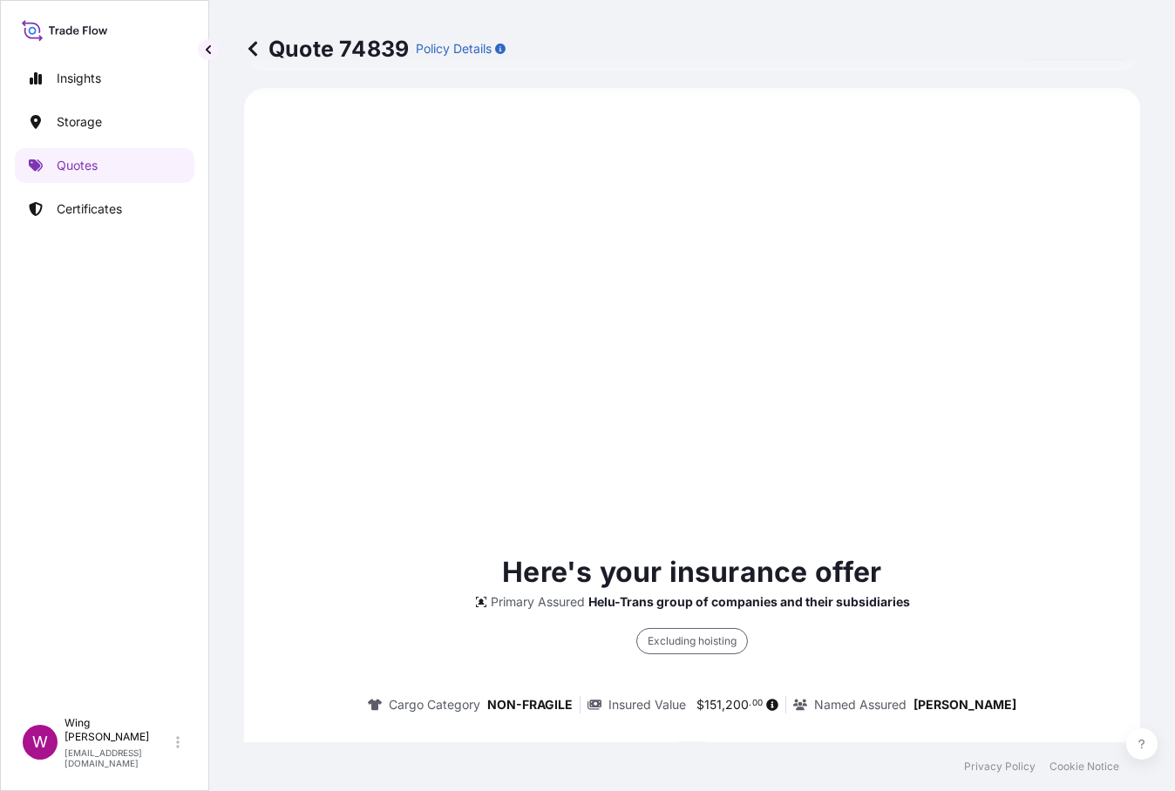
select select "STORAGE"
select select "Storage"
select select "[GEOGRAPHIC_DATA]"
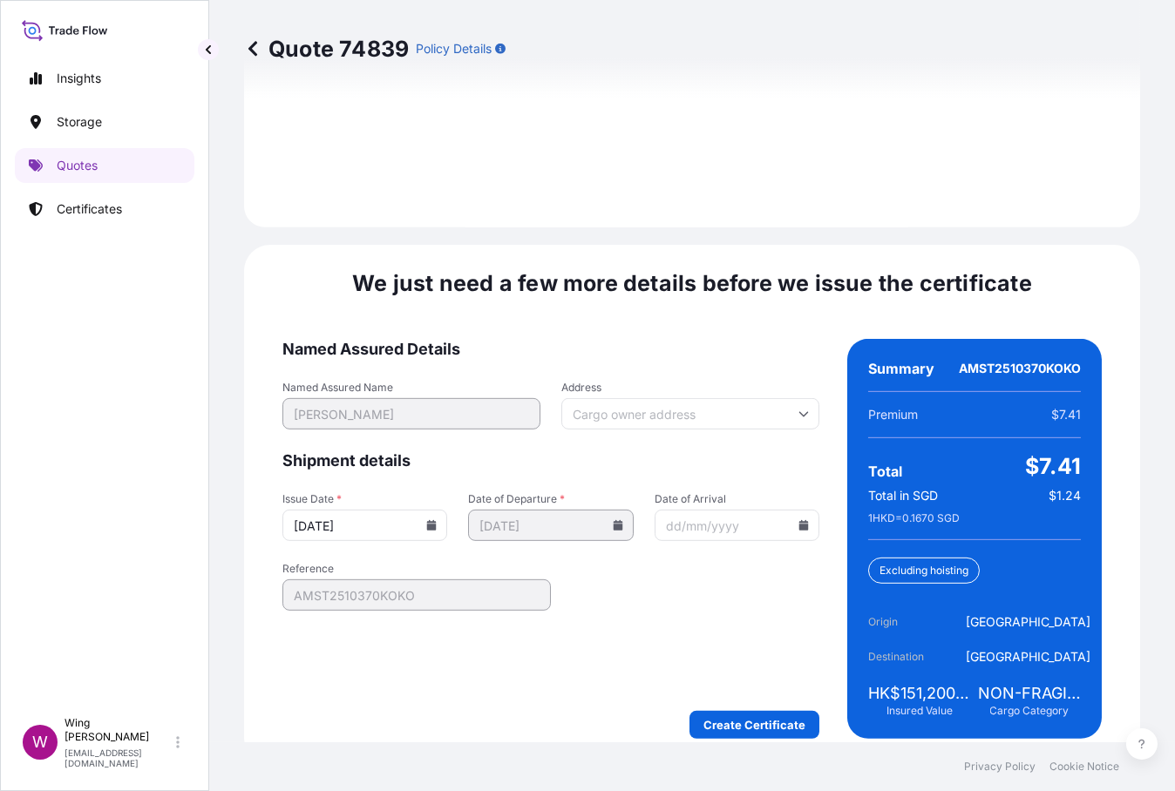
scroll to position [2667, 0]
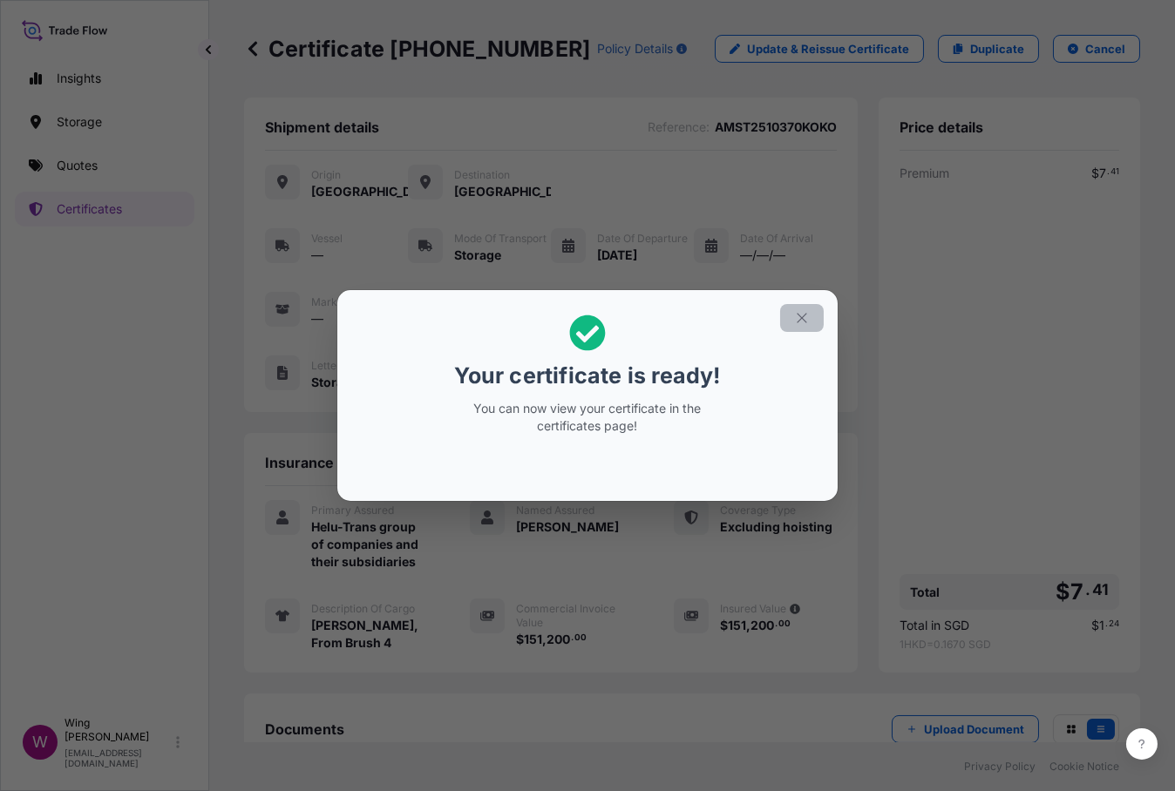
click at [803, 320] on icon "button" at bounding box center [801, 319] width 10 height 10
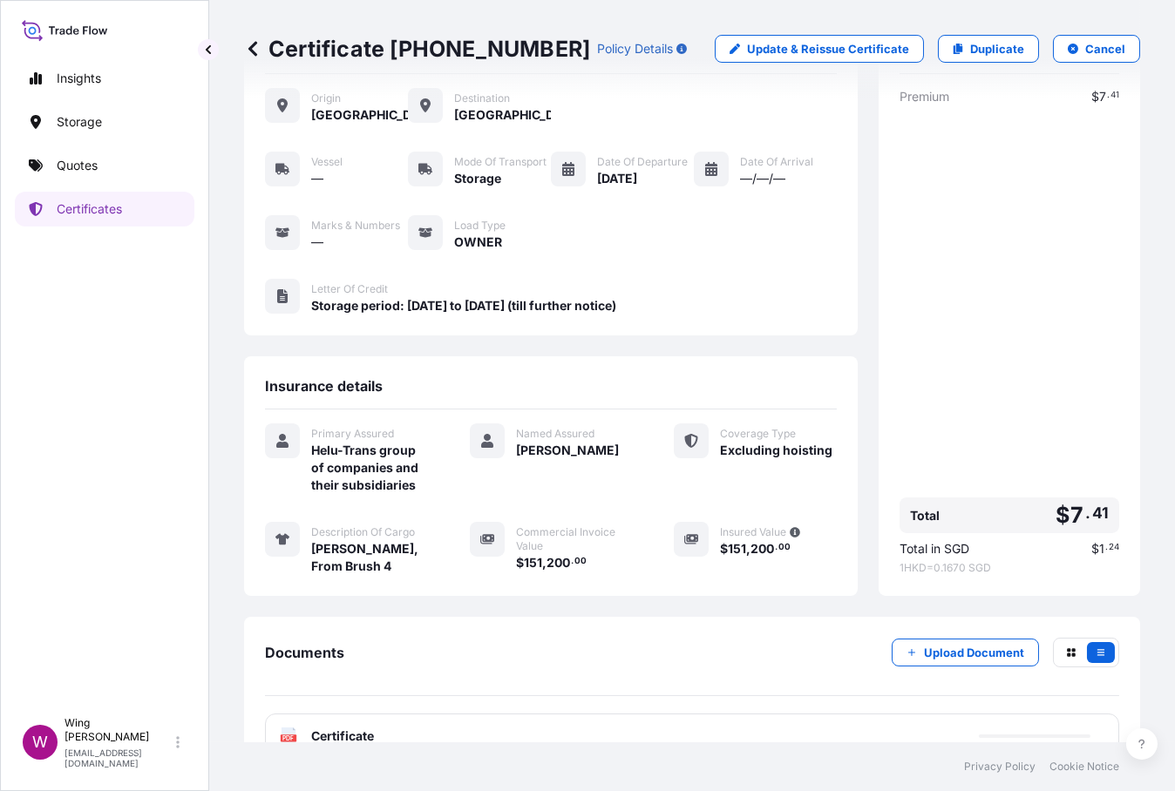
scroll to position [155, 0]
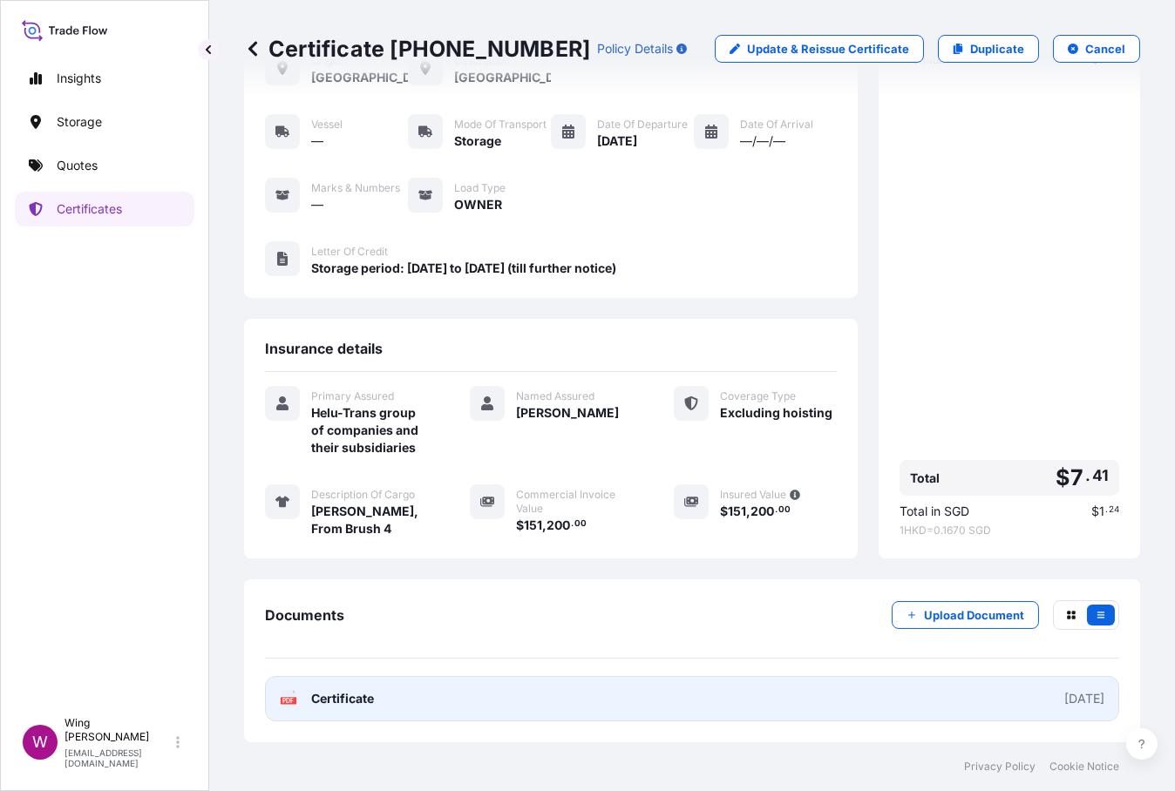
click at [284, 702] on text "PDF" at bounding box center [288, 701] width 11 height 6
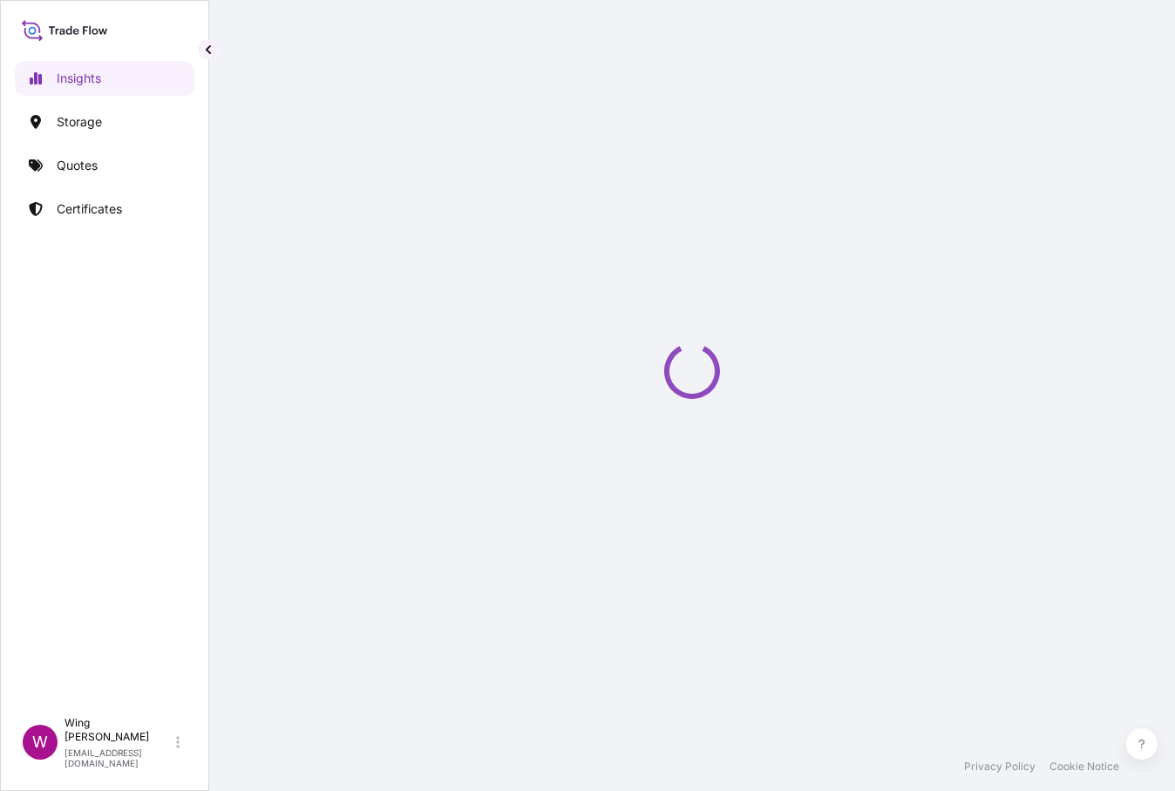
select select "2025"
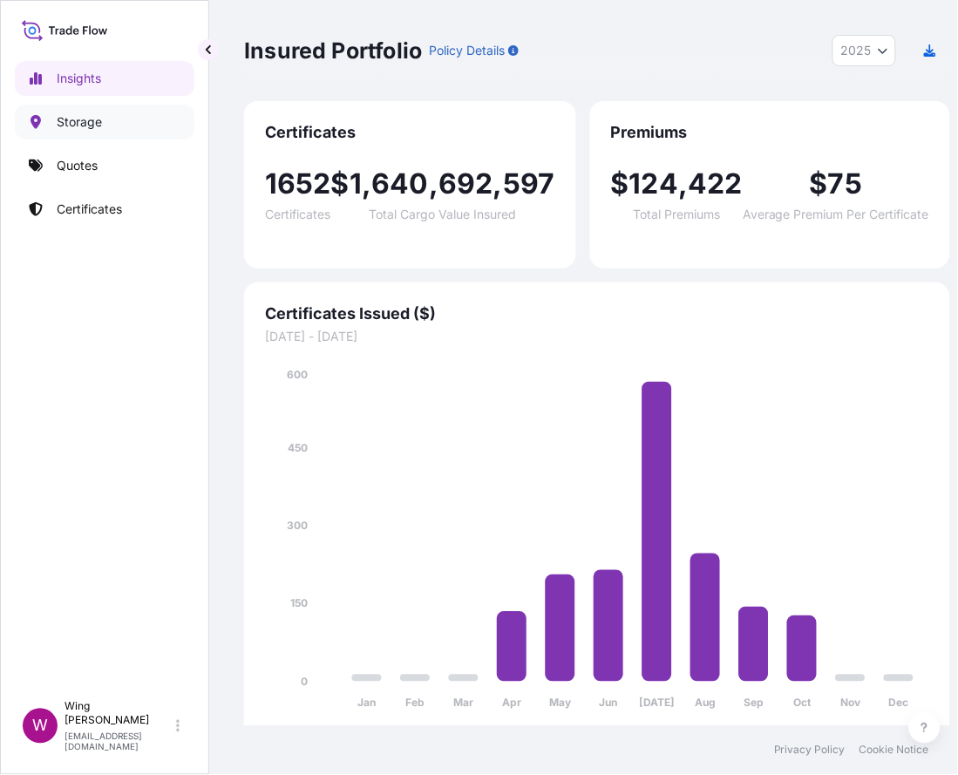
click at [74, 129] on p "Storage" at bounding box center [79, 121] width 45 height 17
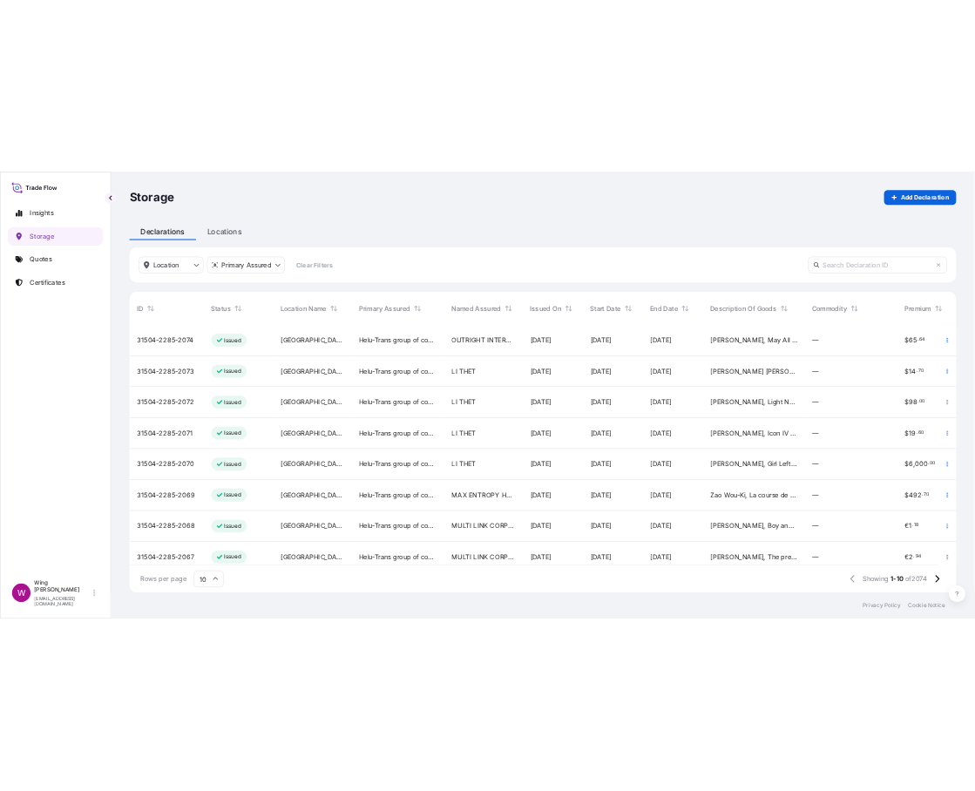
scroll to position [17, 17]
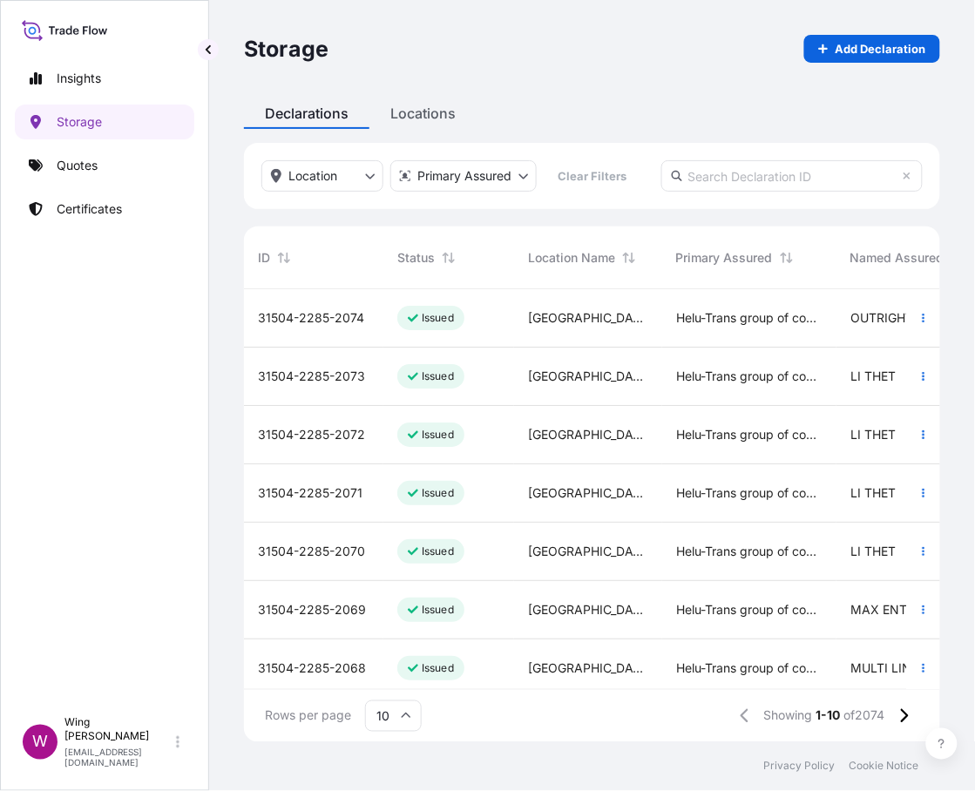
click at [95, 358] on div "Insights Storage Quotes Certificates" at bounding box center [105, 376] width 180 height 663
